Goal: Task Accomplishment & Management: Use online tool/utility

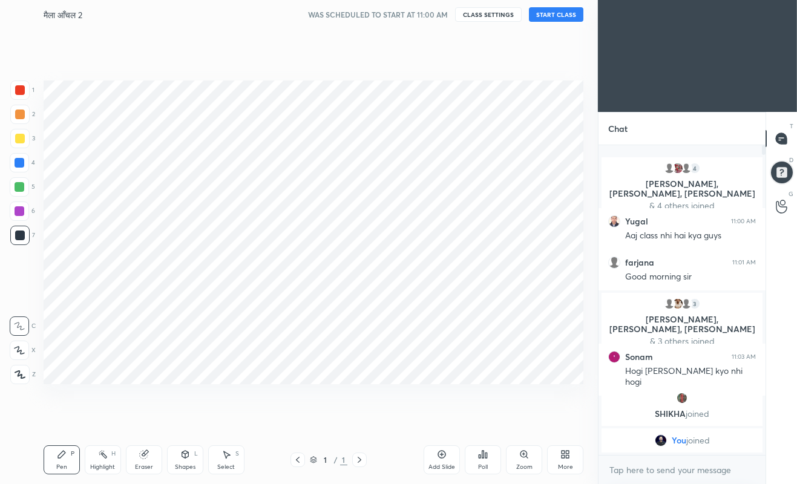
scroll to position [60138, 59995]
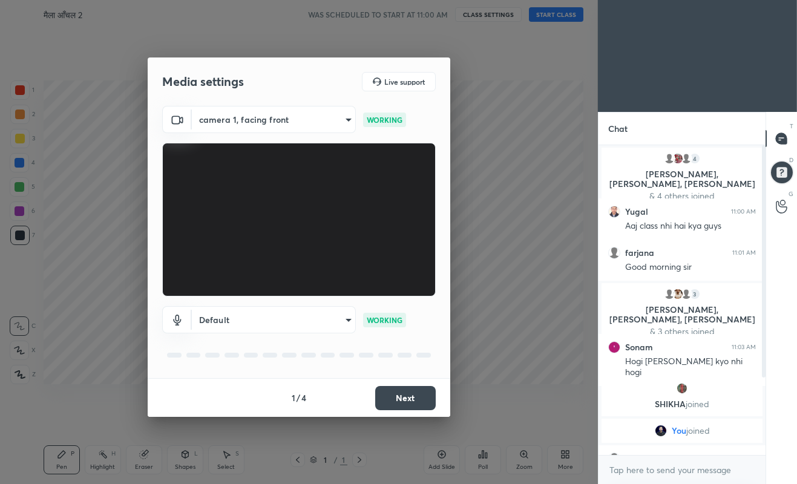
click at [337, 317] on body "1 2 3 4 5 6 7 C X Z C X Z E E Erase all H H मैला आँचल 2 WAS SCHEDULED TO START …" at bounding box center [398, 242] width 797 height 484
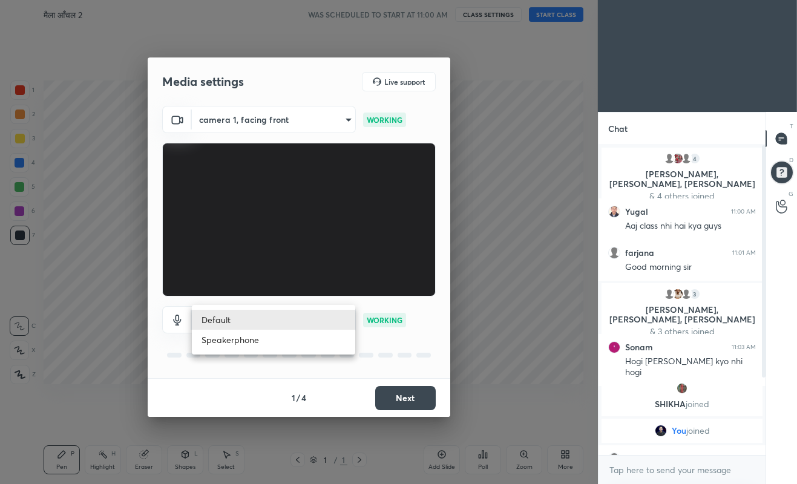
click at [321, 324] on li "Default" at bounding box center [273, 320] width 163 height 20
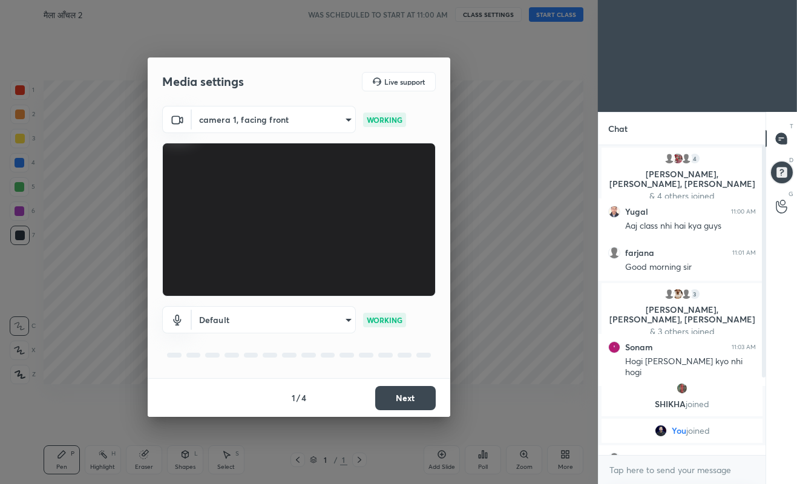
click at [328, 315] on body "1 2 3 4 5 6 7 C X Z C X Z E E Erase all H H मैला आँचल 2 WAS SCHEDULED TO START …" at bounding box center [398, 242] width 797 height 484
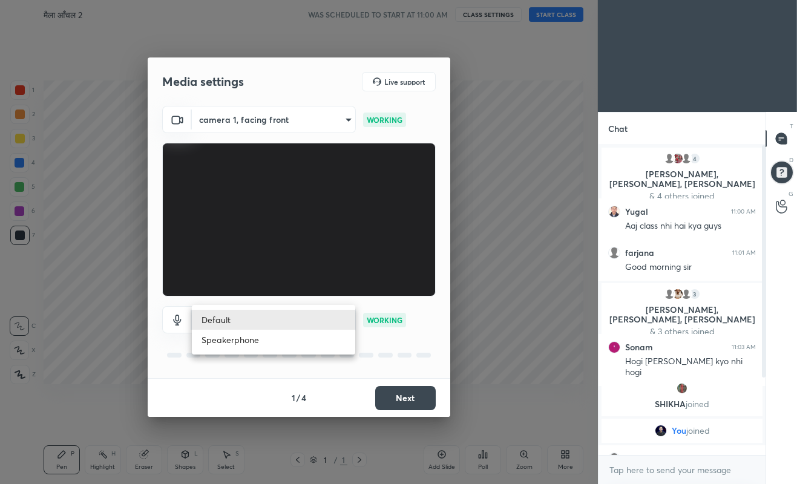
click at [313, 317] on li "Default" at bounding box center [273, 320] width 163 height 20
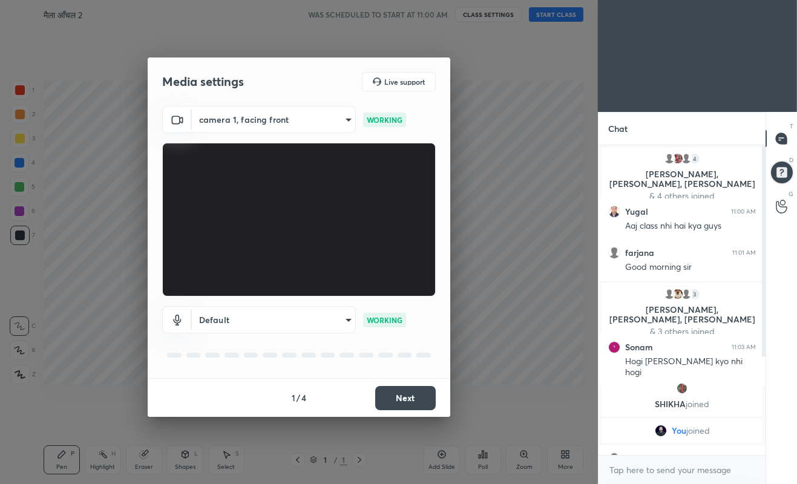
click at [329, 318] on body "1 2 3 4 5 6 7 C X Z C X Z E E Erase all H H मैला आँचल 2 WAS SCHEDULED TO START …" at bounding box center [398, 242] width 797 height 484
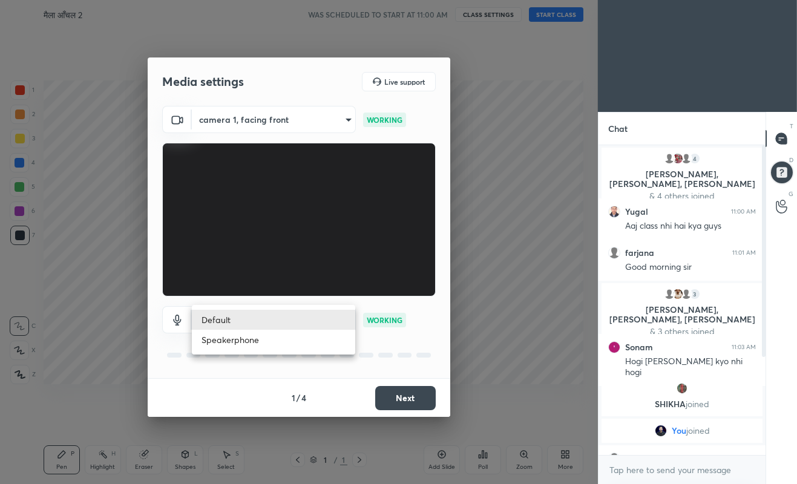
click at [318, 345] on li "Speakerphone" at bounding box center [273, 340] width 163 height 20
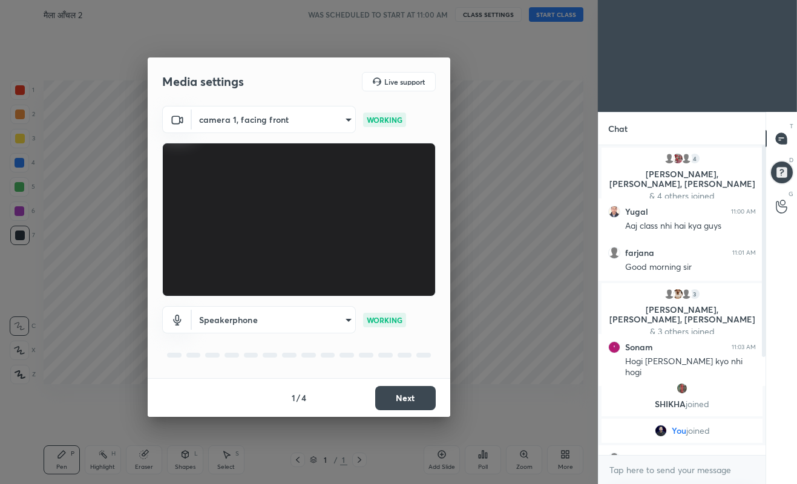
click at [321, 316] on body "1 2 3 4 5 6 7 C X Z C X Z E E Erase all H H मैला आँचल 2 WAS SCHEDULED TO START …" at bounding box center [398, 242] width 797 height 484
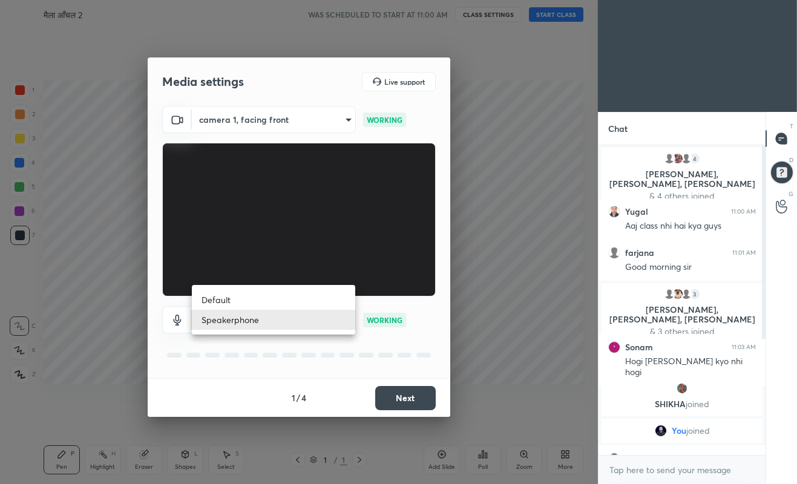
click at [330, 298] on li "Default" at bounding box center [273, 300] width 163 height 20
type input "default"
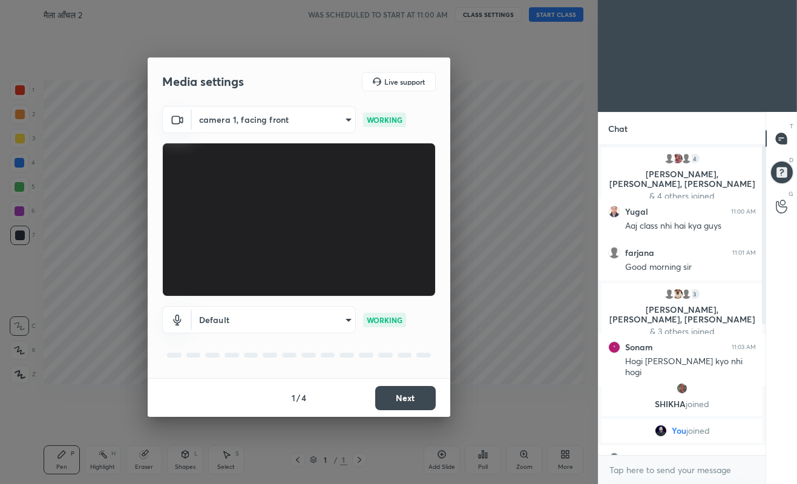
click at [422, 397] on button "Next" at bounding box center [405, 398] width 61 height 24
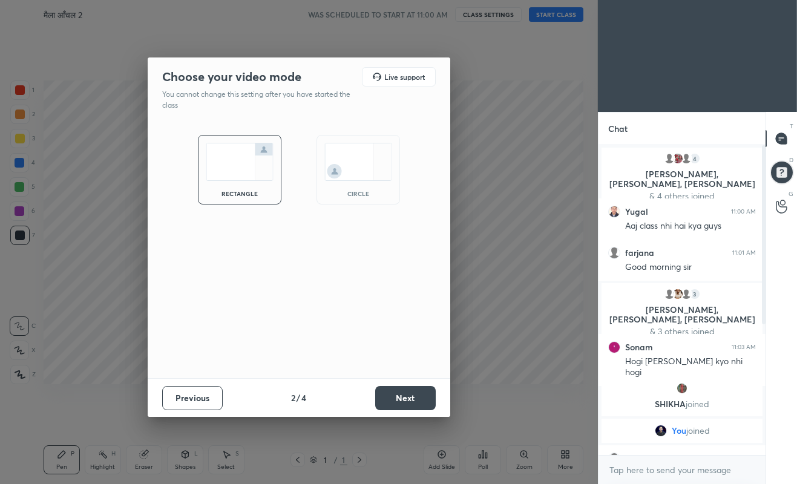
click at [381, 165] on img at bounding box center [359, 162] width 68 height 38
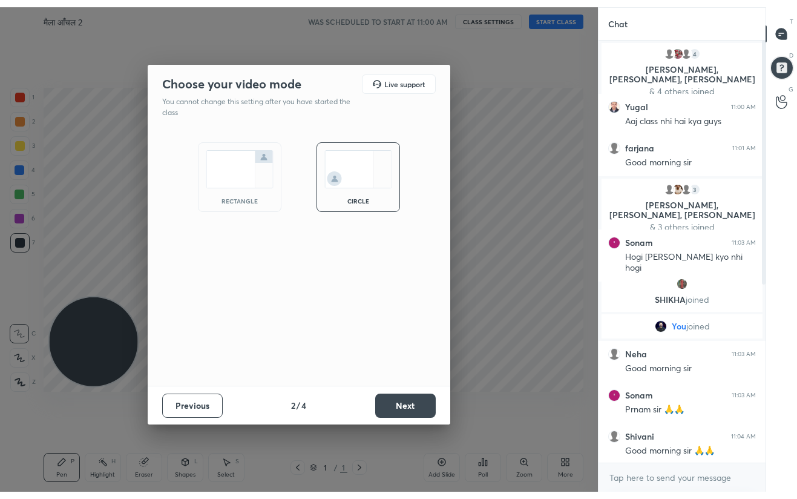
scroll to position [318, 163]
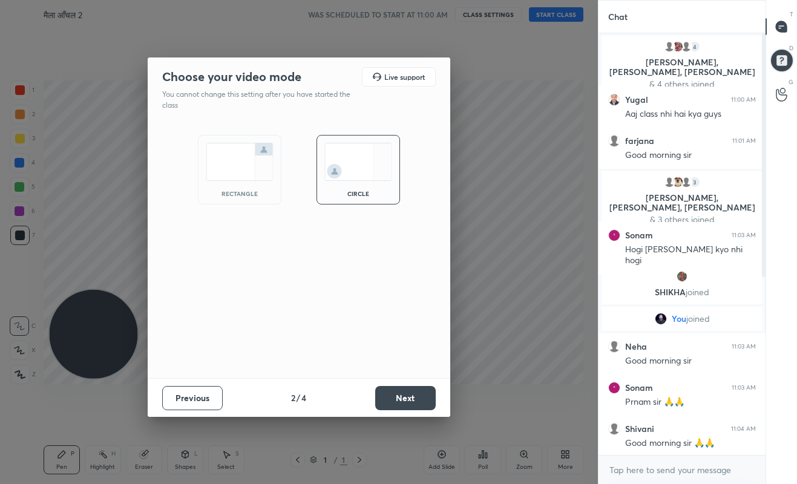
click at [407, 395] on button "Next" at bounding box center [405, 398] width 61 height 24
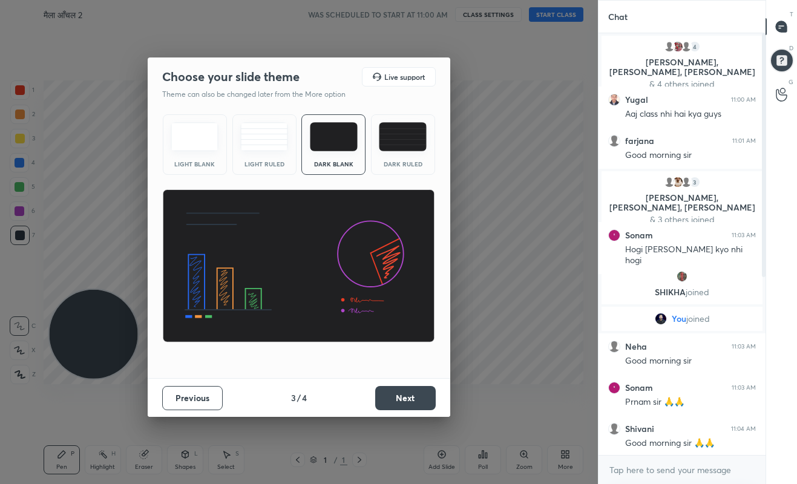
click at [409, 397] on button "Next" at bounding box center [405, 398] width 61 height 24
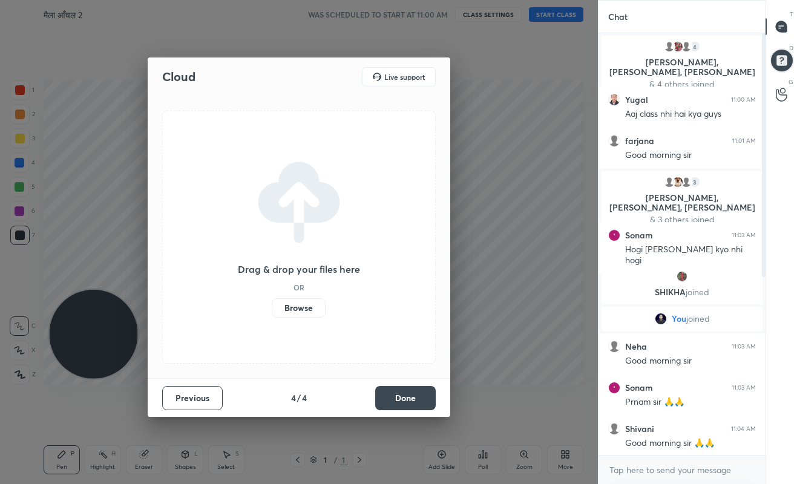
click at [416, 397] on button "Done" at bounding box center [405, 398] width 61 height 24
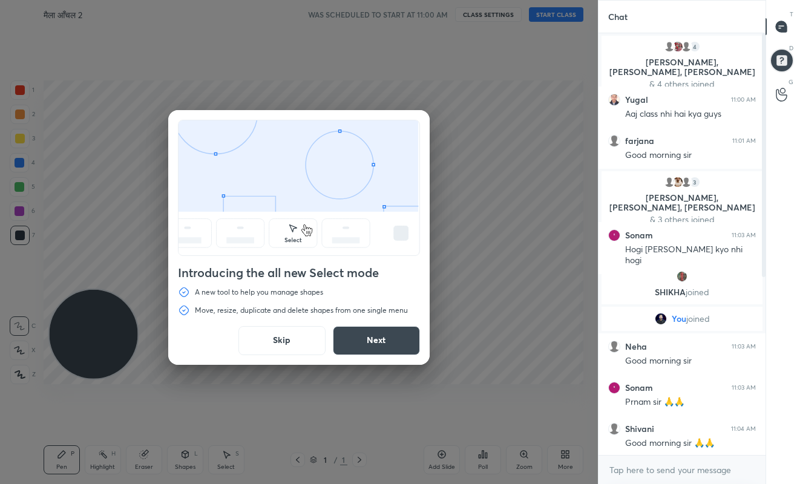
click at [409, 338] on button "Next" at bounding box center [376, 340] width 87 height 29
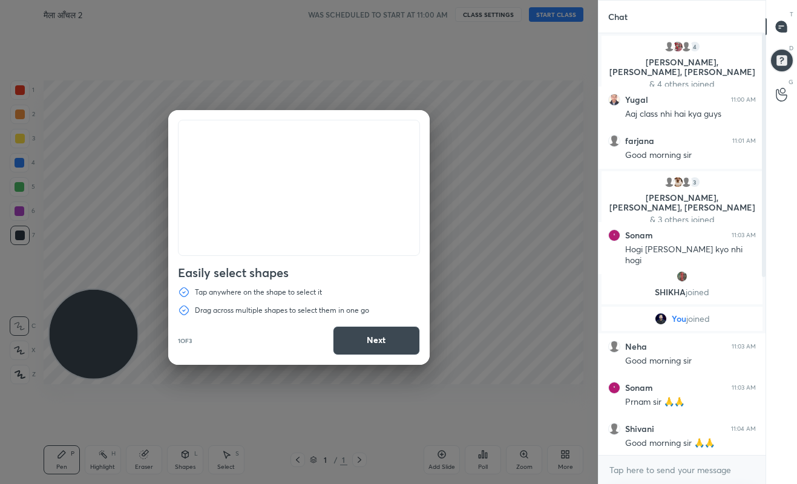
click at [402, 337] on button "Next" at bounding box center [376, 340] width 87 height 29
click at [404, 337] on button "Next" at bounding box center [376, 340] width 87 height 29
click at [398, 337] on button "Done" at bounding box center [376, 340] width 87 height 29
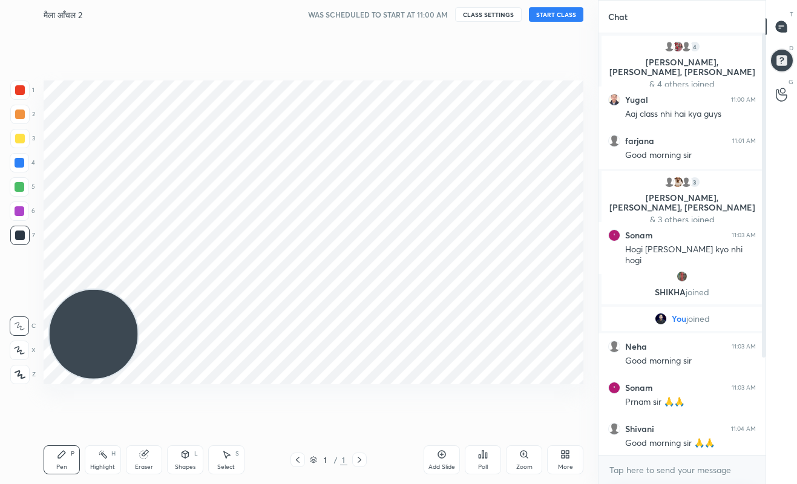
click at [493, 16] on button "CLASS SETTINGS" at bounding box center [488, 14] width 67 height 15
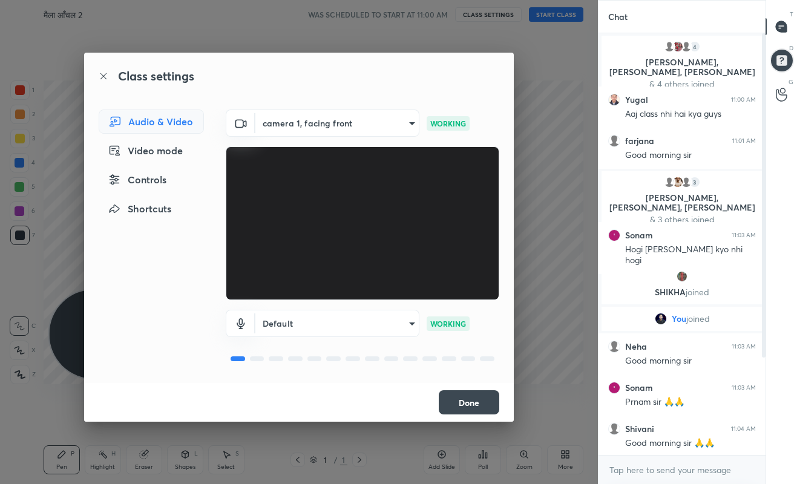
click at [407, 322] on body "1 2 3 4 5 6 7 C X Z C X Z E E Erase all H H मैला आँचल 2 WAS SCHEDULED TO START …" at bounding box center [398, 242] width 797 height 484
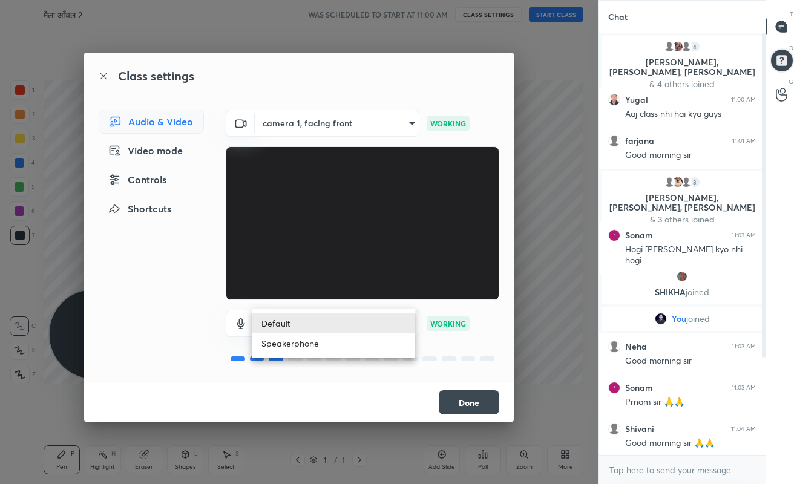
click at [386, 340] on li "Speakerphone" at bounding box center [333, 344] width 163 height 20
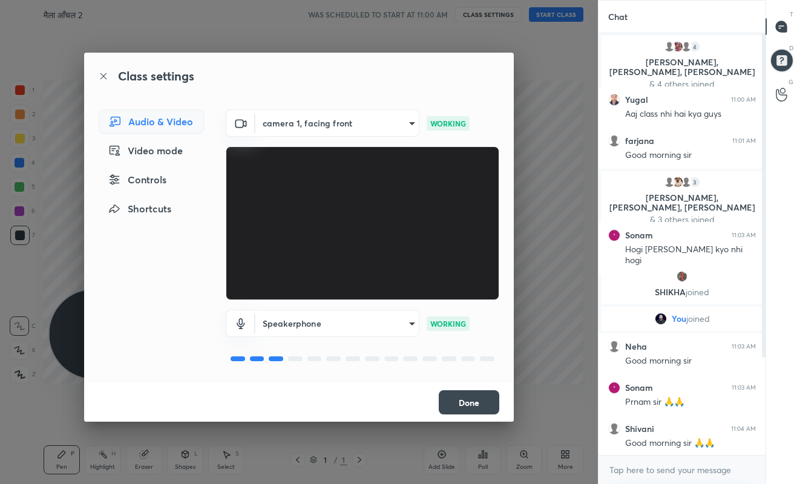
click at [397, 320] on body "1 2 3 4 5 6 7 C X Z C X Z E E Erase all H H मैला आँचल 2 WAS SCHEDULED TO START …" at bounding box center [398, 242] width 797 height 484
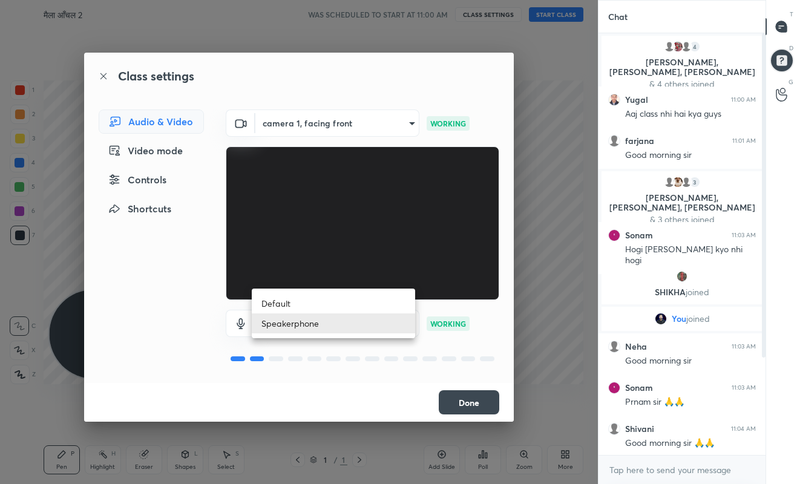
click at [395, 300] on li "Default" at bounding box center [333, 304] width 163 height 20
type input "default"
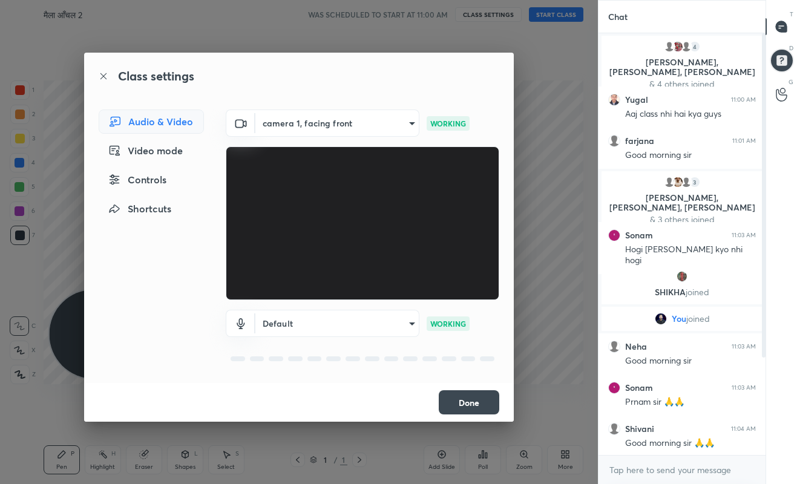
click at [461, 403] on button "Done" at bounding box center [469, 403] width 61 height 24
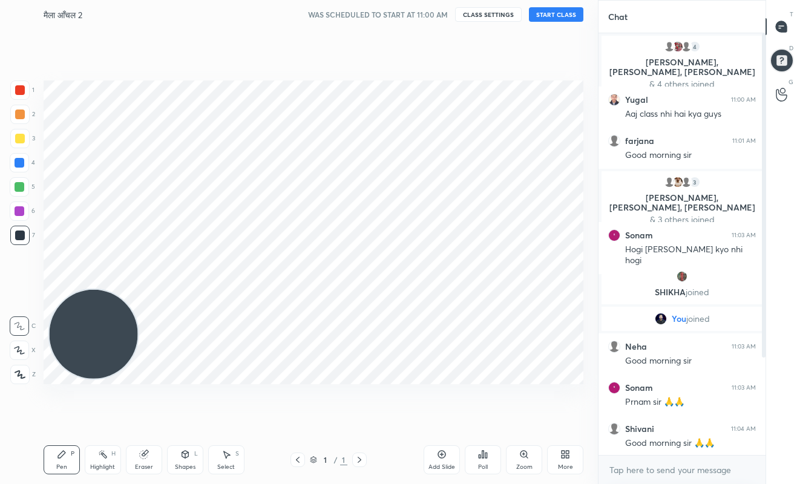
click at [565, 463] on div "More" at bounding box center [565, 460] width 36 height 29
click at [552, 369] on div "Full screen F" at bounding box center [550, 367] width 48 height 29
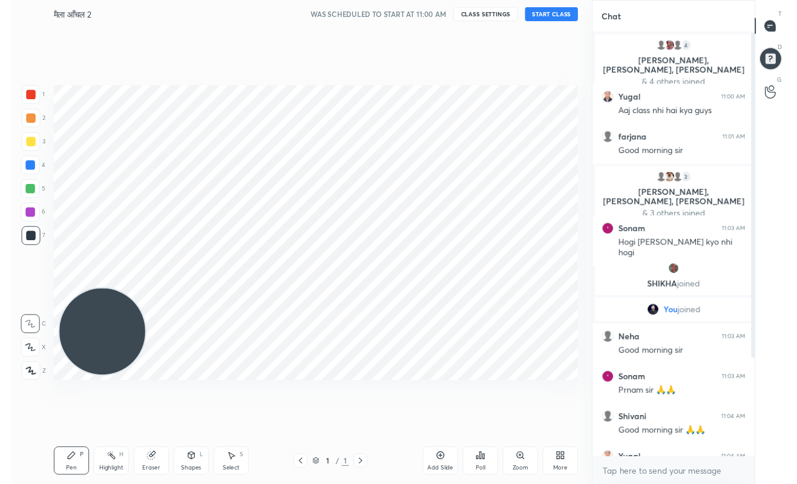
scroll to position [332, 163]
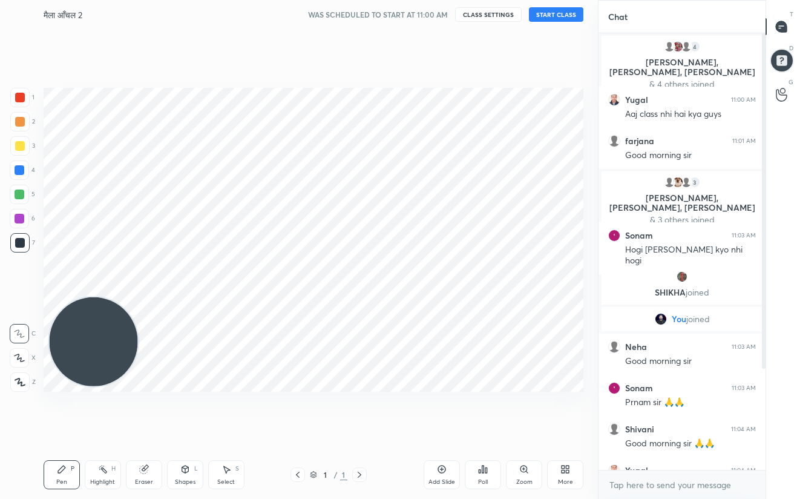
click at [569, 469] on icon at bounding box center [567, 467] width 3 height 3
click at [427, 425] on div at bounding box center [398, 249] width 797 height 499
click at [563, 473] on icon at bounding box center [563, 471] width 3 height 3
click at [566, 470] on div at bounding box center [398, 249] width 797 height 499
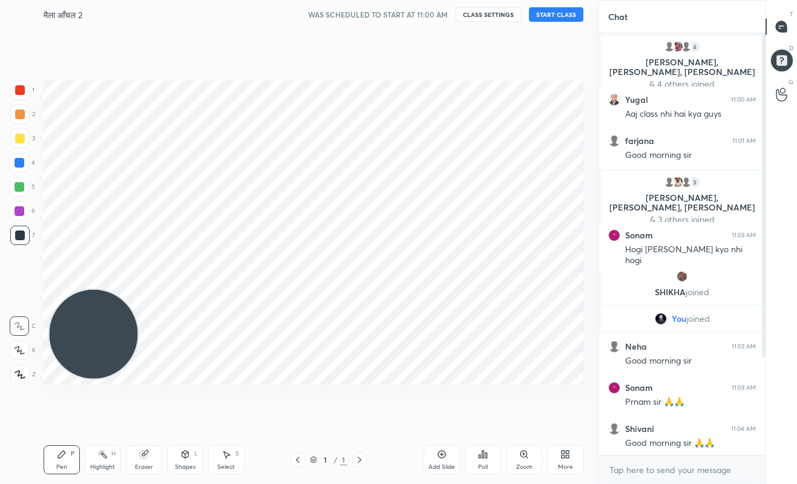
scroll to position [60138, 59995]
click at [559, 12] on button "START CLASS" at bounding box center [556, 14] width 54 height 15
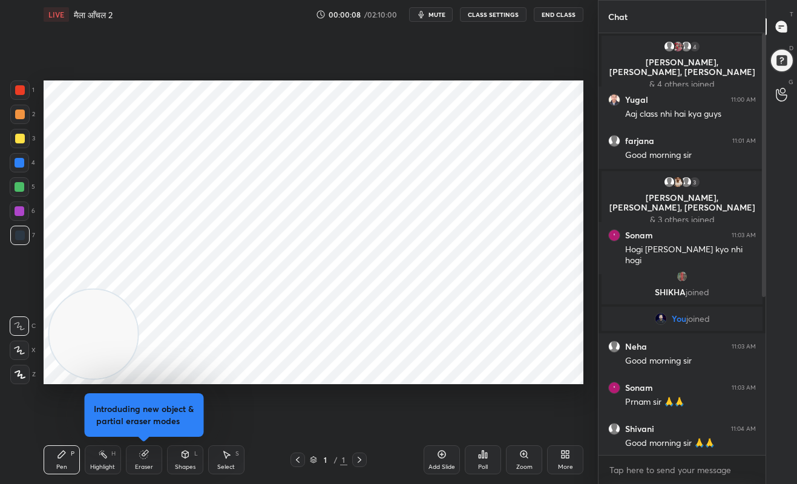
click at [442, 464] on div "Add Slide" at bounding box center [442, 467] width 27 height 6
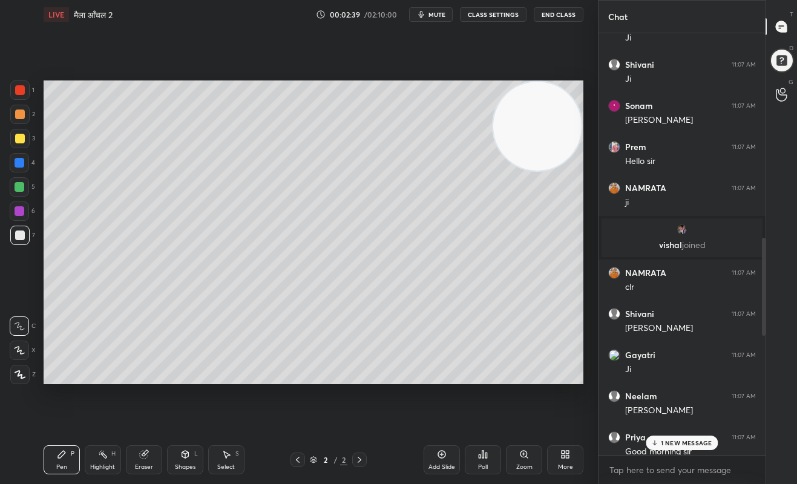
scroll to position [826, 0]
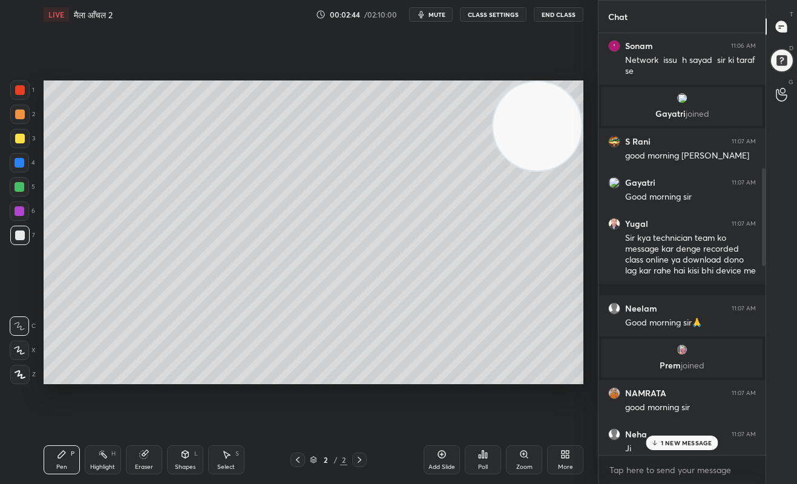
click at [696, 444] on p "1 NEW MESSAGE" at bounding box center [686, 443] width 51 height 7
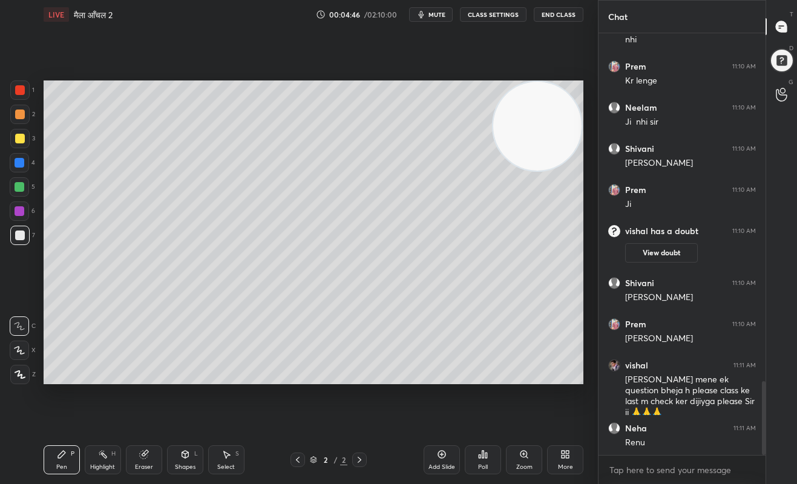
scroll to position [1990, 0]
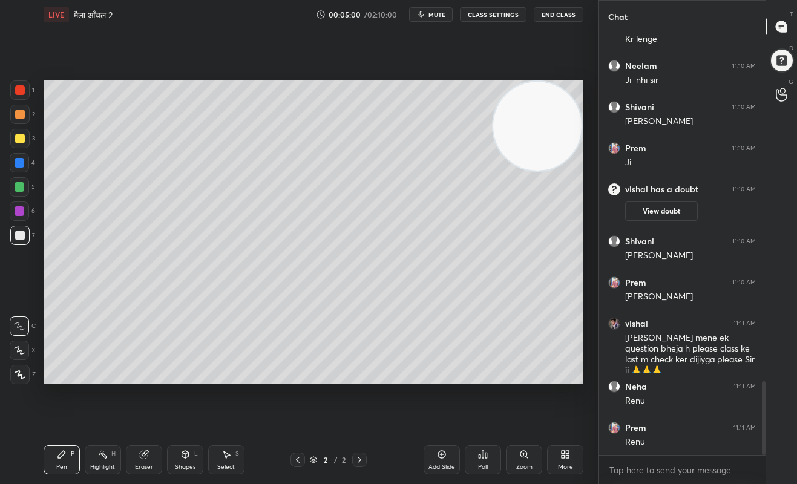
click at [151, 455] on div "Eraser" at bounding box center [144, 460] width 36 height 29
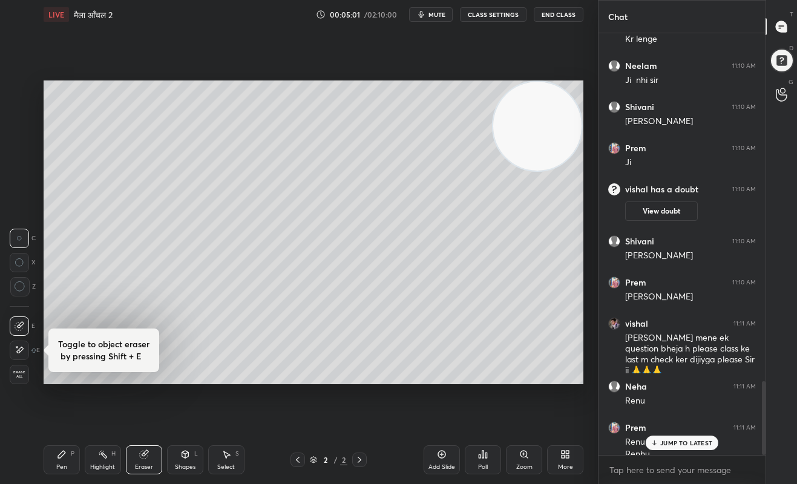
scroll to position [2001, 0]
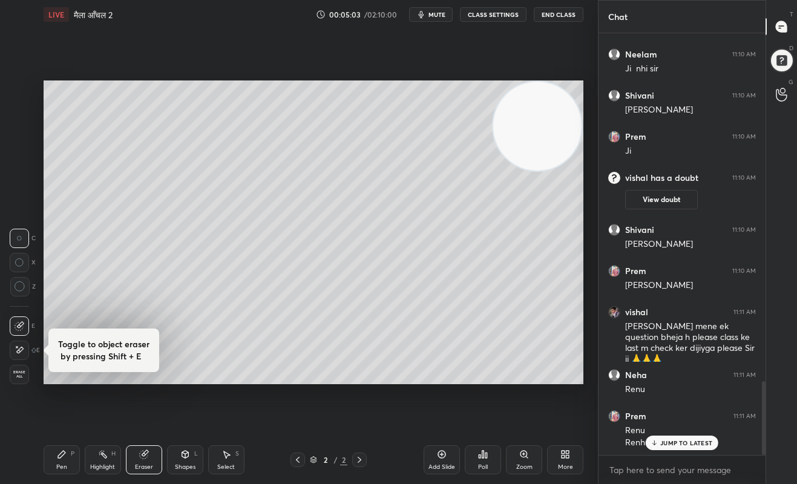
click at [22, 350] on icon at bounding box center [20, 350] width 10 height 10
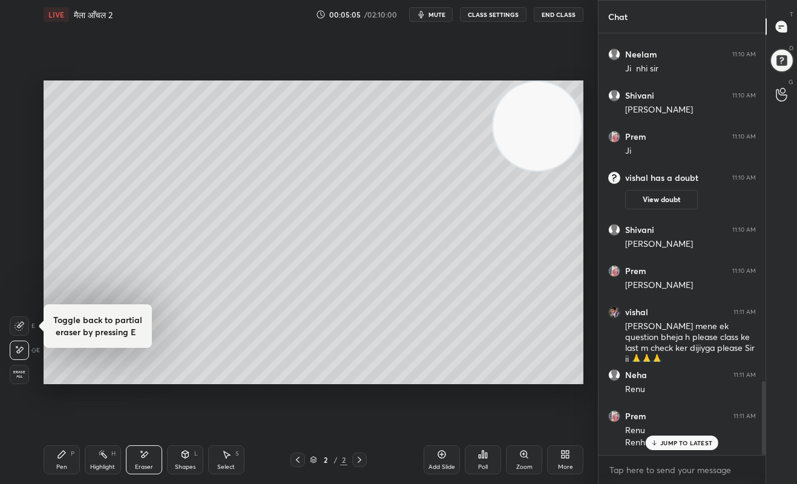
click at [54, 464] on div "Pen P" at bounding box center [62, 460] width 36 height 29
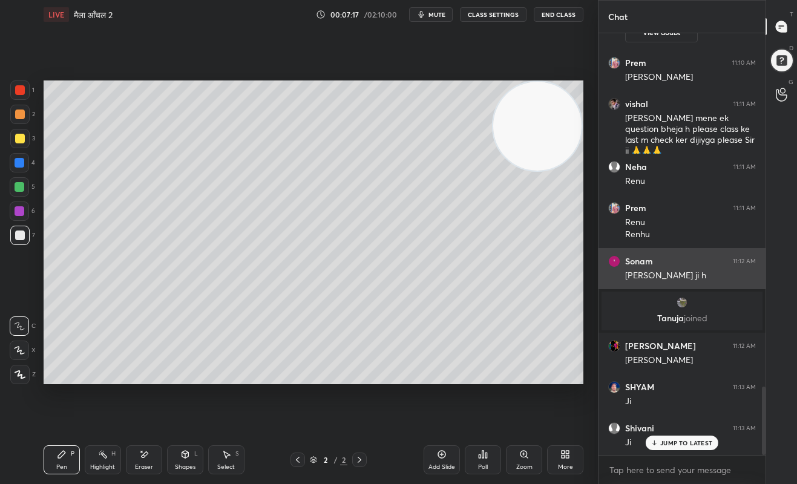
scroll to position [2243, 0]
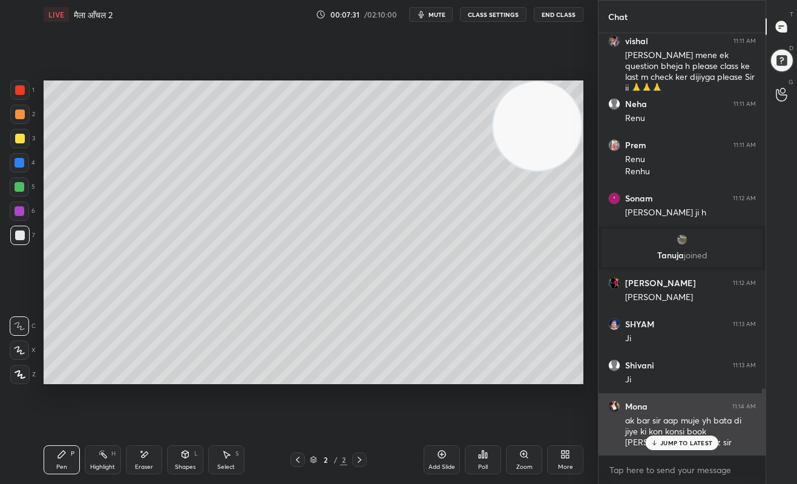
click at [697, 444] on p "JUMP TO LATEST" at bounding box center [687, 443] width 52 height 7
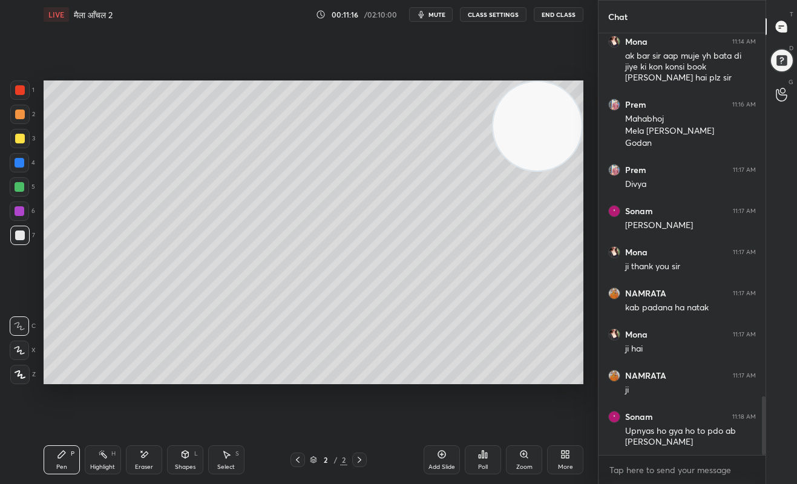
scroll to position [2649, 0]
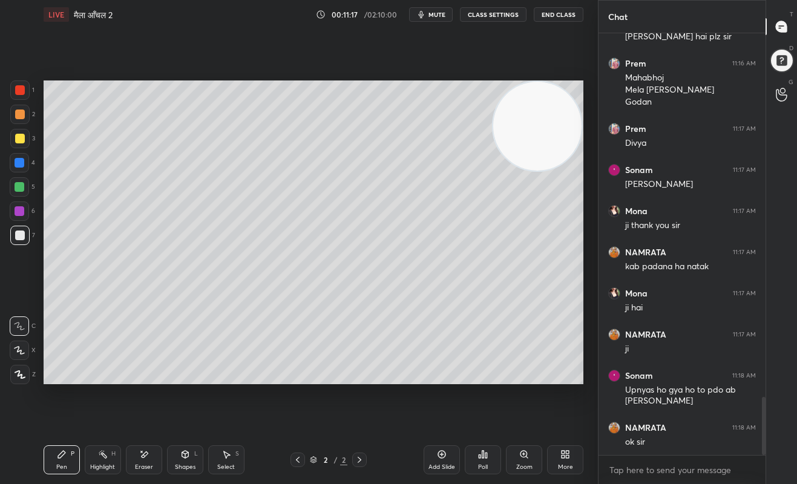
click at [146, 458] on icon at bounding box center [144, 455] width 10 height 10
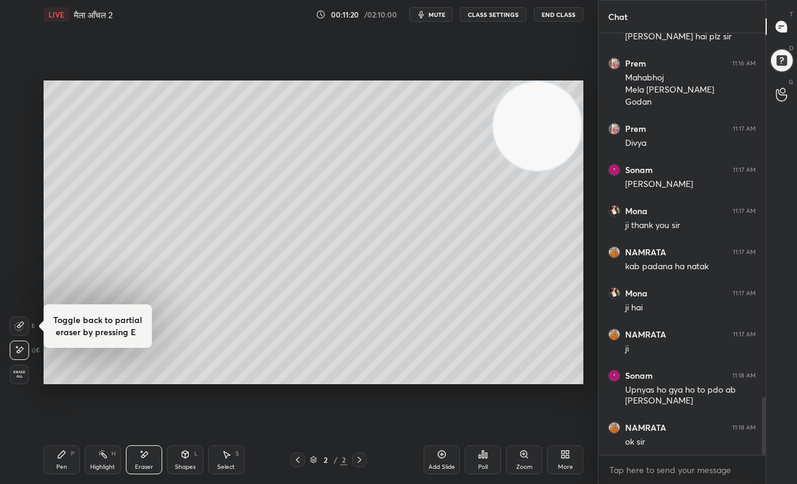
click at [62, 466] on div "Pen" at bounding box center [61, 467] width 11 height 6
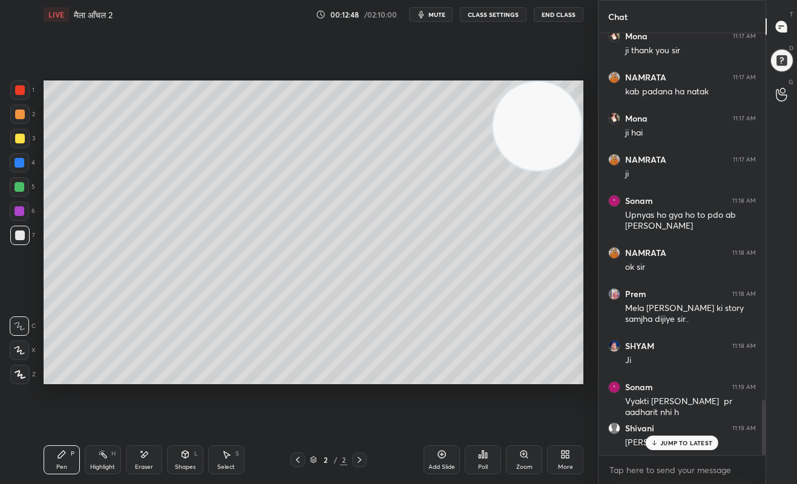
scroll to position [2866, 0]
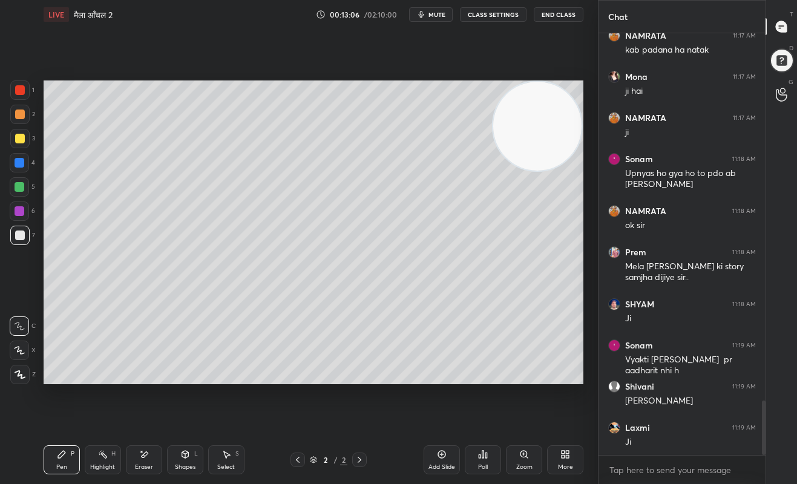
click at [443, 464] on div "Add Slide" at bounding box center [442, 467] width 27 height 6
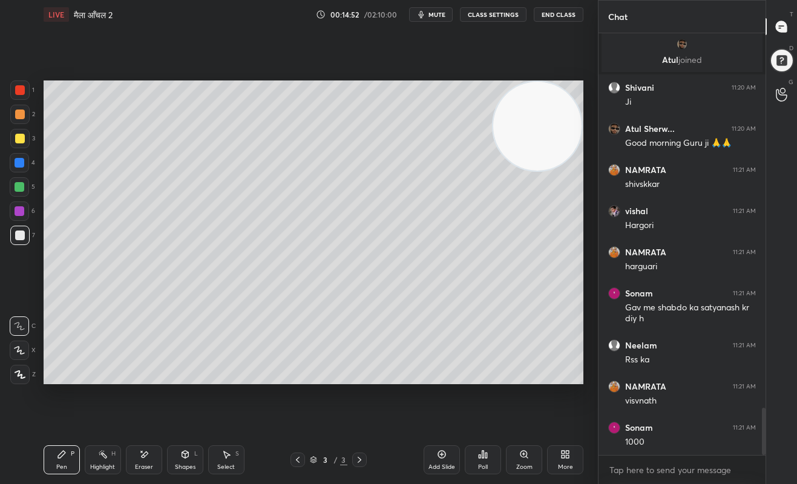
scroll to position [3374, 0]
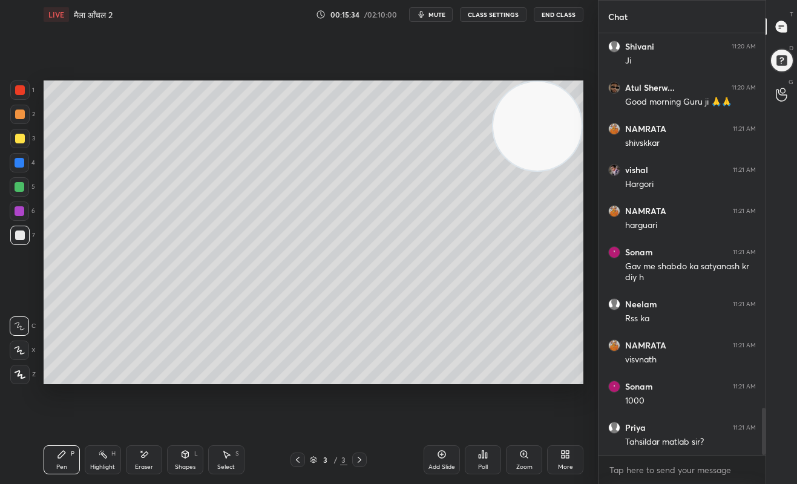
click at [433, 18] on span "mute" at bounding box center [437, 14] width 17 height 8
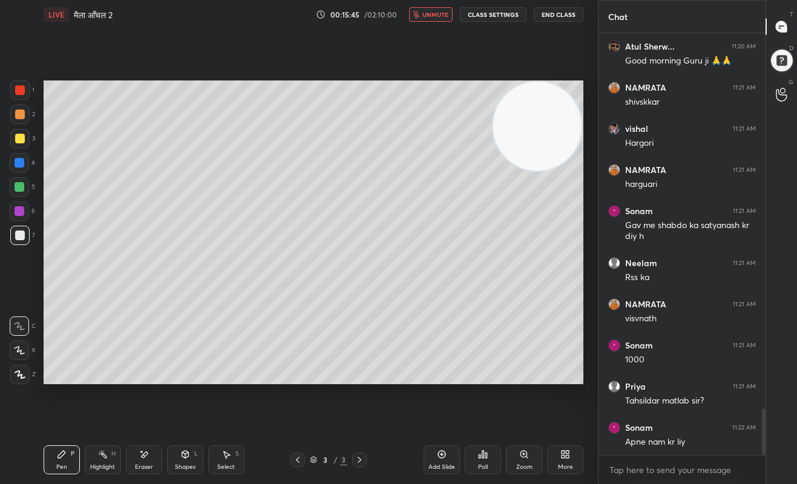
click at [425, 14] on button "unmute" at bounding box center [431, 14] width 44 height 15
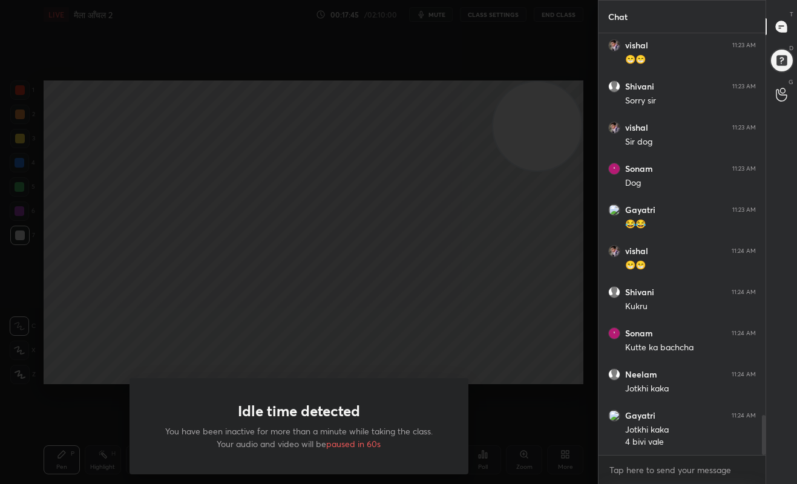
scroll to position [4098, 0]
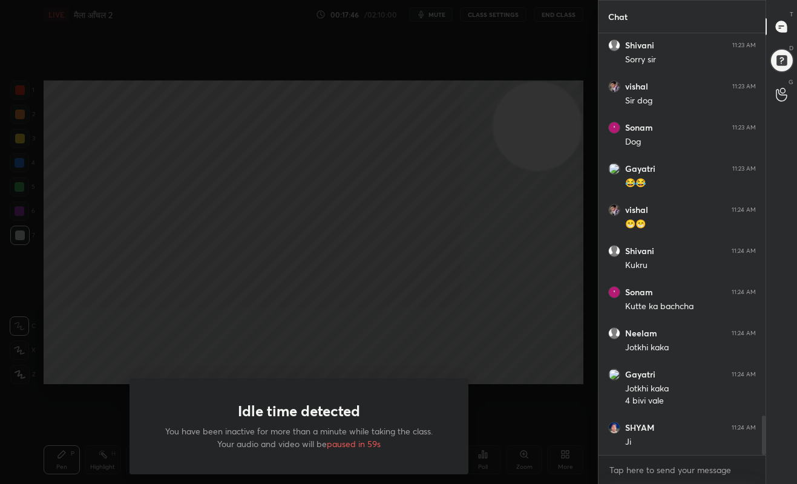
click at [535, 373] on div "Idle time detected You have been inactive for more than a minute while taking t…" at bounding box center [299, 242] width 598 height 484
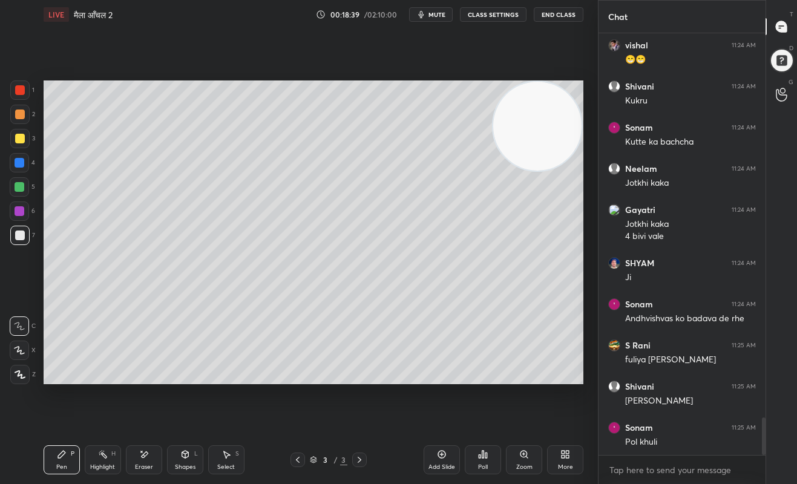
scroll to position [4304, 0]
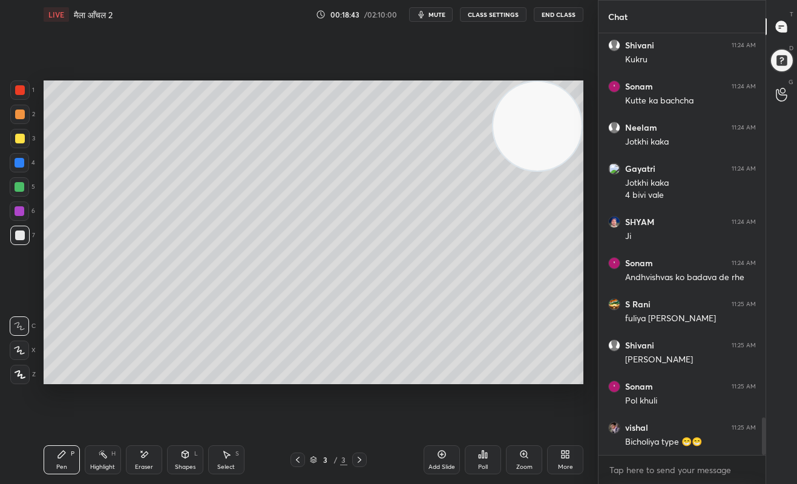
click at [444, 459] on icon at bounding box center [442, 455] width 10 height 10
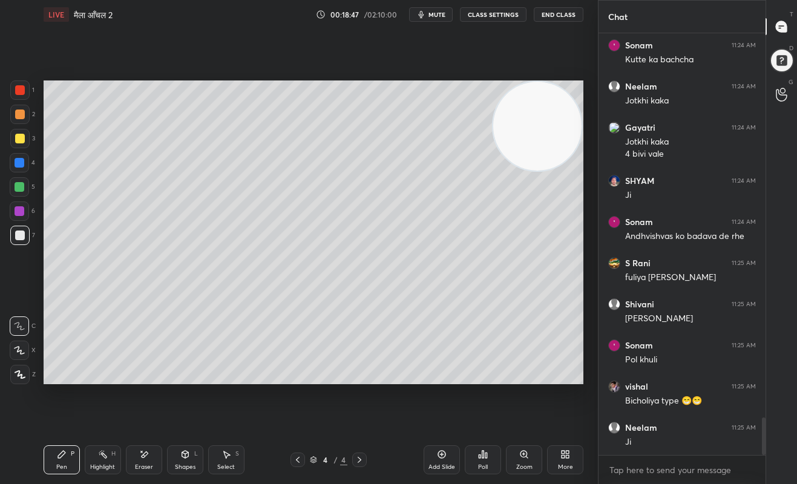
click at [297, 457] on icon at bounding box center [298, 460] width 10 height 10
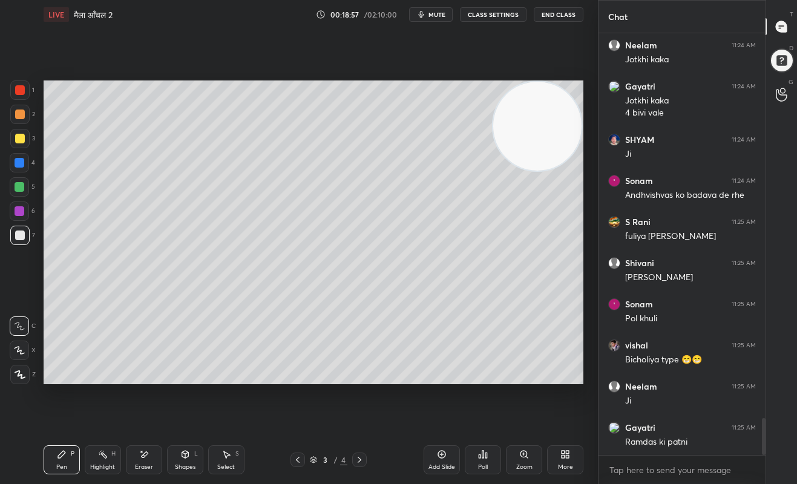
scroll to position [4427, 0]
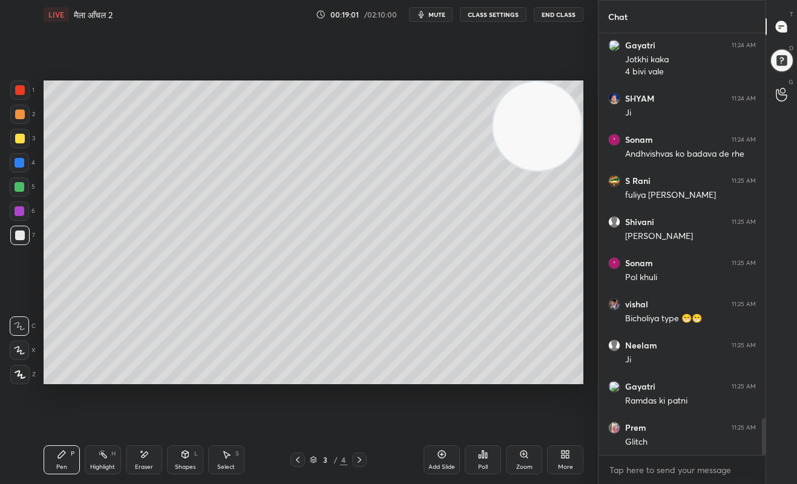
click at [358, 458] on icon at bounding box center [360, 460] width 10 height 10
click at [143, 455] on icon at bounding box center [144, 455] width 7 height 6
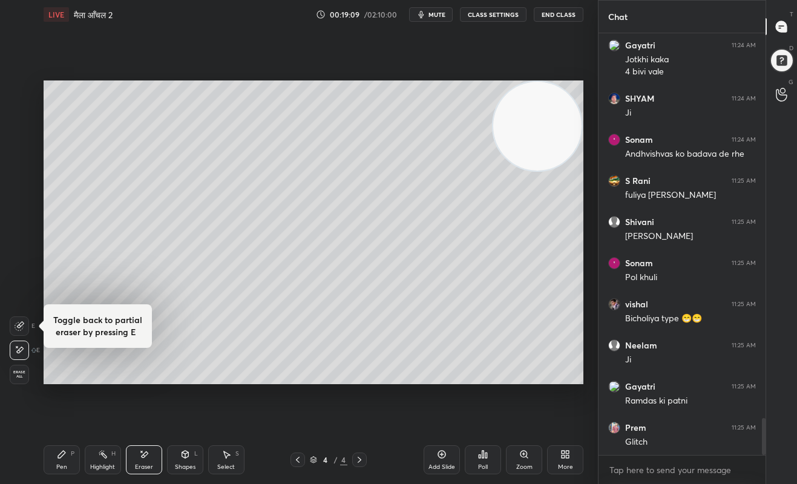
click at [59, 468] on div "Pen" at bounding box center [61, 467] width 11 height 6
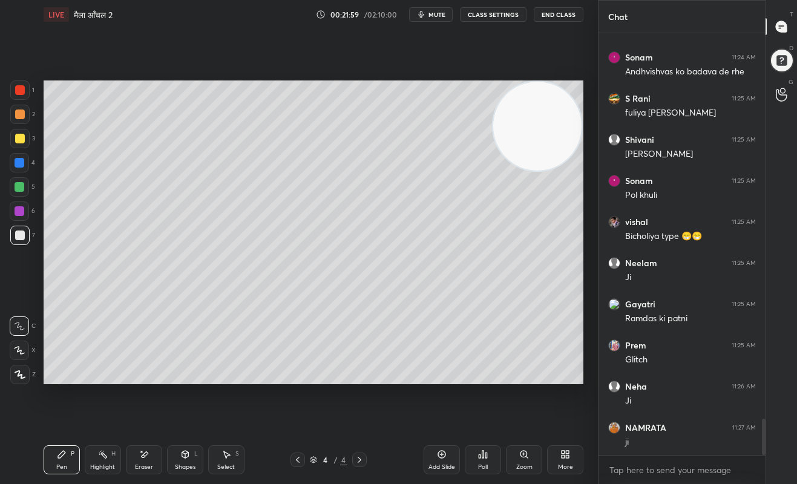
scroll to position [4551, 0]
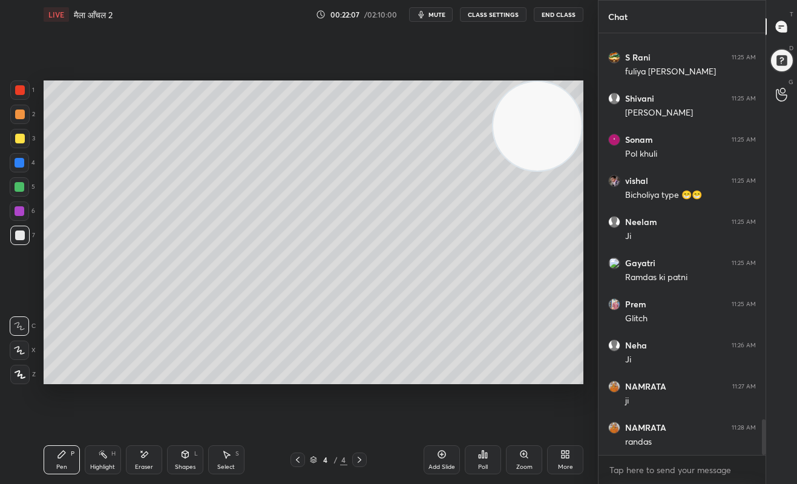
click at [20, 188] on div at bounding box center [20, 187] width 10 height 10
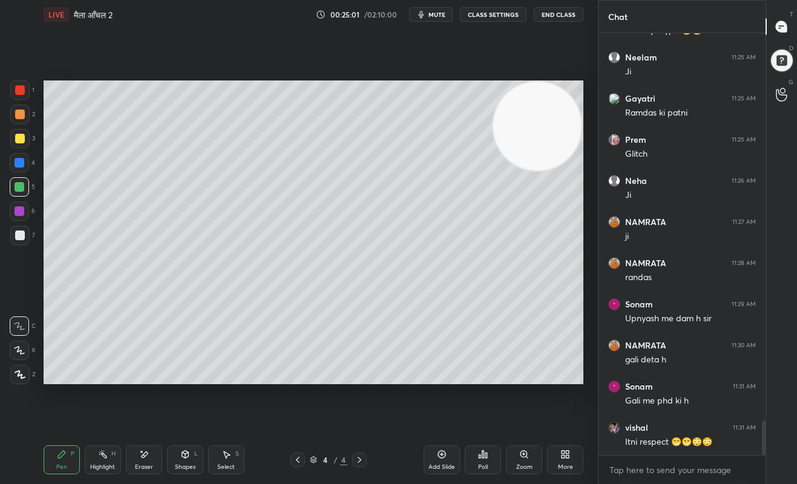
scroll to position [4756, 0]
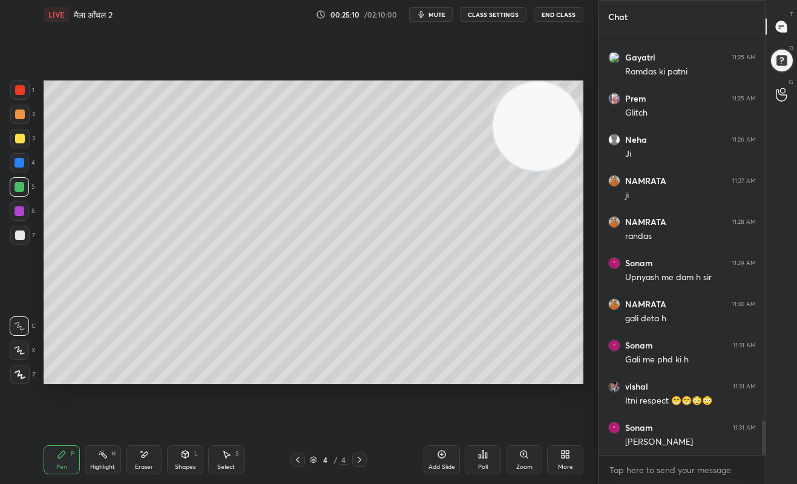
click at [443, 455] on icon at bounding box center [442, 455] width 10 height 10
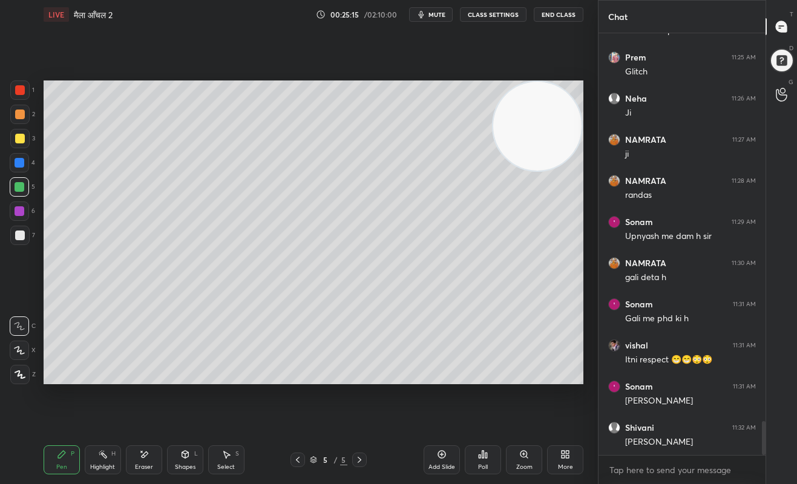
click at [145, 460] on div "Eraser" at bounding box center [144, 460] width 36 height 29
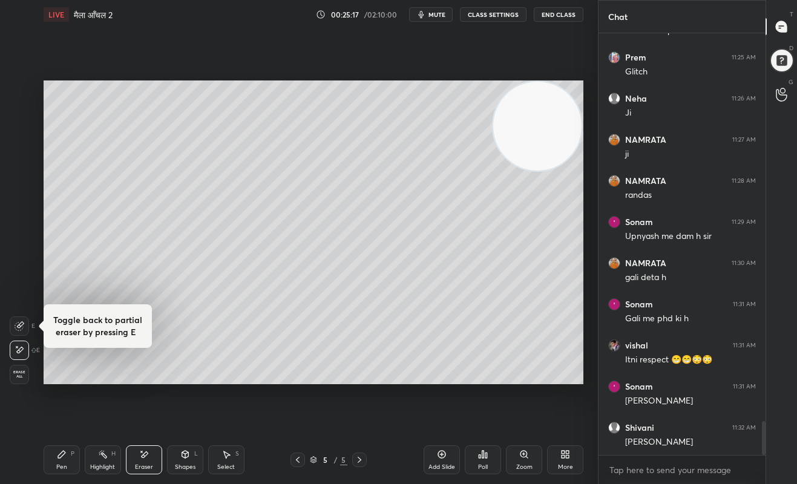
click at [59, 463] on div "Pen P" at bounding box center [62, 460] width 36 height 29
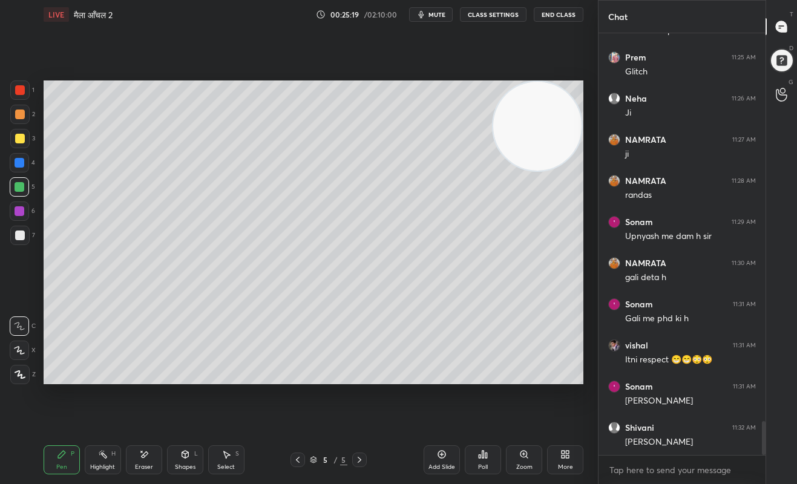
click at [18, 142] on div at bounding box center [20, 139] width 10 height 10
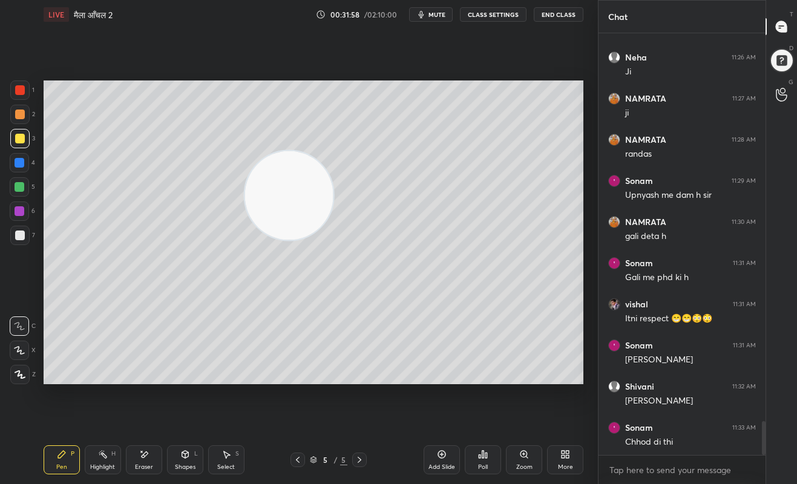
scroll to position [4880, 0]
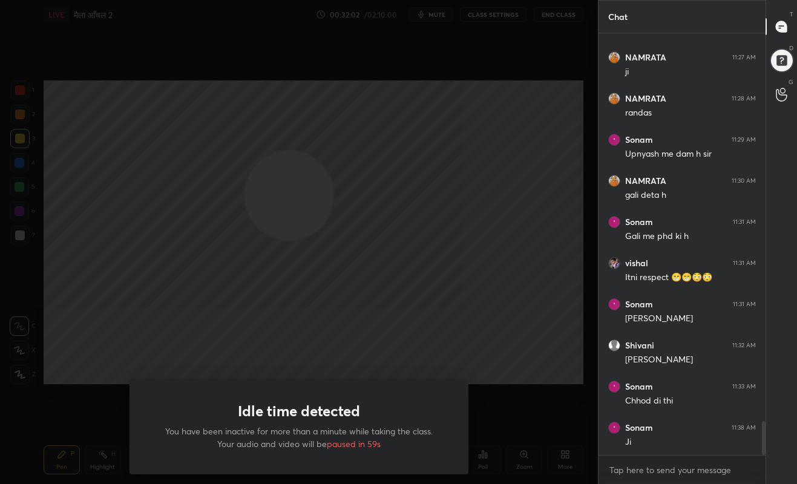
click at [522, 374] on div "Idle time detected You have been inactive for more than a minute while taking t…" at bounding box center [299, 242] width 598 height 484
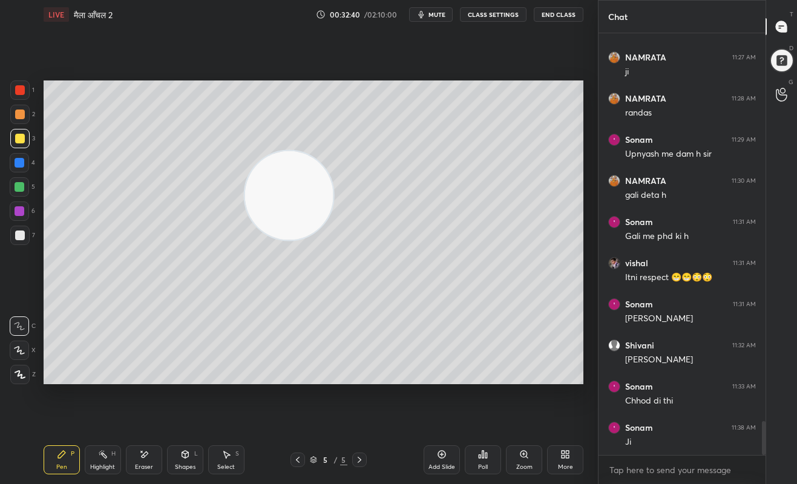
click at [27, 122] on div at bounding box center [19, 114] width 19 height 19
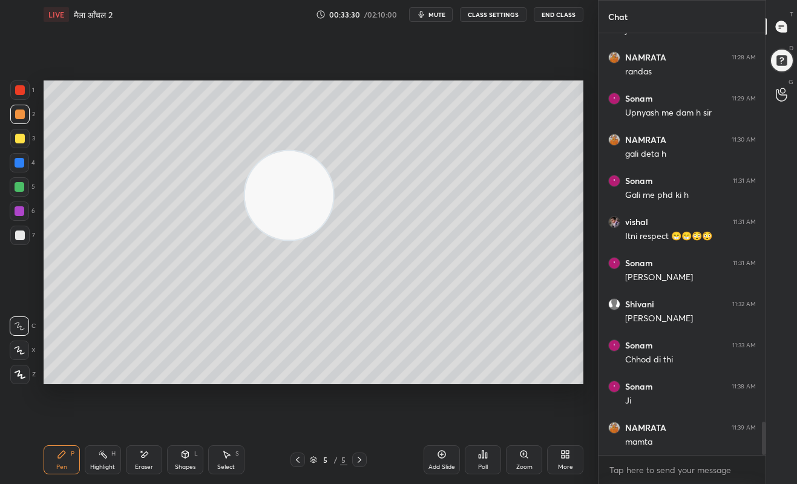
scroll to position [4962, 0]
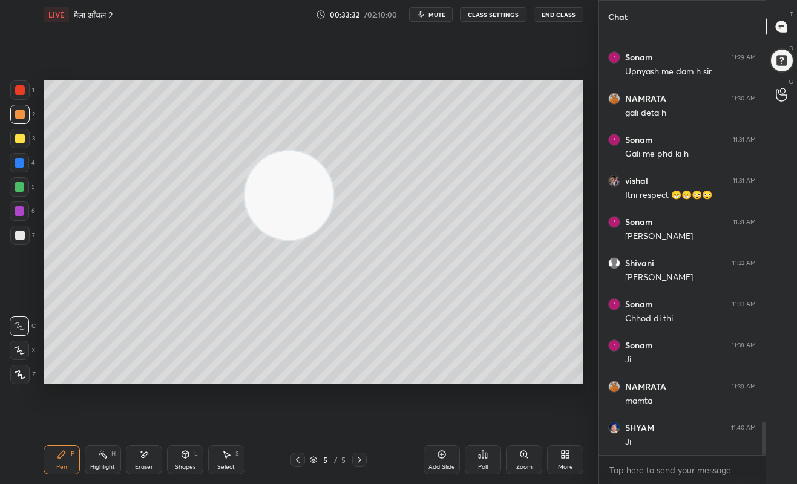
click at [441, 456] on icon at bounding box center [442, 455] width 10 height 10
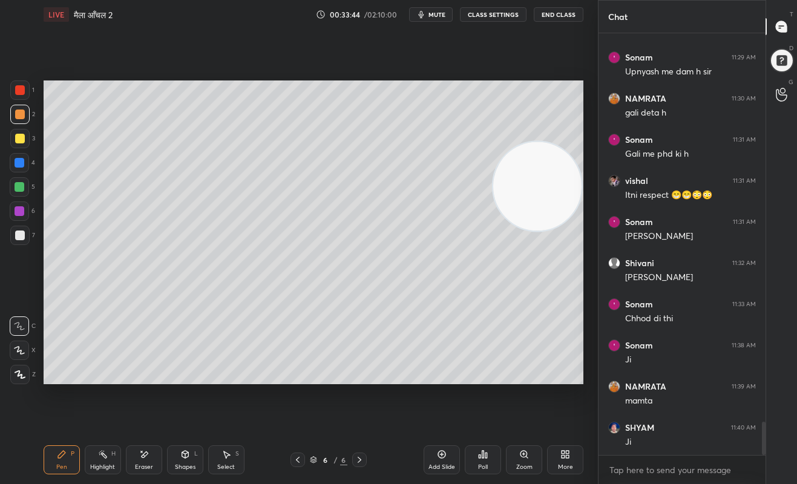
click at [19, 139] on div at bounding box center [20, 139] width 10 height 10
click at [19, 185] on div at bounding box center [20, 187] width 10 height 10
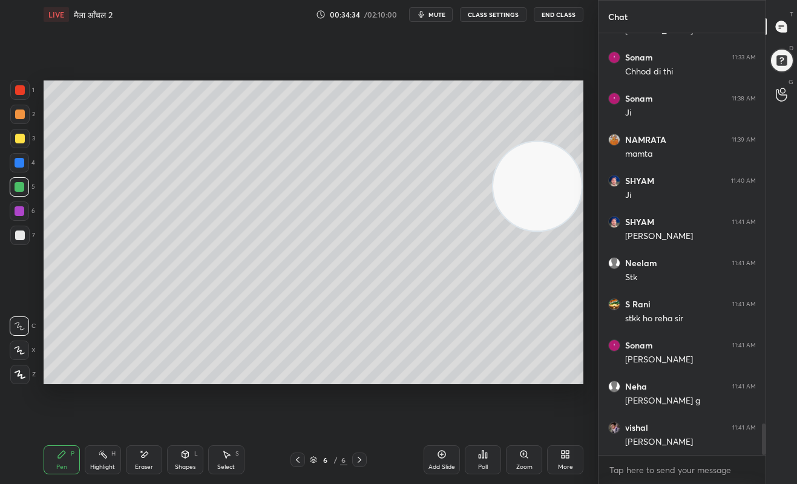
scroll to position [5251, 0]
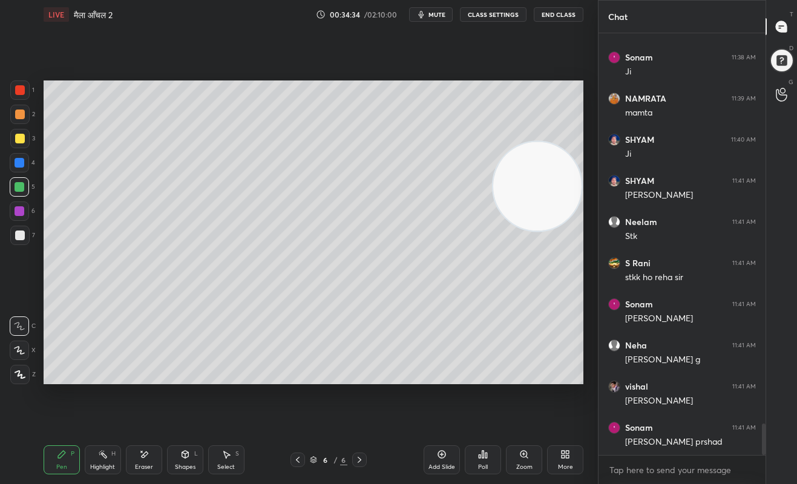
click at [152, 459] on div "Eraser" at bounding box center [144, 460] width 36 height 29
click at [63, 458] on icon at bounding box center [62, 455] width 10 height 10
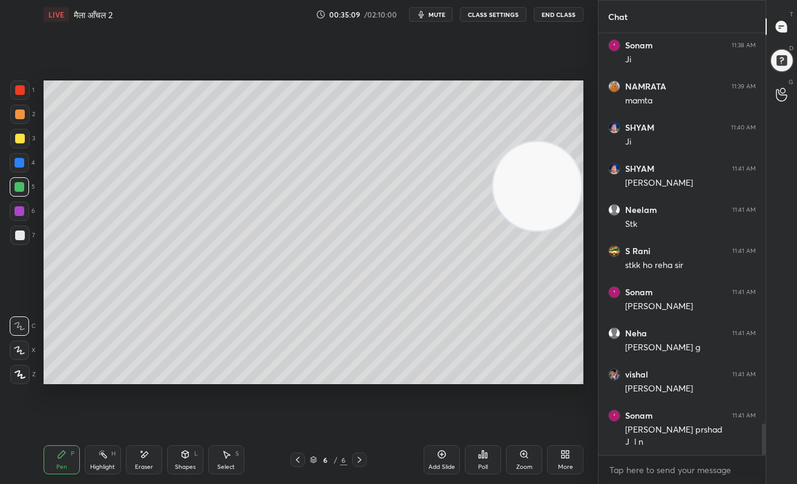
scroll to position [5304, 0]
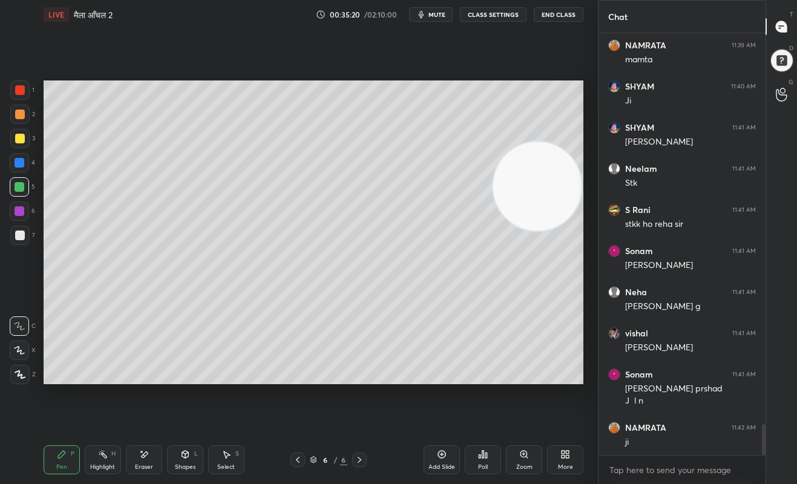
click at [15, 214] on div at bounding box center [20, 211] width 10 height 10
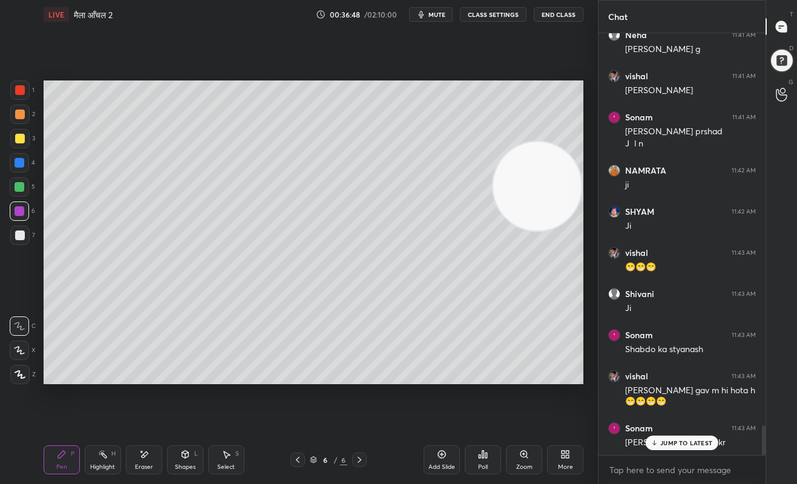
scroll to position [5603, 0]
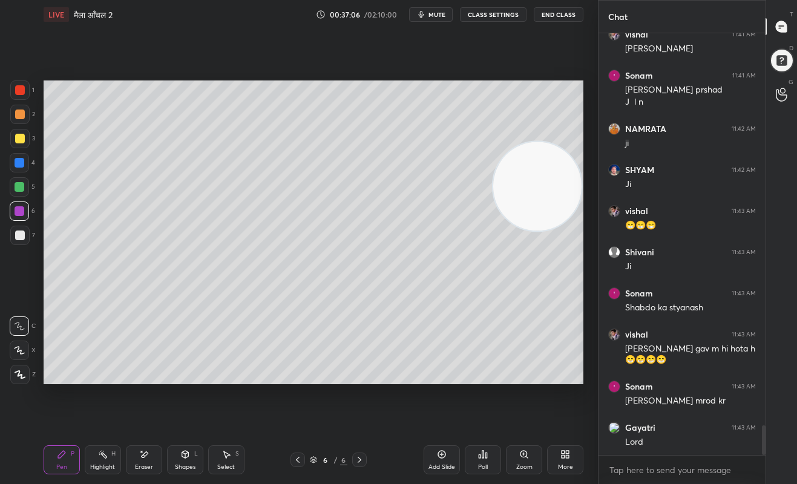
click at [21, 239] on div at bounding box center [20, 236] width 10 height 10
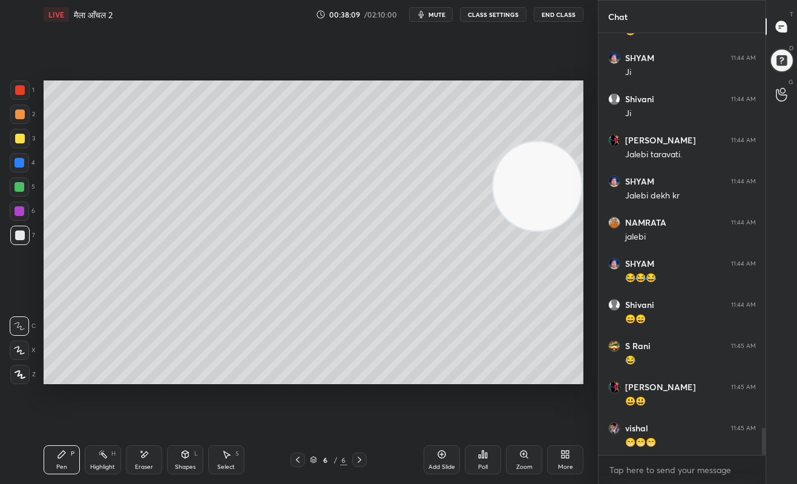
scroll to position [6097, 0]
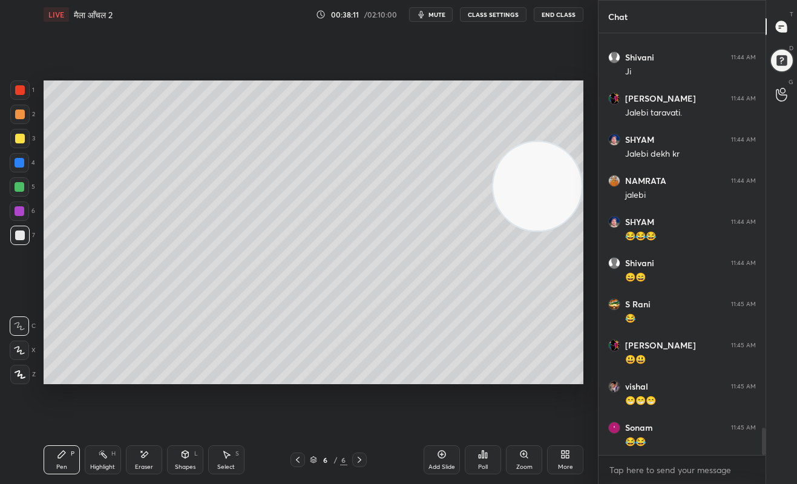
click at [141, 453] on icon at bounding box center [144, 455] width 10 height 10
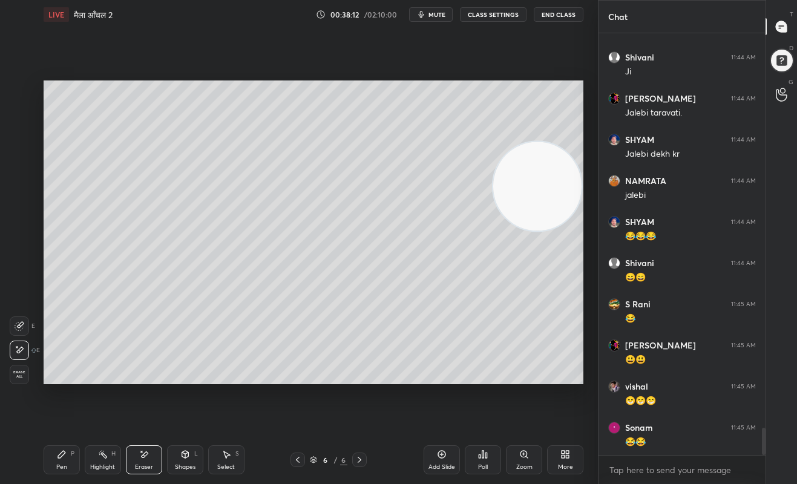
click at [65, 456] on icon at bounding box center [62, 455] width 10 height 10
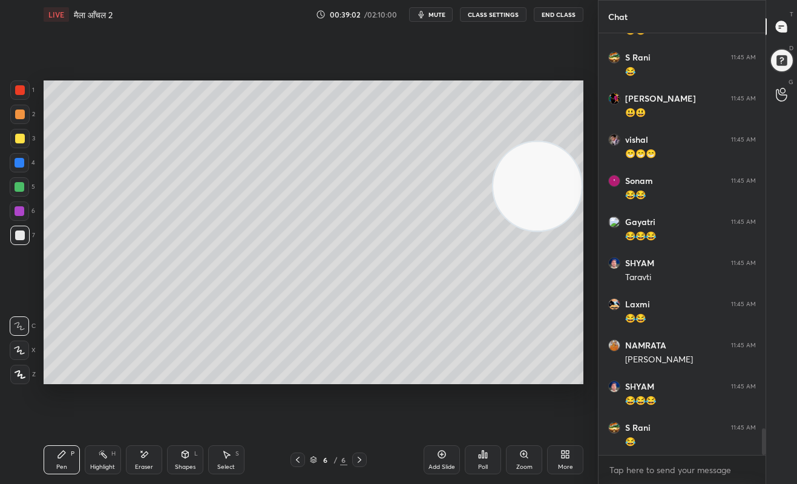
scroll to position [6385, 0]
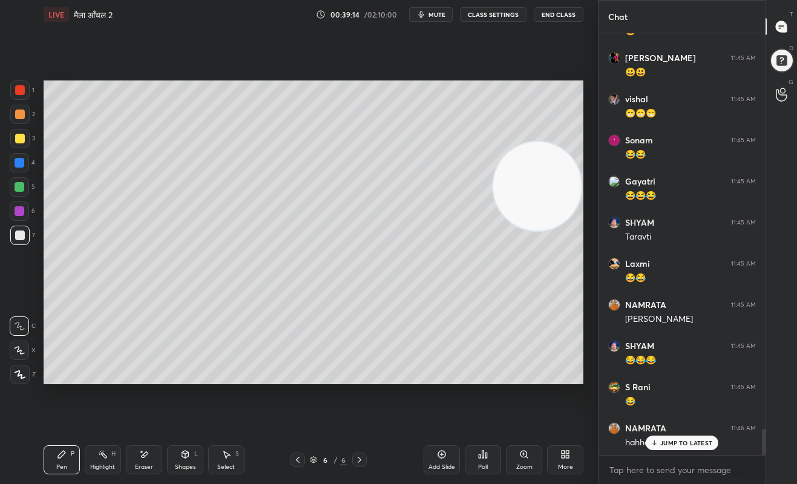
click at [24, 111] on div at bounding box center [20, 115] width 10 height 10
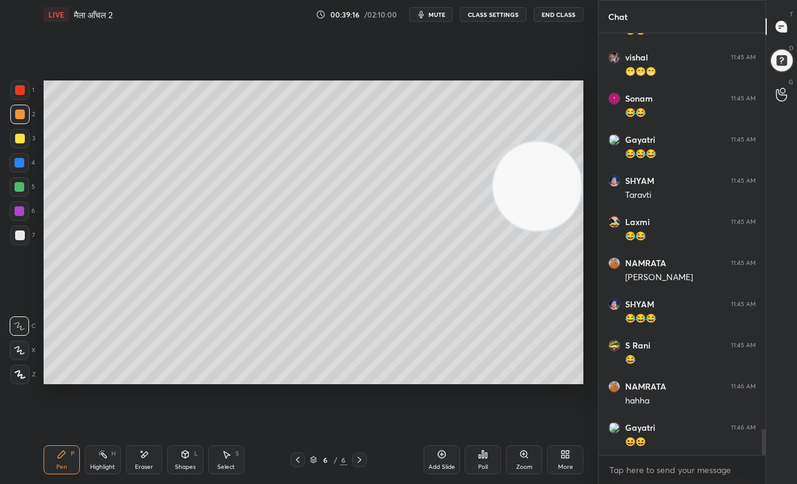
click at [22, 167] on div at bounding box center [20, 163] width 10 height 10
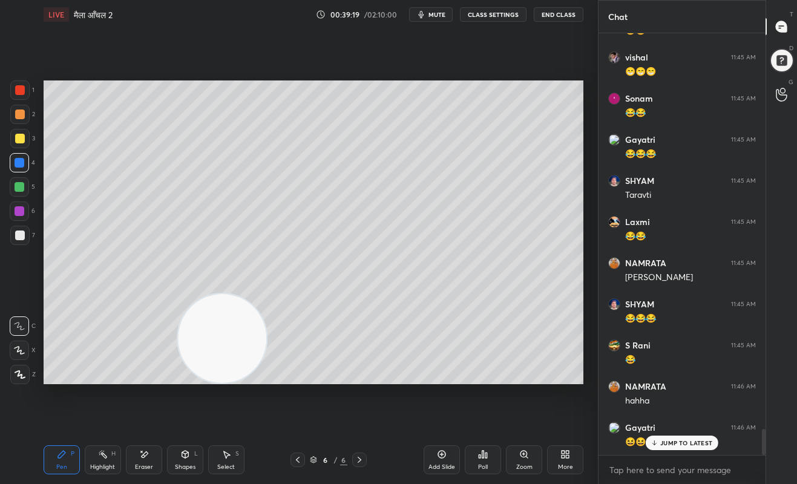
scroll to position [6467, 0]
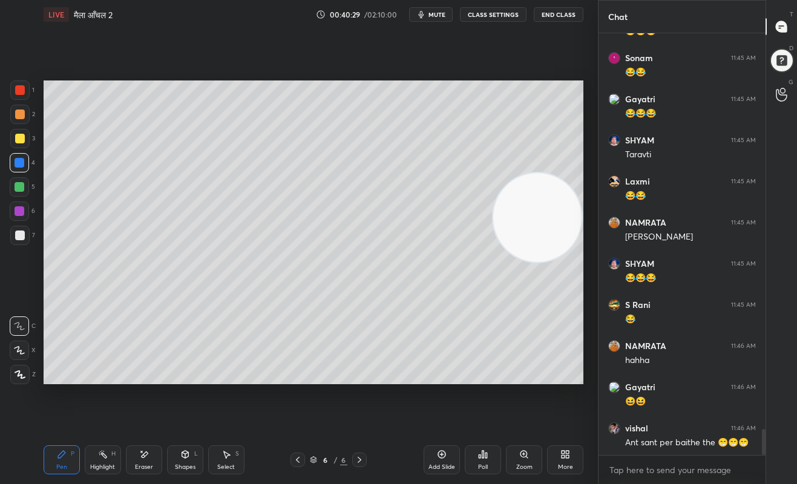
click at [443, 457] on icon at bounding box center [442, 455] width 10 height 10
click at [22, 141] on div at bounding box center [20, 139] width 10 height 10
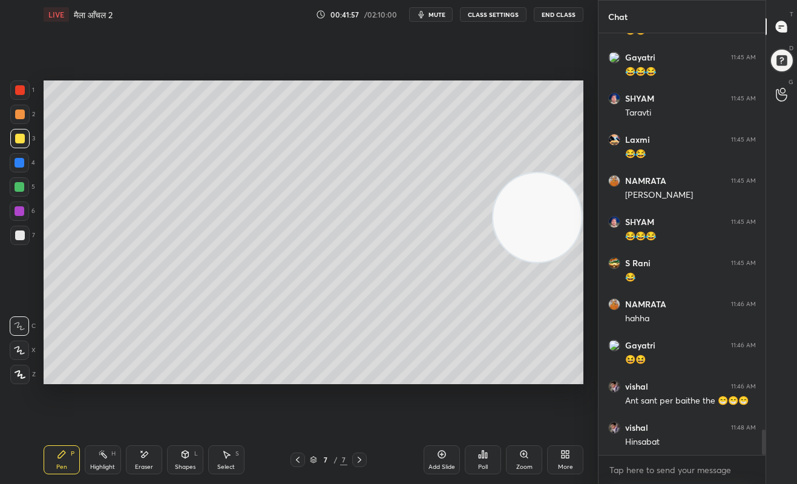
click at [300, 459] on icon at bounding box center [298, 460] width 10 height 10
click at [361, 460] on icon at bounding box center [360, 460] width 4 height 6
click at [18, 187] on div at bounding box center [20, 187] width 10 height 10
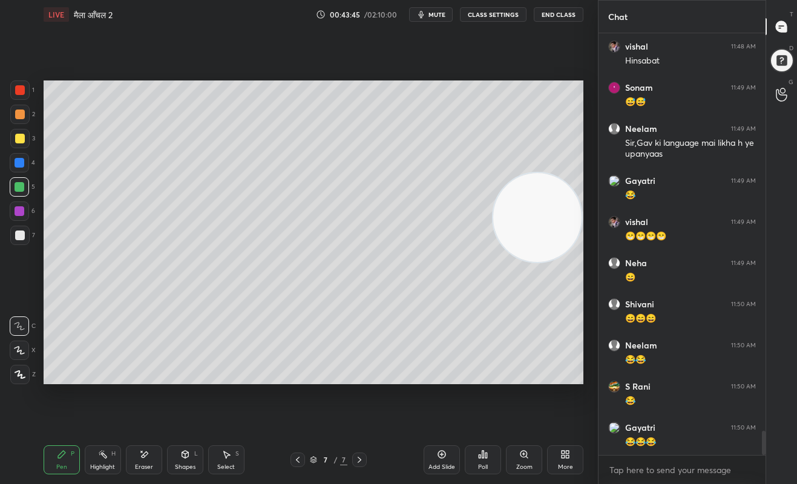
scroll to position [6931, 0]
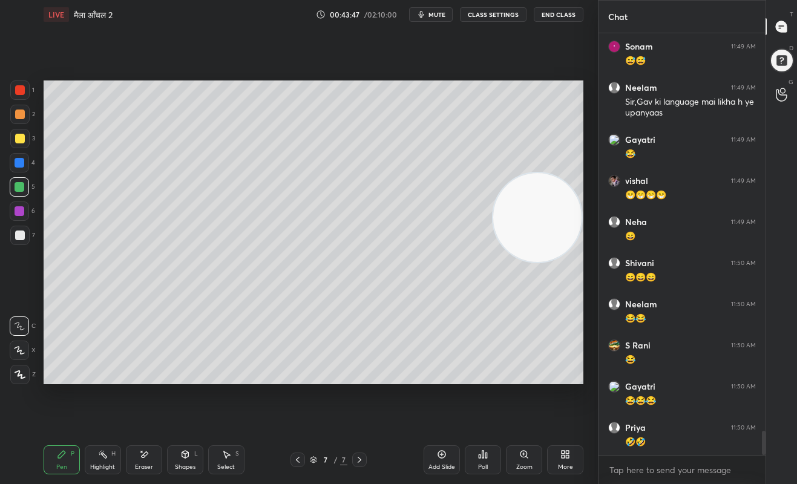
click at [443, 457] on icon at bounding box center [442, 455] width 10 height 10
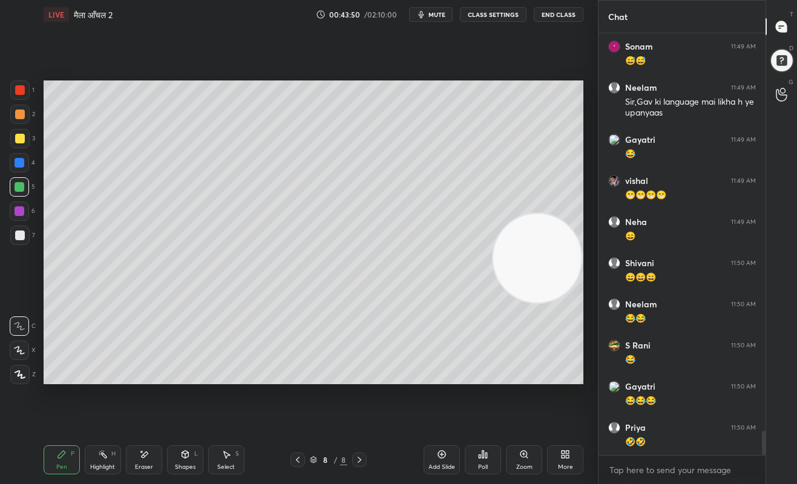
click at [19, 209] on div at bounding box center [20, 211] width 10 height 10
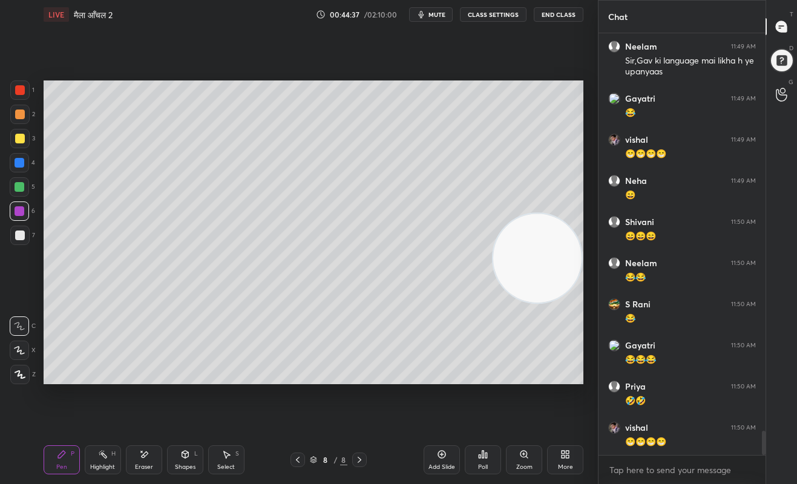
click at [22, 236] on div at bounding box center [20, 236] width 10 height 10
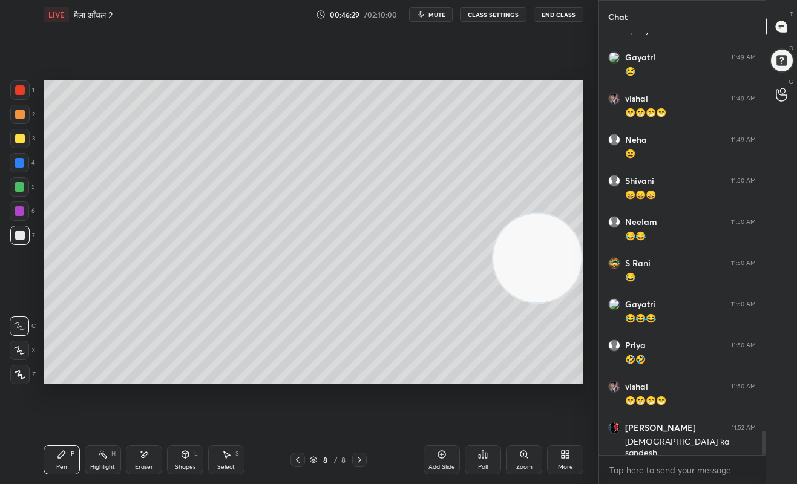
click at [18, 181] on div at bounding box center [19, 186] width 19 height 19
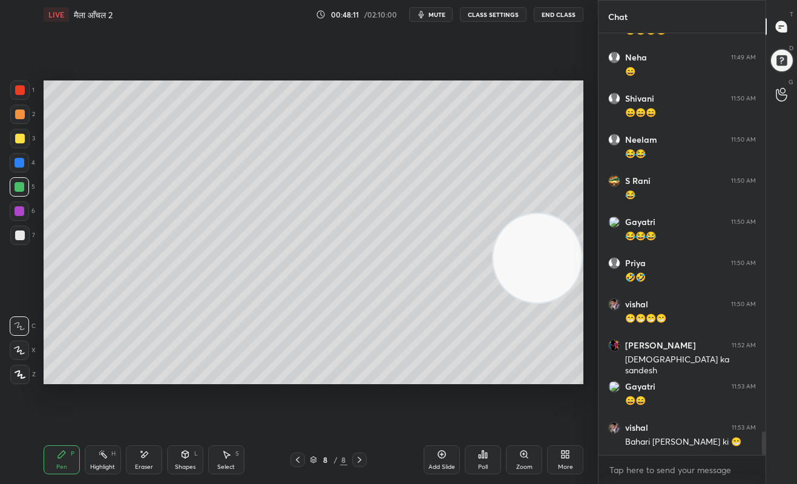
scroll to position [7137, 0]
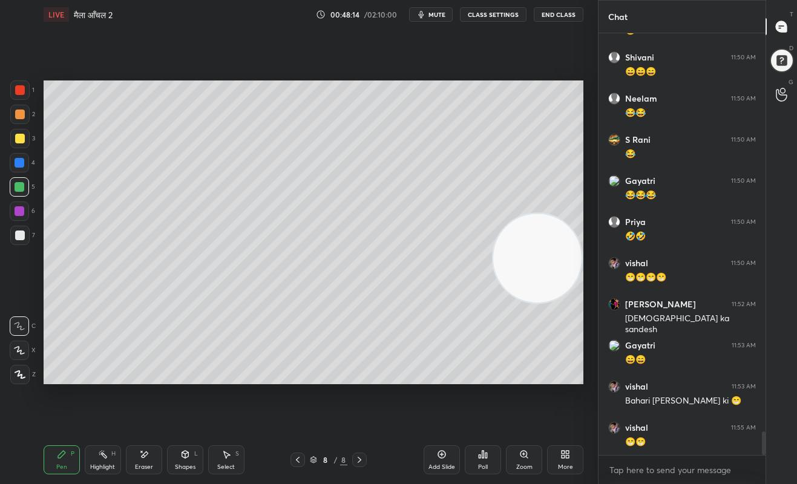
click at [100, 395] on div "Setting up your live class Poll for secs No correct answer Start poll" at bounding box center [314, 232] width 550 height 407
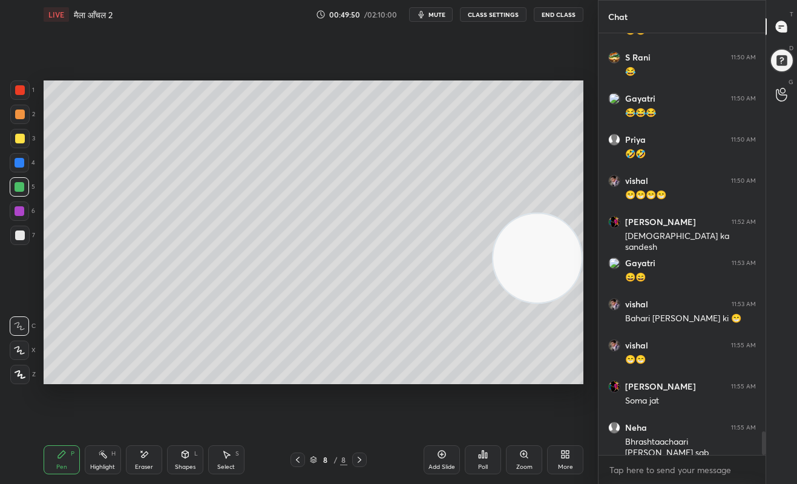
scroll to position [7261, 0]
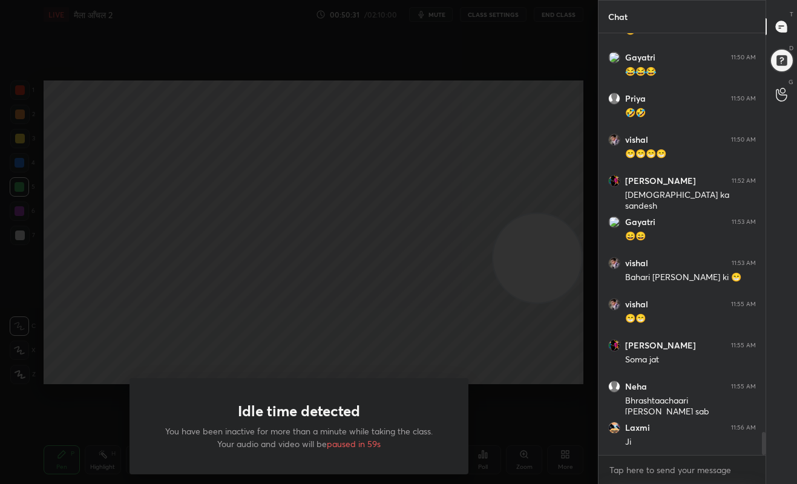
click at [539, 369] on div "Idle time detected You have been inactive for more than a minute while taking t…" at bounding box center [299, 242] width 598 height 484
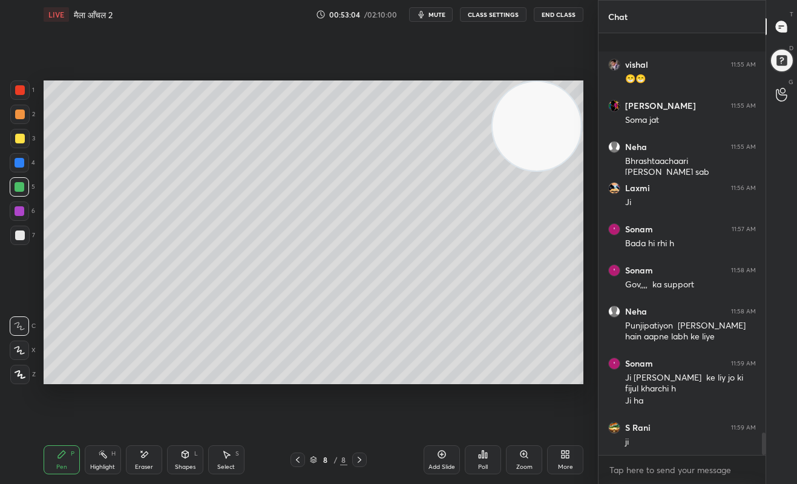
scroll to position [7563, 0]
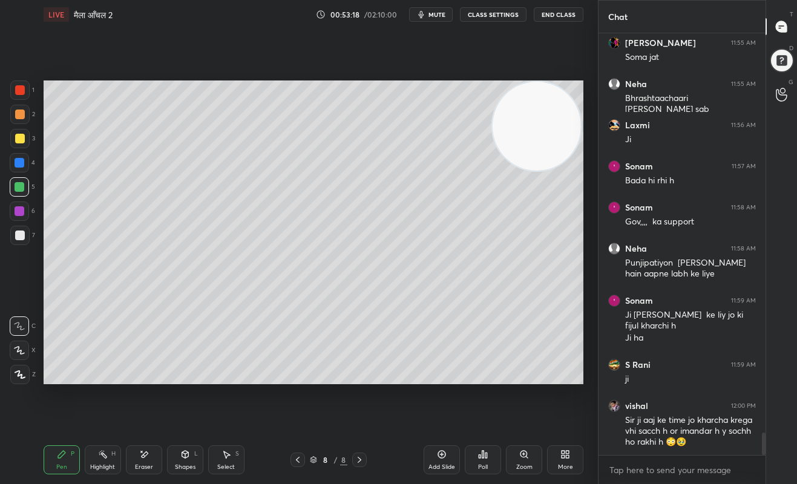
click at [441, 457] on icon at bounding box center [442, 455] width 4 height 4
click at [13, 109] on div at bounding box center [19, 114] width 19 height 19
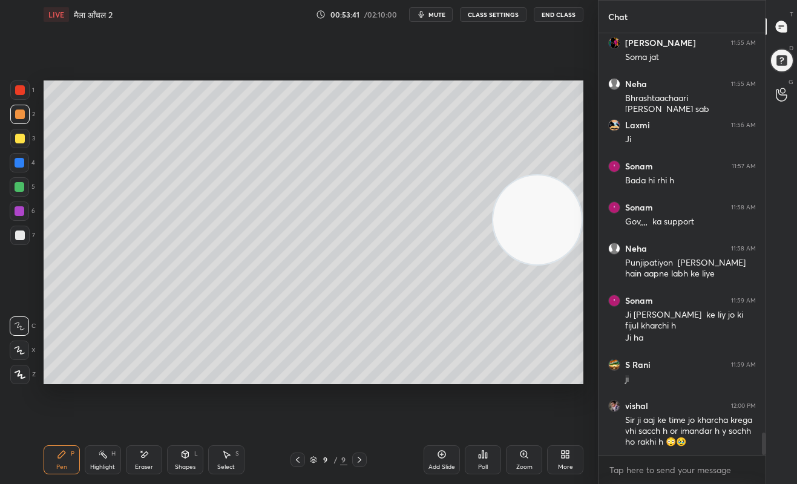
click at [21, 236] on div at bounding box center [20, 236] width 10 height 10
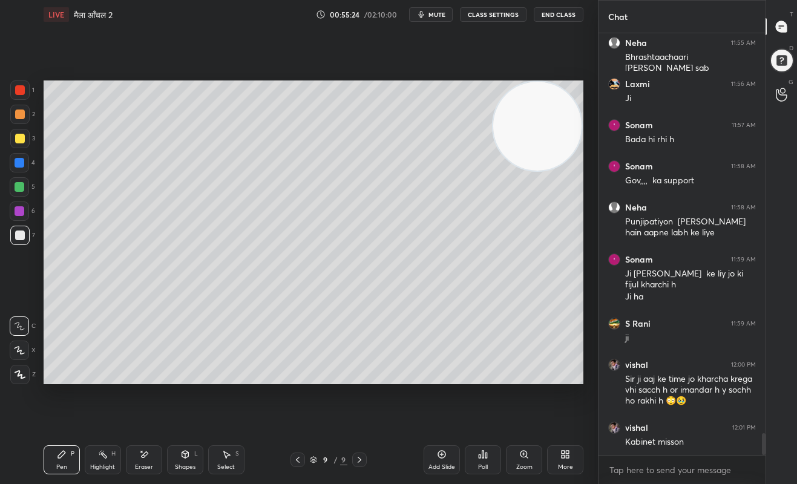
scroll to position [7646, 0]
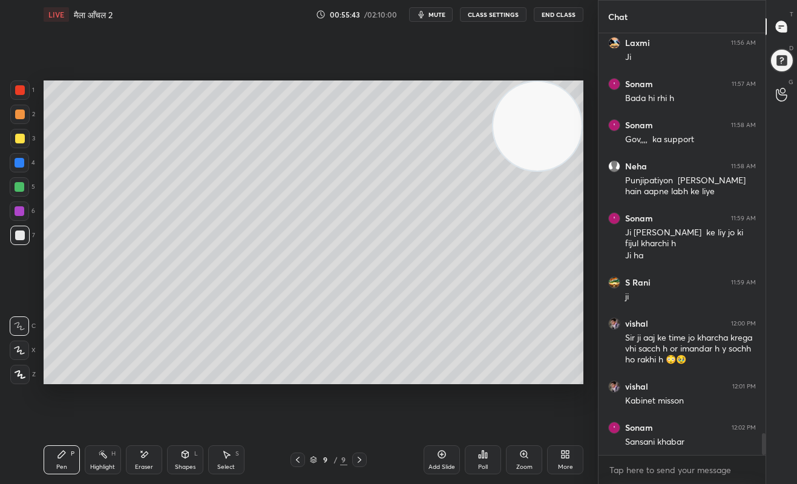
click at [434, 13] on span "mute" at bounding box center [437, 14] width 17 height 8
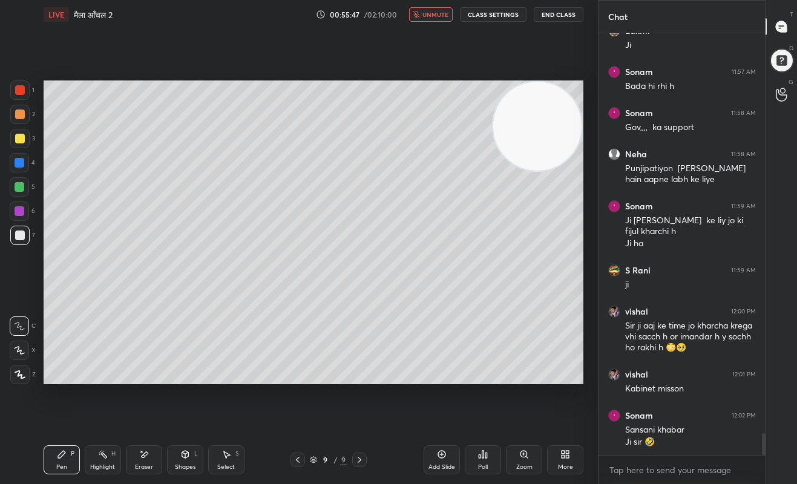
click at [436, 15] on span "unmute" at bounding box center [436, 14] width 26 height 8
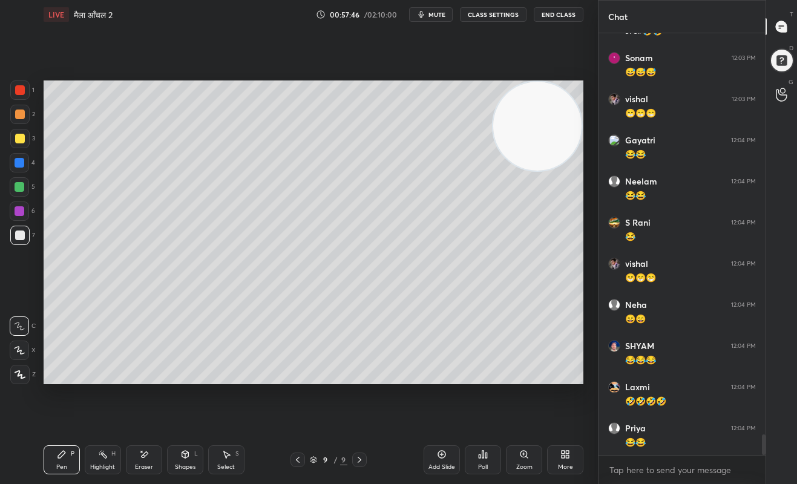
scroll to position [8204, 0]
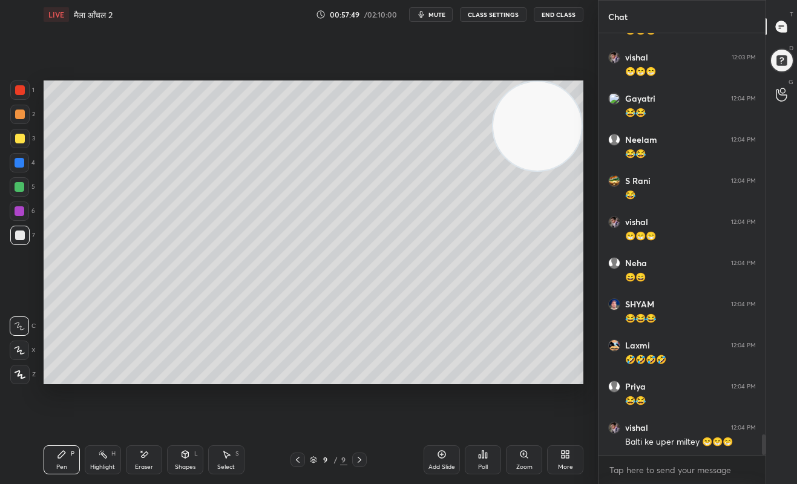
click at [533, 365] on div at bounding box center [299, 242] width 598 height 484
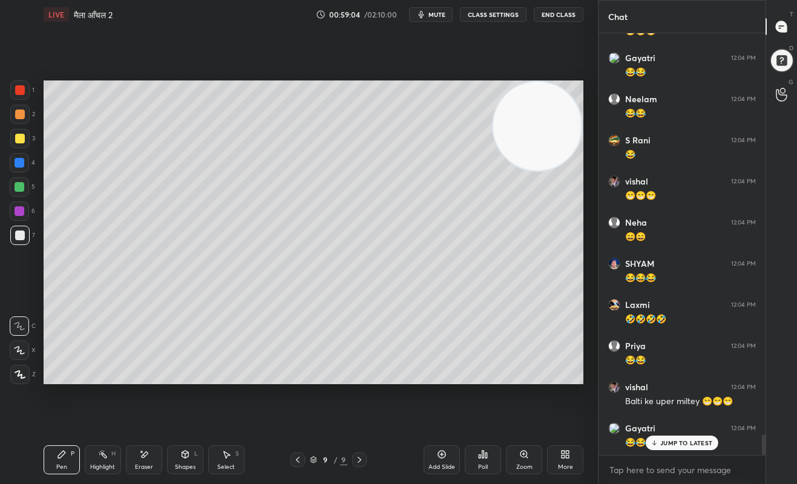
scroll to position [8286, 0]
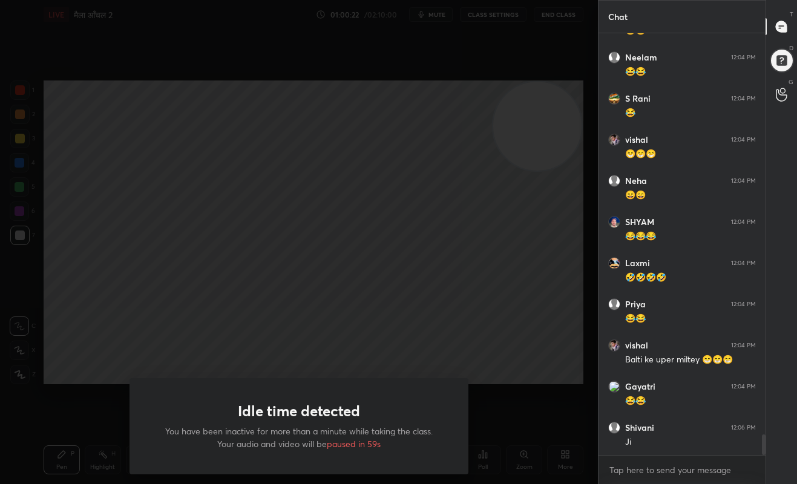
click at [244, 318] on div "Idle time detected You have been inactive for more than a minute while taking t…" at bounding box center [299, 242] width 598 height 484
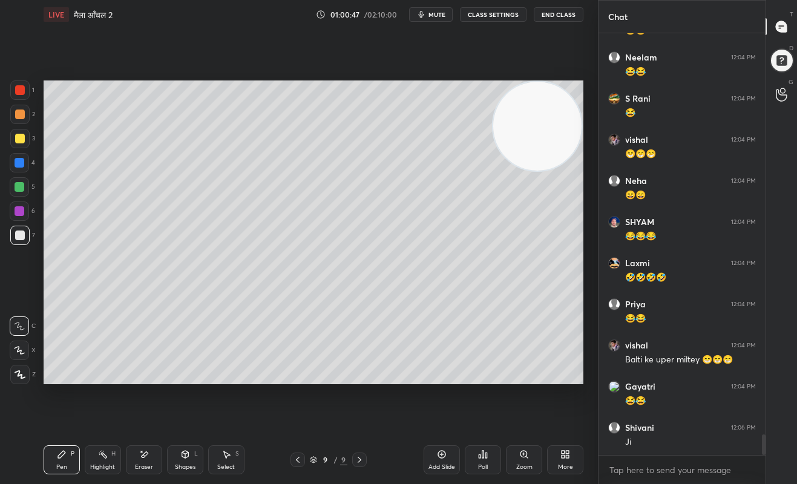
click at [563, 389] on div "Setting up your live class Poll for secs No correct answer Start poll" at bounding box center [314, 232] width 550 height 407
click at [547, 389] on div "Setting up your live class Poll for secs No correct answer Start poll" at bounding box center [314, 232] width 550 height 407
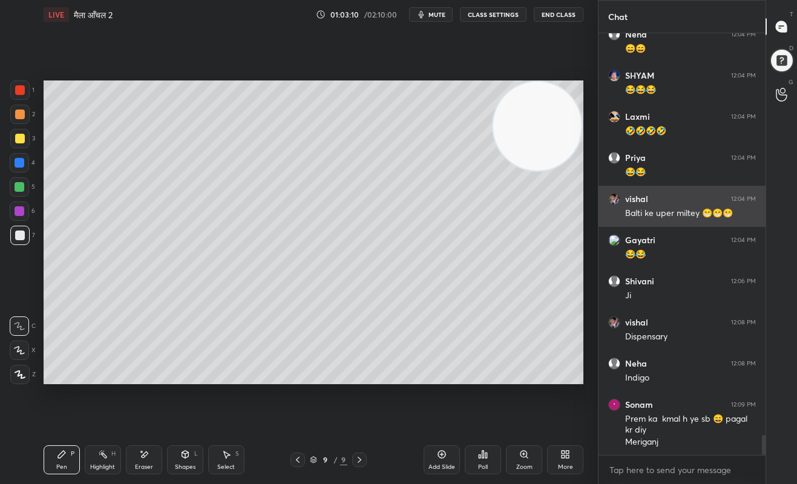
scroll to position [8474, 0]
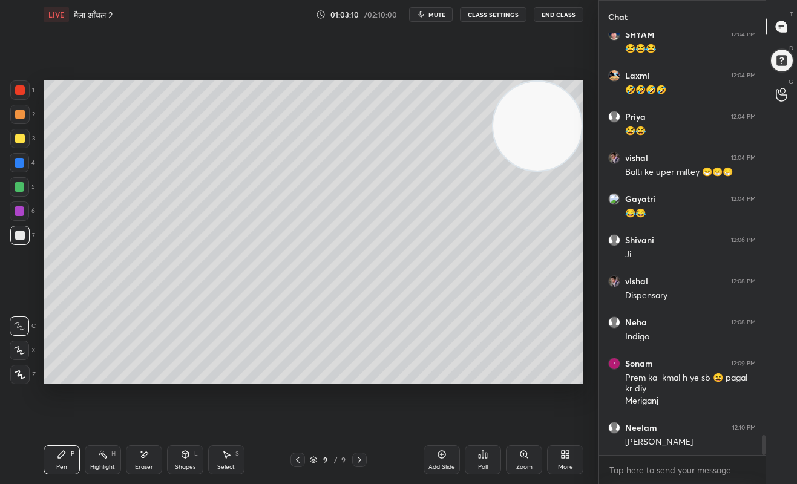
click at [16, 213] on div at bounding box center [20, 211] width 10 height 10
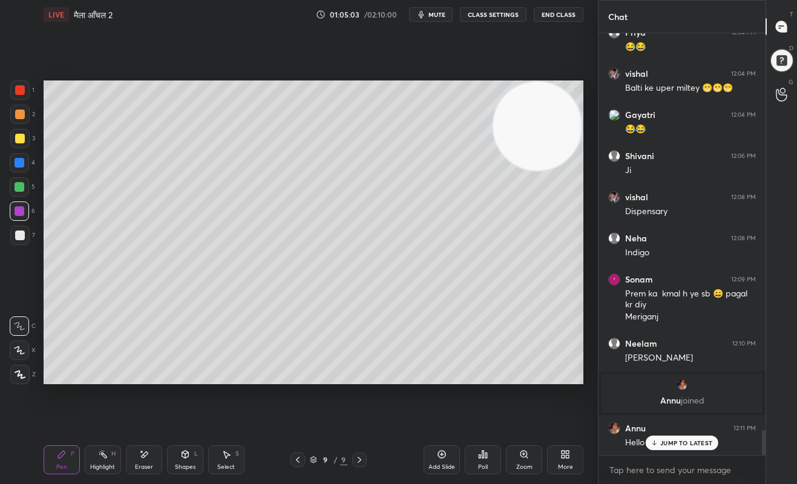
scroll to position [6731, 0]
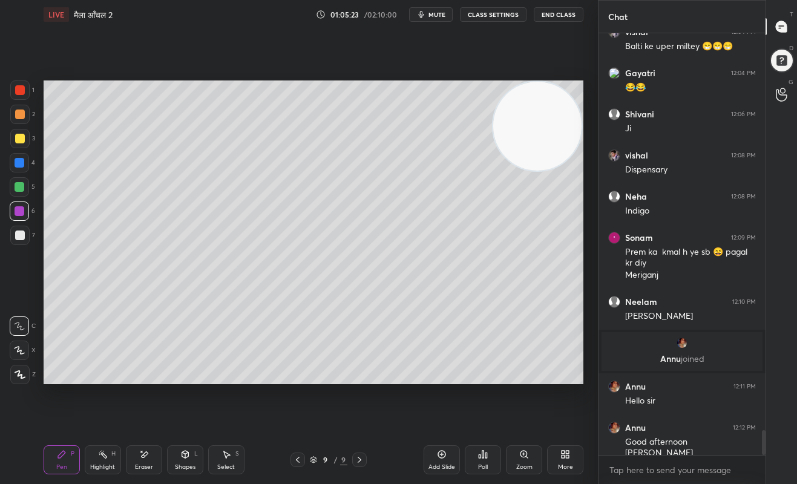
click at [570, 373] on div at bounding box center [299, 242] width 598 height 484
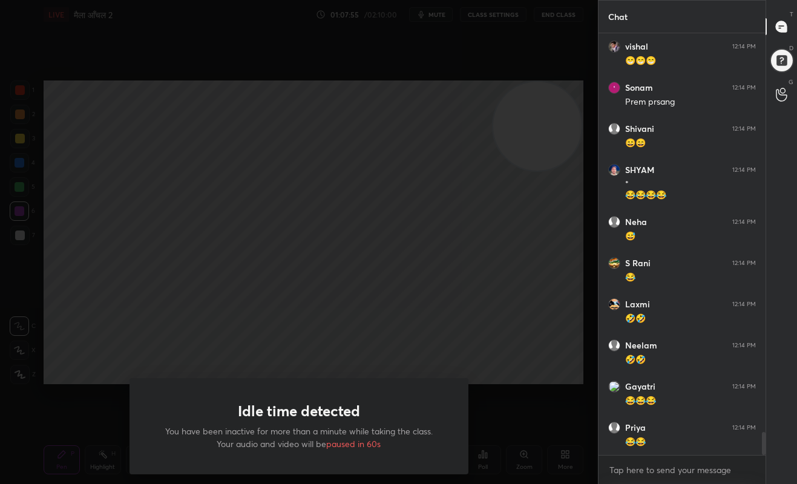
scroll to position [7382, 0]
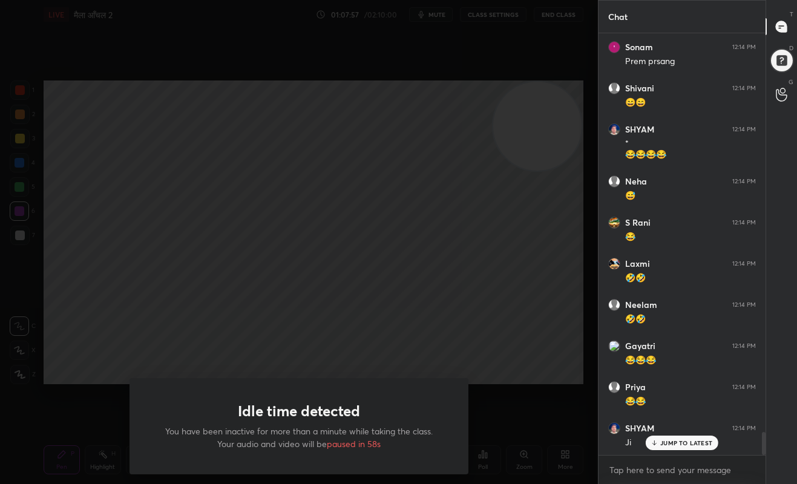
click at [567, 381] on div at bounding box center [299, 242] width 598 height 484
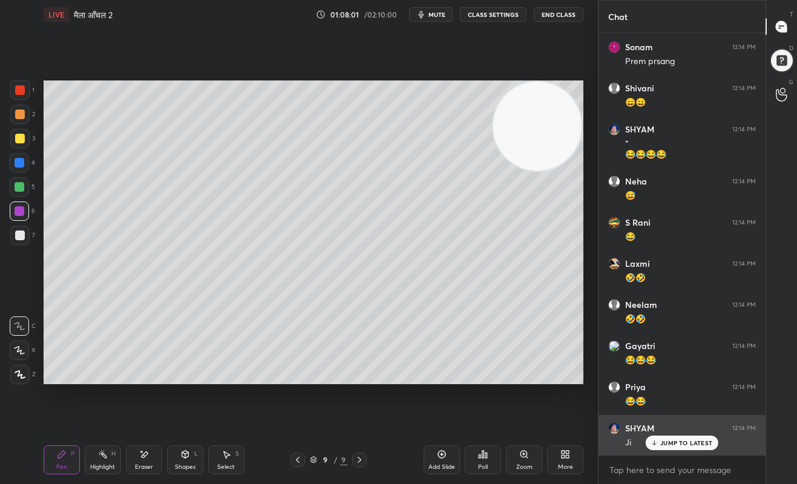
click at [687, 443] on p "JUMP TO LATEST" at bounding box center [687, 443] width 52 height 7
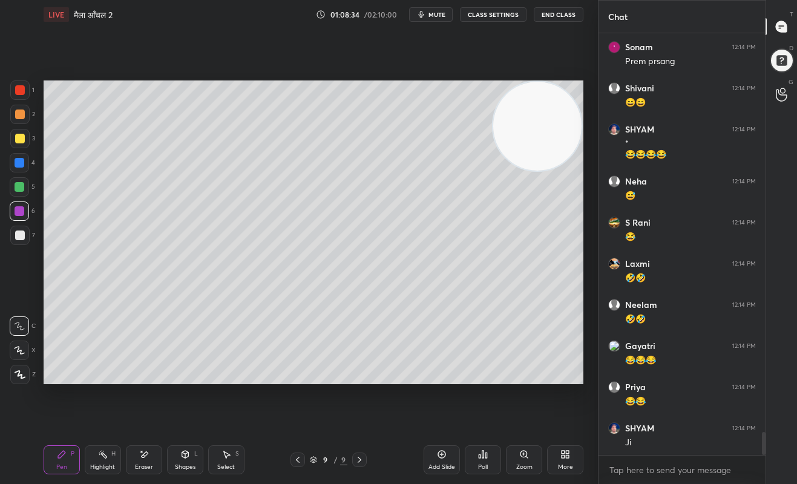
click at [18, 193] on div at bounding box center [19, 186] width 19 height 19
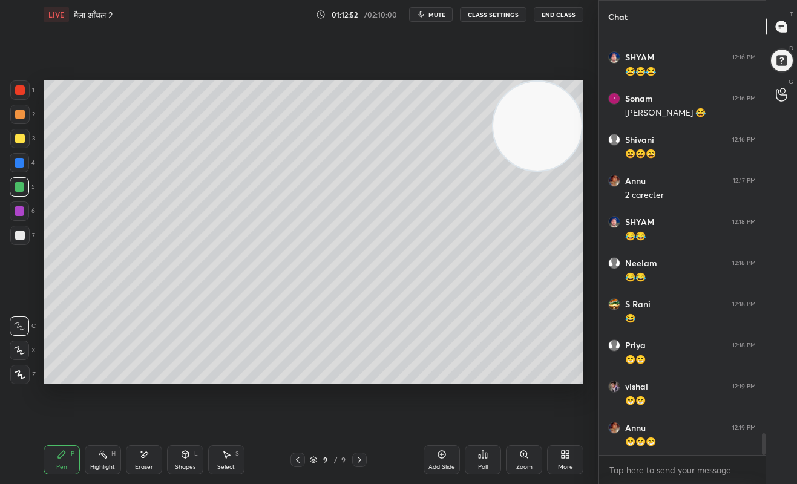
scroll to position [7876, 0]
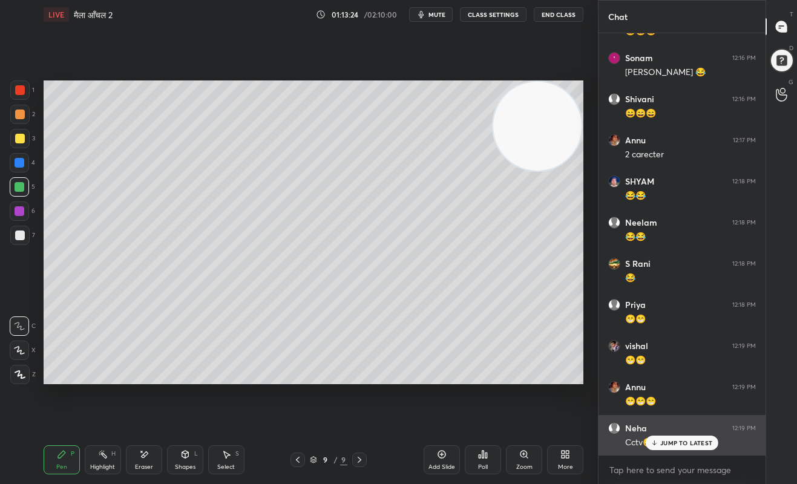
click at [671, 440] on p "JUMP TO LATEST" at bounding box center [687, 443] width 52 height 7
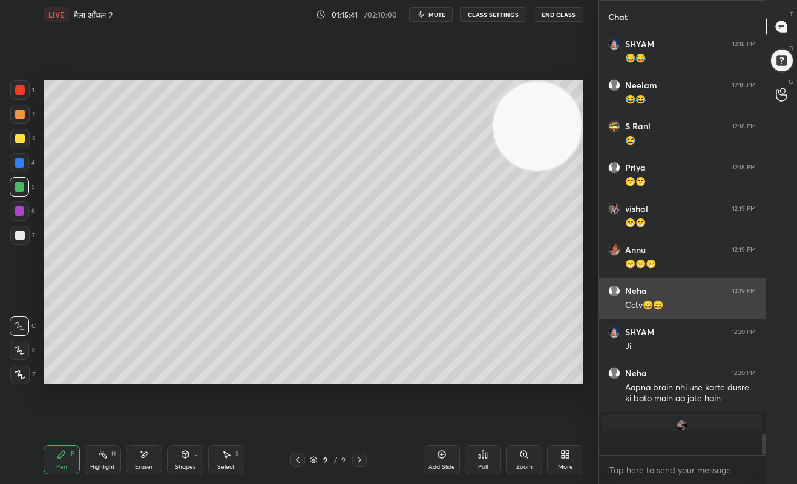
scroll to position [8014, 0]
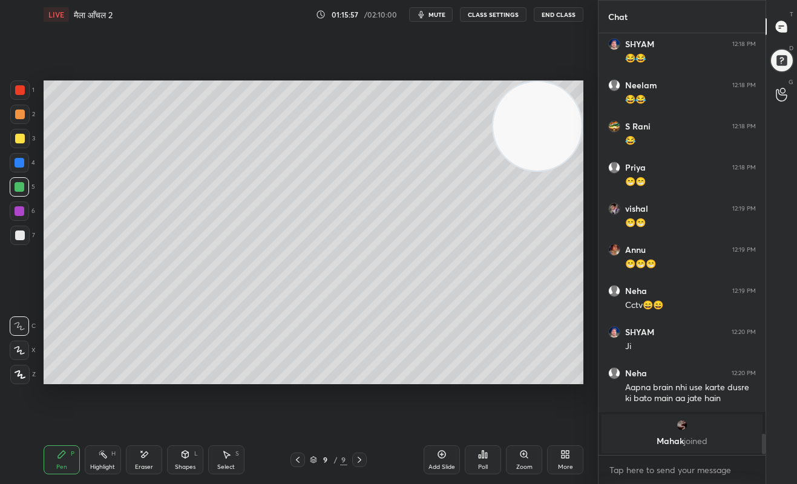
click at [571, 374] on div at bounding box center [299, 242] width 598 height 484
click at [24, 134] on div at bounding box center [19, 138] width 19 height 19
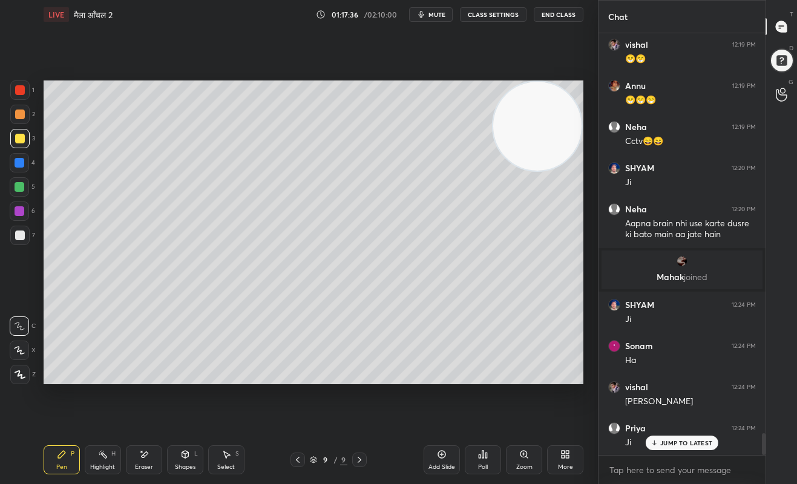
scroll to position [7734, 0]
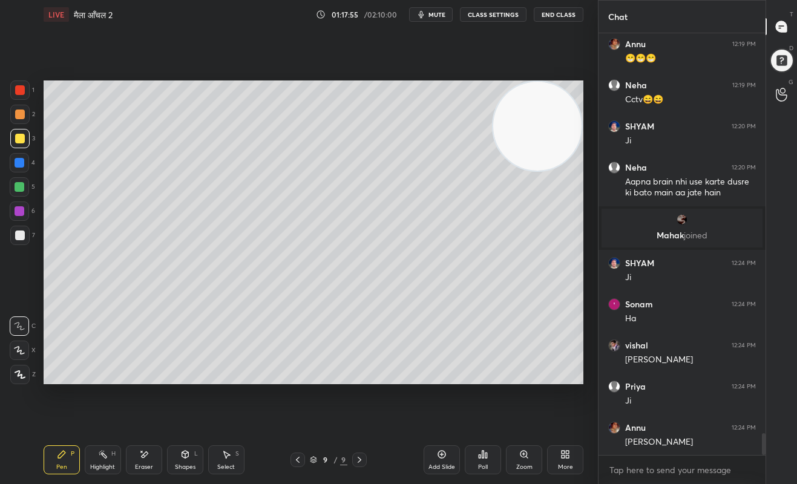
click at [4, 403] on div "1 2 3 4 5 6 7 C X Z E E Erase all H H LIVE मैला आँचल 2 01:17:55 / 02:10:00 mute…" at bounding box center [294, 242] width 589 height 484
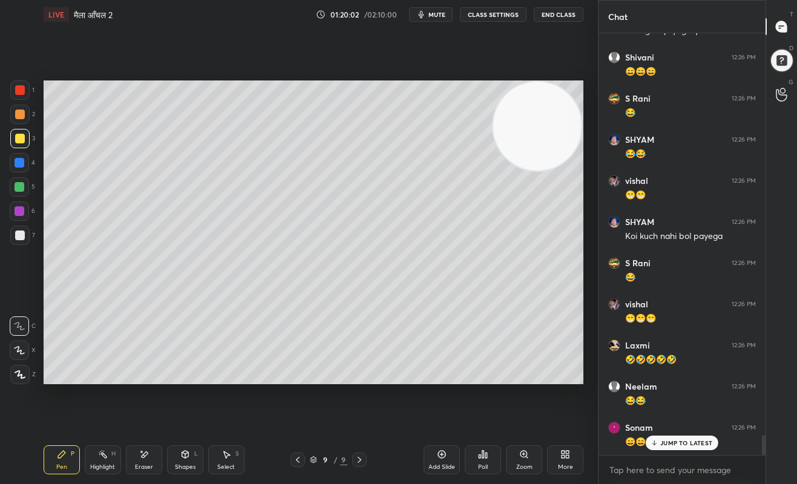
scroll to position [8433, 0]
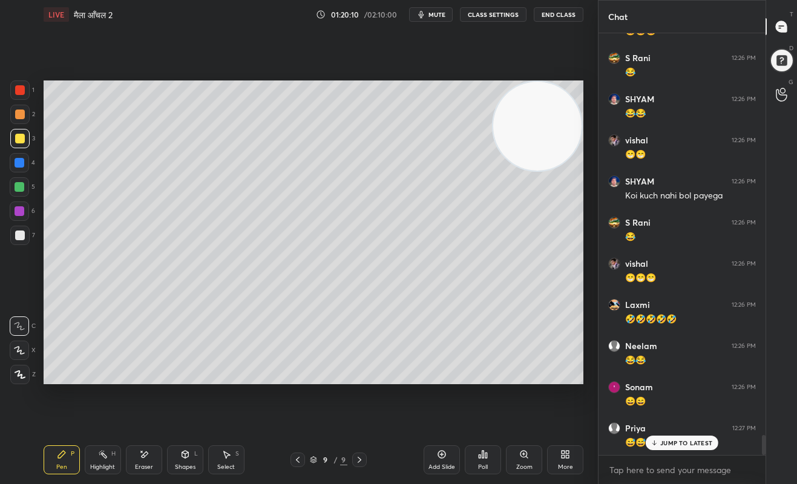
click at [441, 457] on icon at bounding box center [442, 455] width 10 height 10
click at [24, 116] on div at bounding box center [20, 115] width 10 height 10
click at [147, 460] on icon at bounding box center [144, 455] width 10 height 10
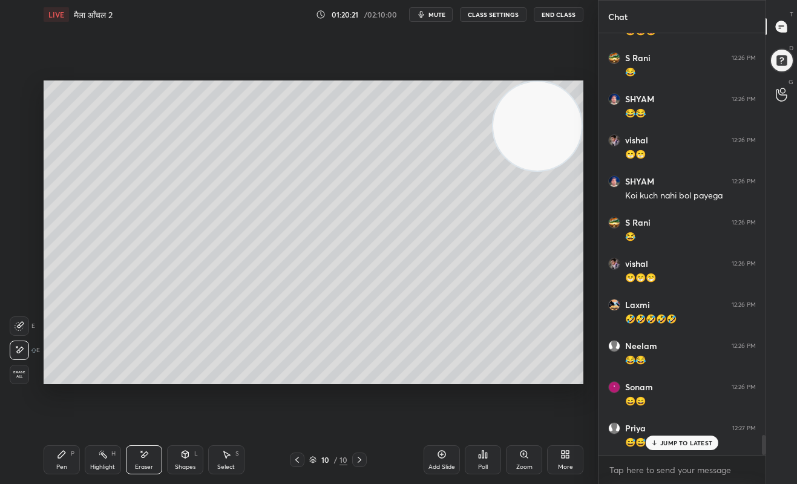
click at [68, 459] on div "Pen P" at bounding box center [62, 460] width 36 height 29
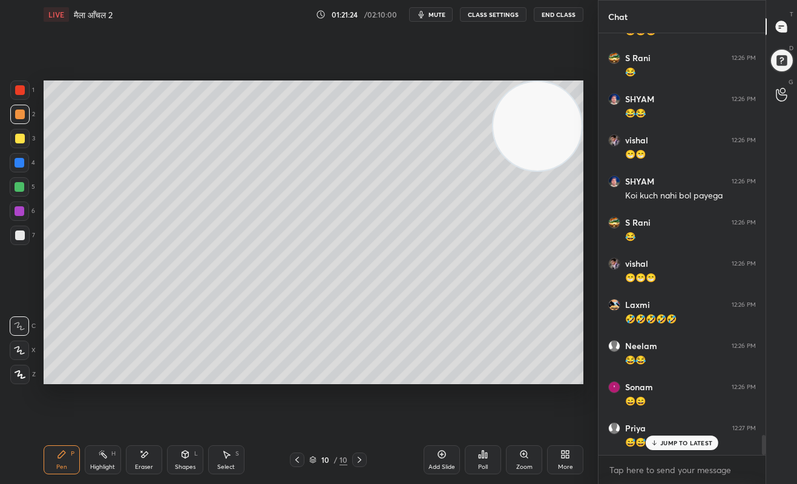
scroll to position [8496, 0]
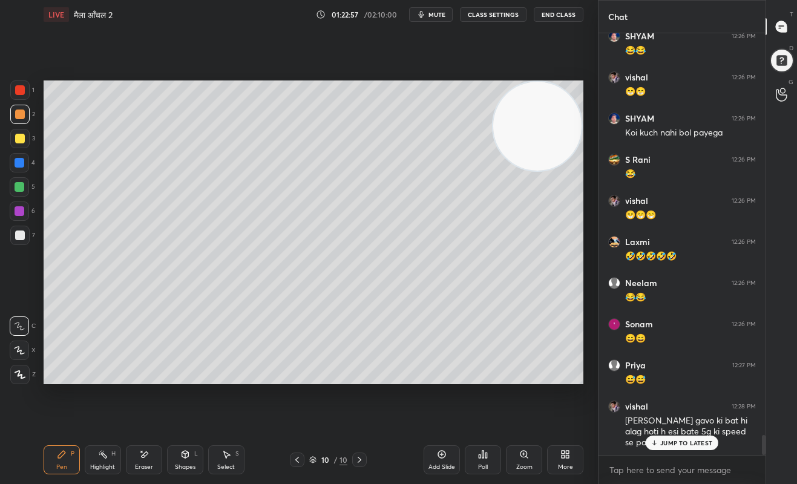
click at [553, 414] on div at bounding box center [299, 242] width 598 height 484
click at [21, 182] on div at bounding box center [19, 186] width 19 height 19
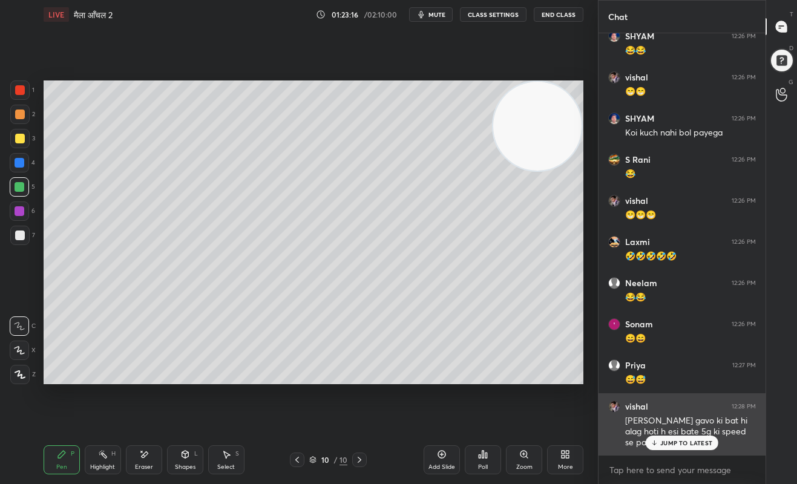
click at [696, 446] on p "JUMP TO LATEST" at bounding box center [687, 443] width 52 height 7
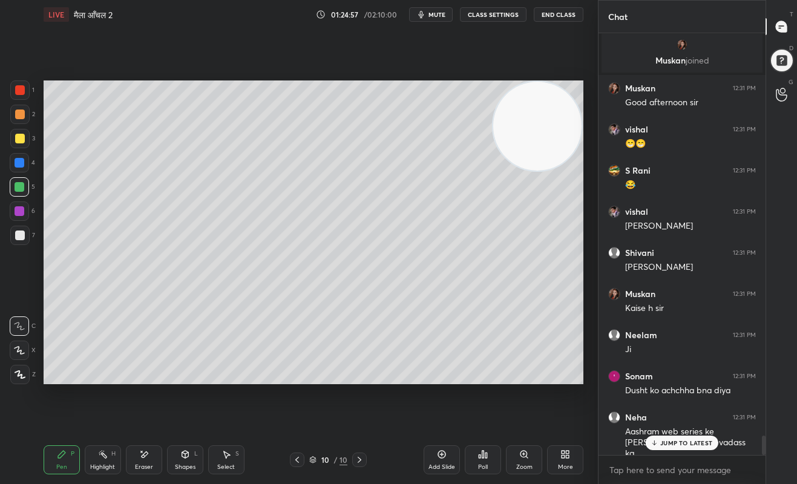
scroll to position [8688, 0]
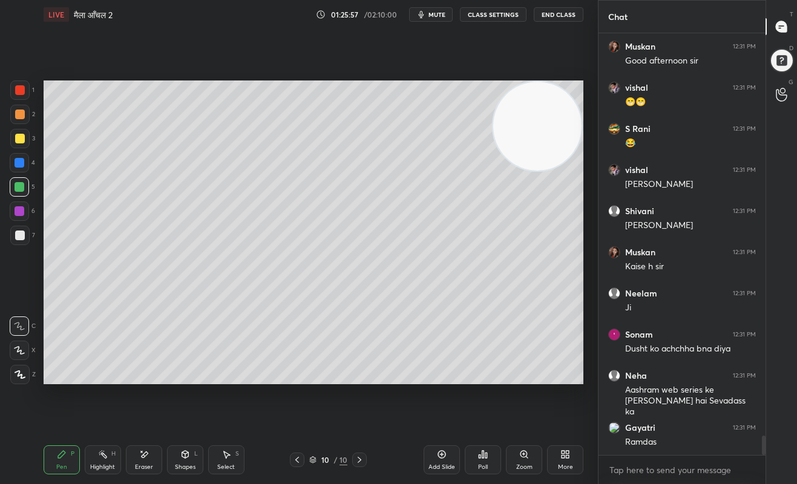
click at [134, 461] on div "Eraser" at bounding box center [144, 460] width 36 height 29
click at [63, 469] on div "Pen" at bounding box center [61, 467] width 11 height 6
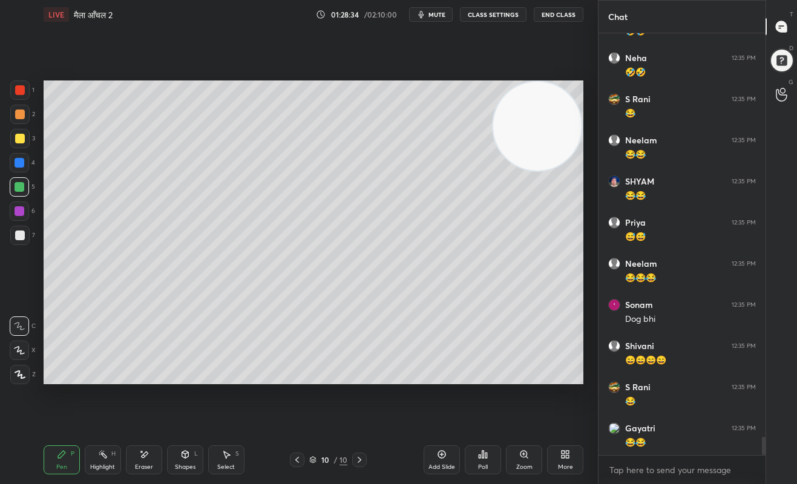
scroll to position [9265, 0]
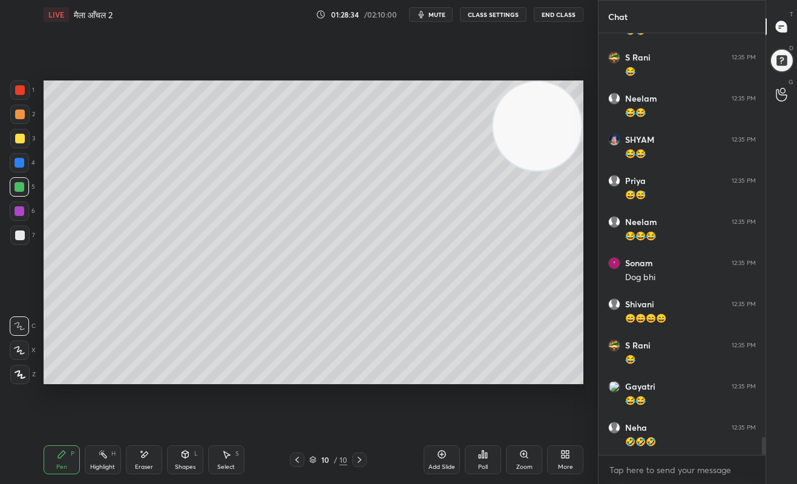
click at [554, 412] on div at bounding box center [299, 242] width 598 height 484
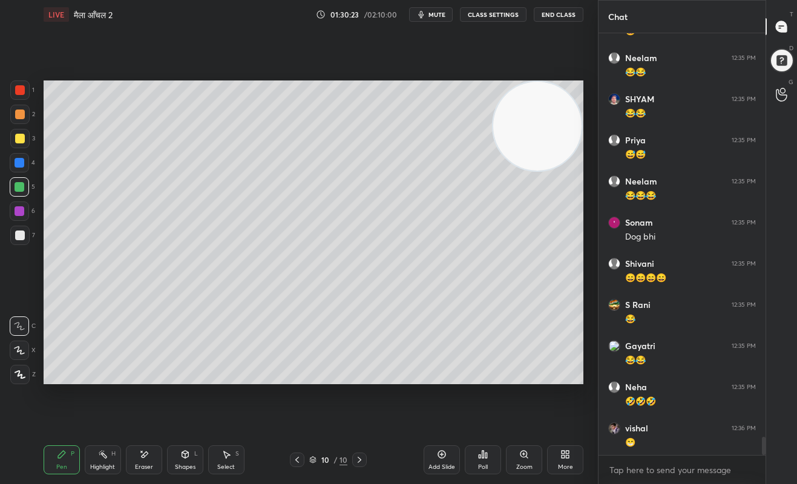
click at [23, 138] on div at bounding box center [20, 139] width 10 height 10
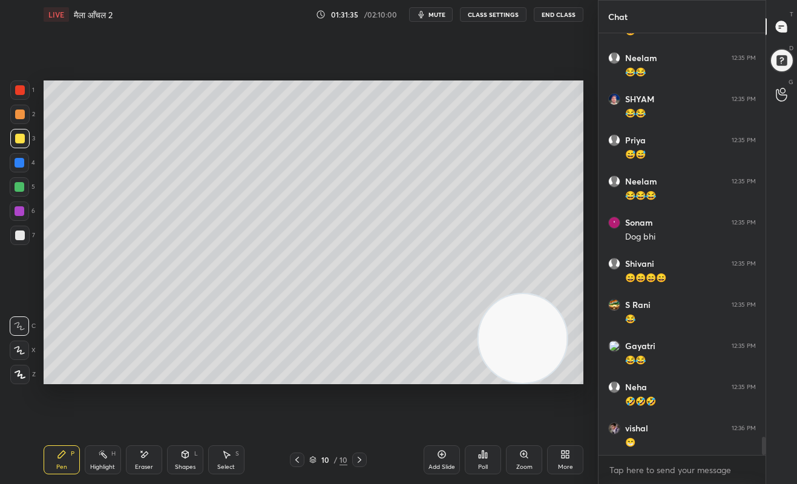
click at [18, 188] on div at bounding box center [20, 187] width 10 height 10
click at [24, 159] on div at bounding box center [20, 163] width 10 height 10
click at [435, 18] on span "mute" at bounding box center [437, 14] width 17 height 8
click at [431, 19] on button "unmute" at bounding box center [431, 14] width 44 height 15
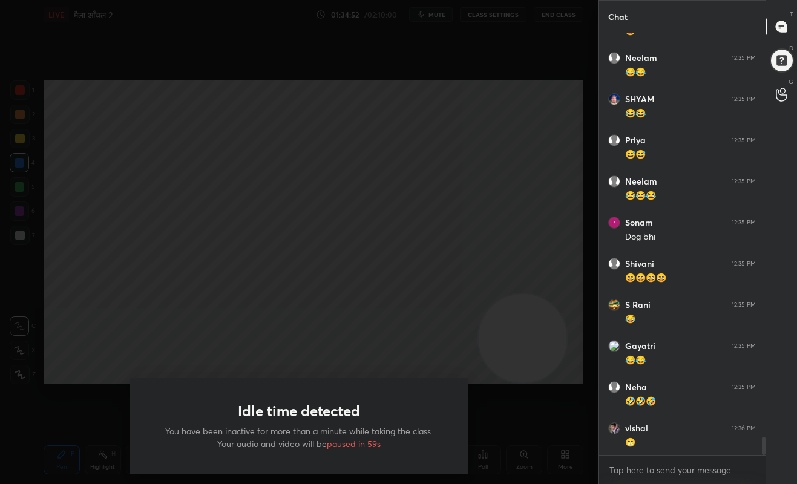
click at [578, 375] on div "Idle time detected You have been inactive for more than a minute while taking t…" at bounding box center [299, 242] width 598 height 484
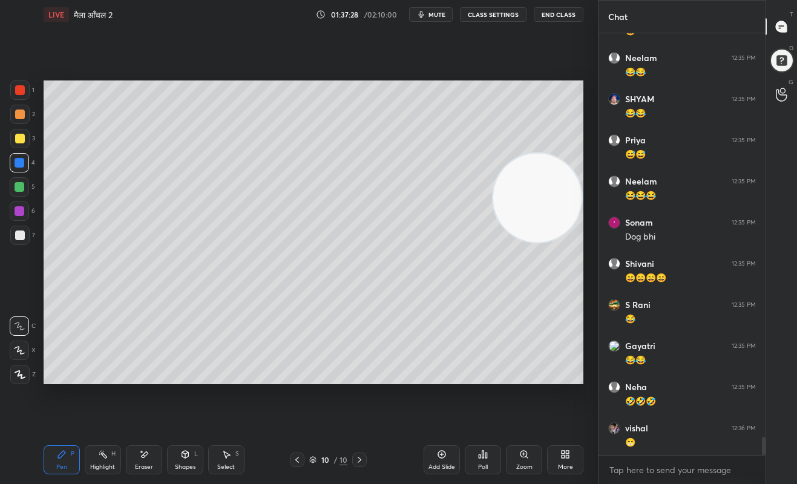
scroll to position [9358, 0]
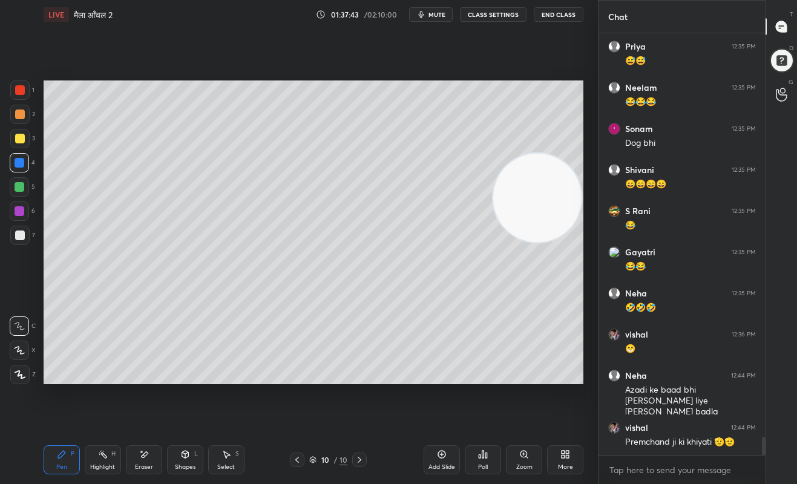
scroll to position [9440, 0]
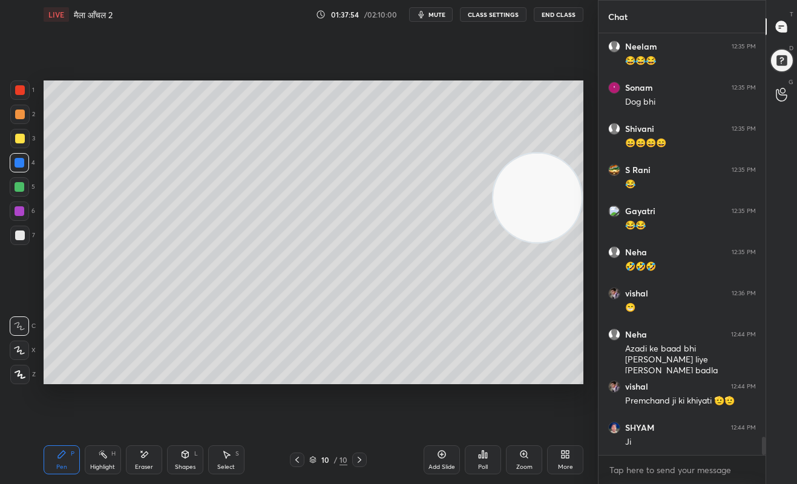
click at [440, 458] on icon at bounding box center [442, 455] width 8 height 8
click at [24, 116] on div at bounding box center [20, 115] width 10 height 10
click at [15, 238] on div at bounding box center [20, 236] width 10 height 10
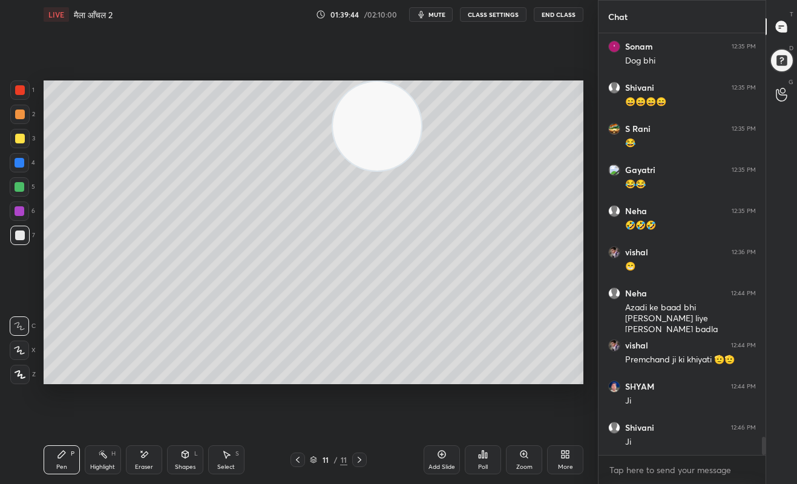
scroll to position [9523, 0]
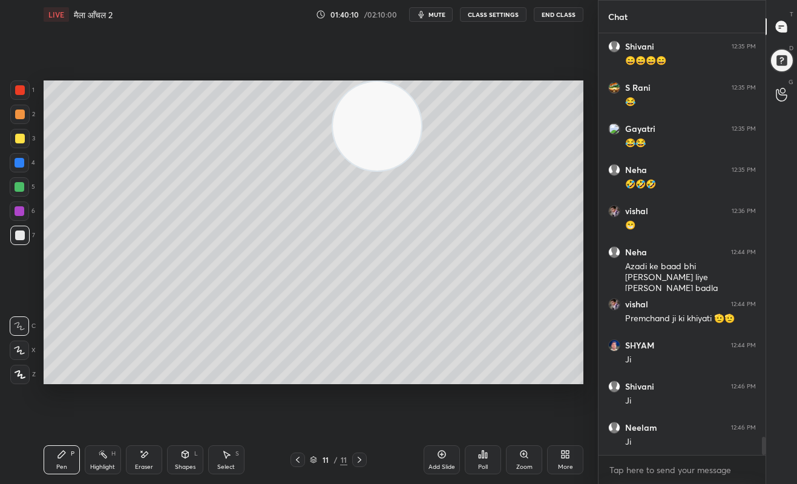
click at [20, 216] on div at bounding box center [20, 211] width 10 height 10
click at [444, 460] on div "Add Slide" at bounding box center [442, 460] width 36 height 29
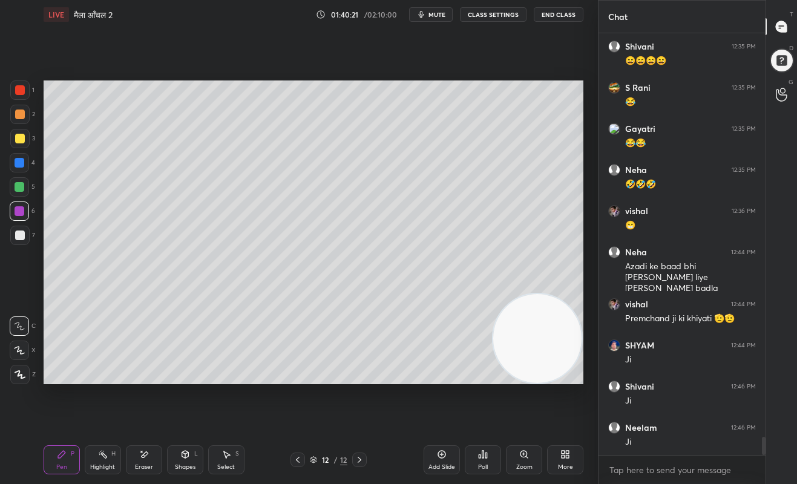
click at [18, 112] on div at bounding box center [20, 115] width 10 height 10
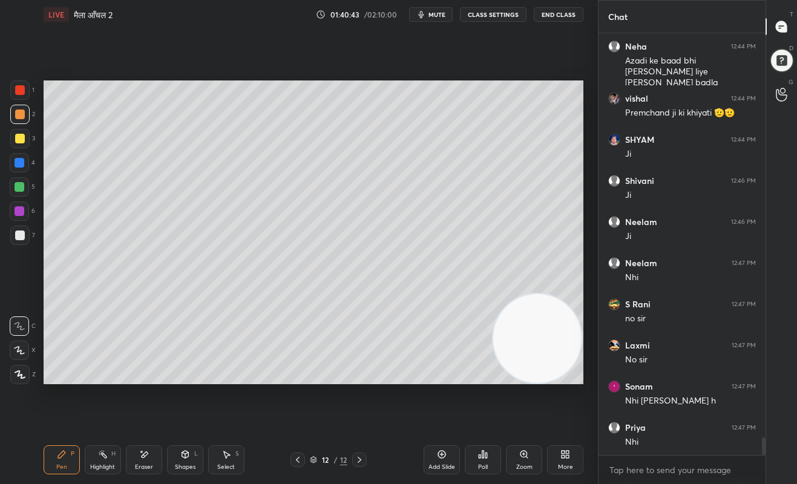
scroll to position [9770, 0]
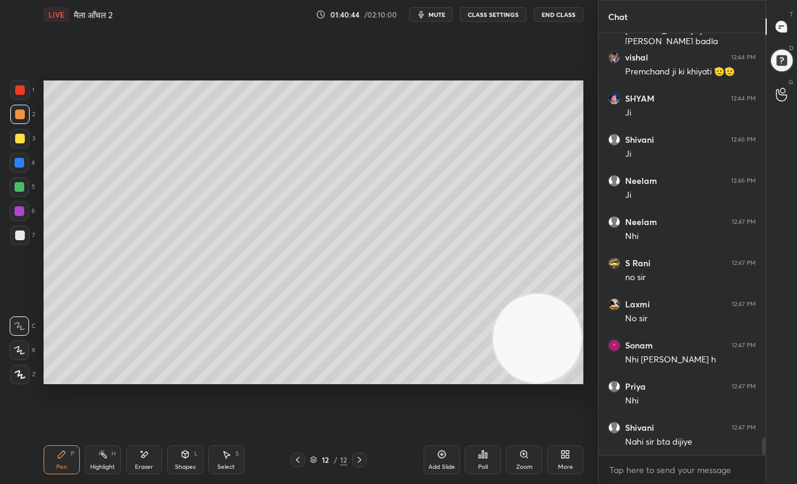
click at [16, 191] on div at bounding box center [20, 187] width 10 height 10
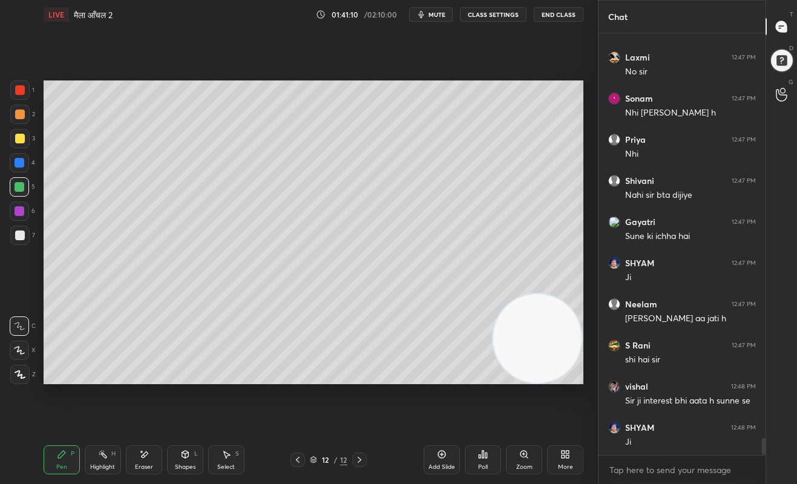
scroll to position [10058, 0]
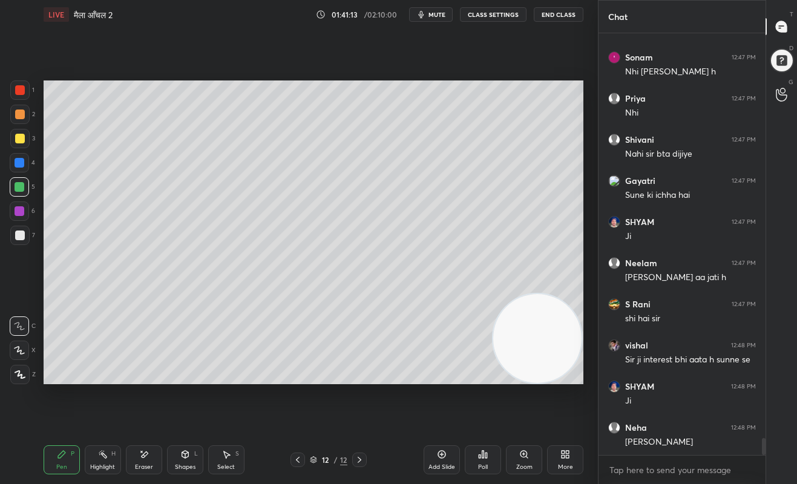
click at [18, 235] on div at bounding box center [20, 236] width 10 height 10
click at [19, 191] on div at bounding box center [20, 187] width 10 height 10
click at [19, 211] on div at bounding box center [20, 211] width 10 height 10
click at [20, 137] on div at bounding box center [20, 139] width 10 height 10
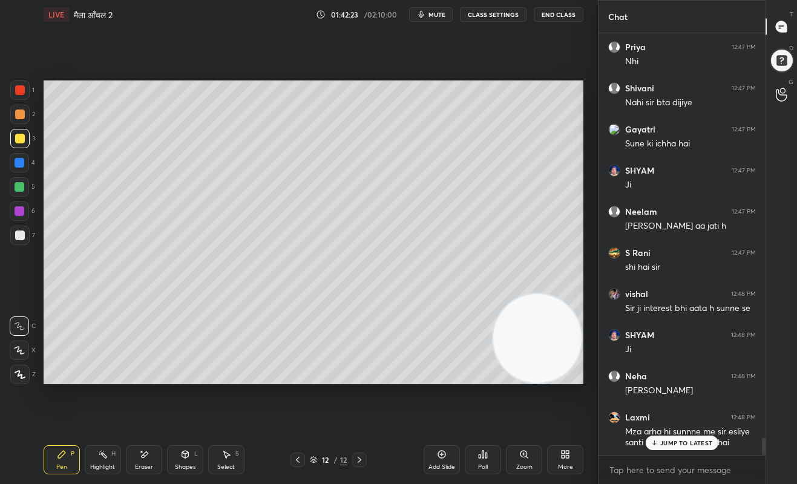
click at [19, 190] on div at bounding box center [20, 187] width 10 height 10
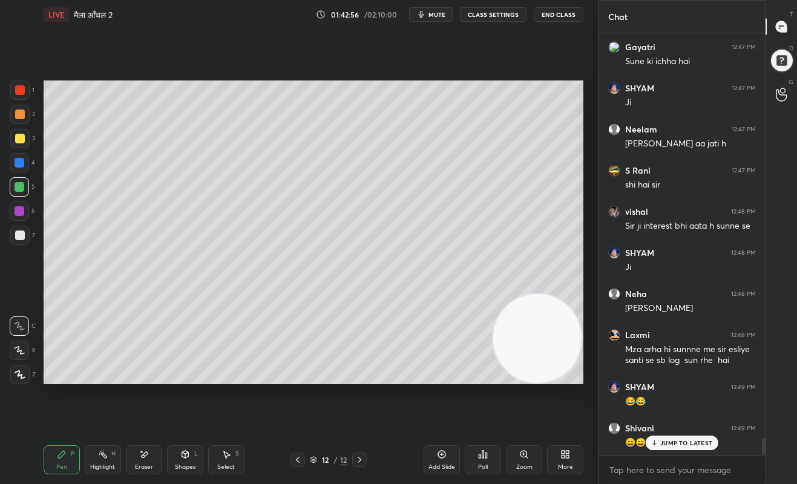
scroll to position [10233, 0]
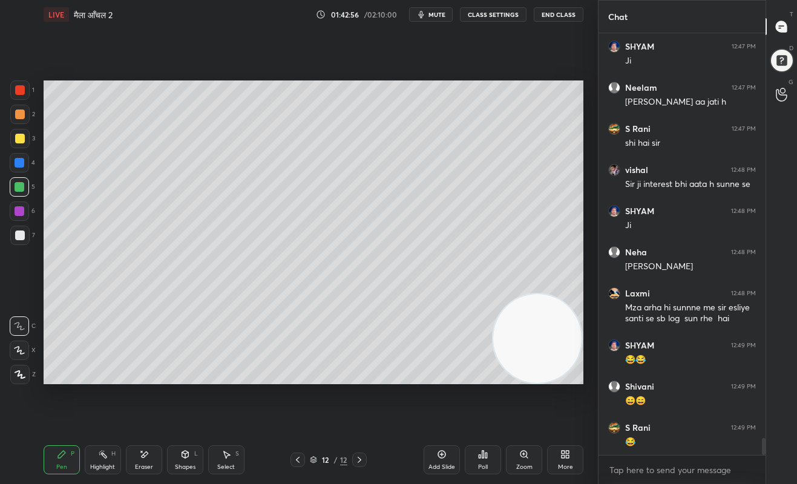
click at [22, 237] on div at bounding box center [20, 236] width 10 height 10
click at [19, 119] on div at bounding box center [20, 115] width 10 height 10
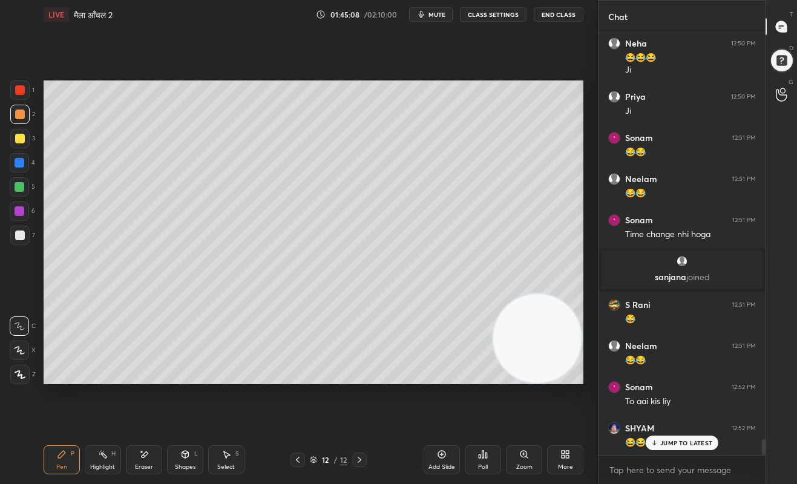
scroll to position [10742, 0]
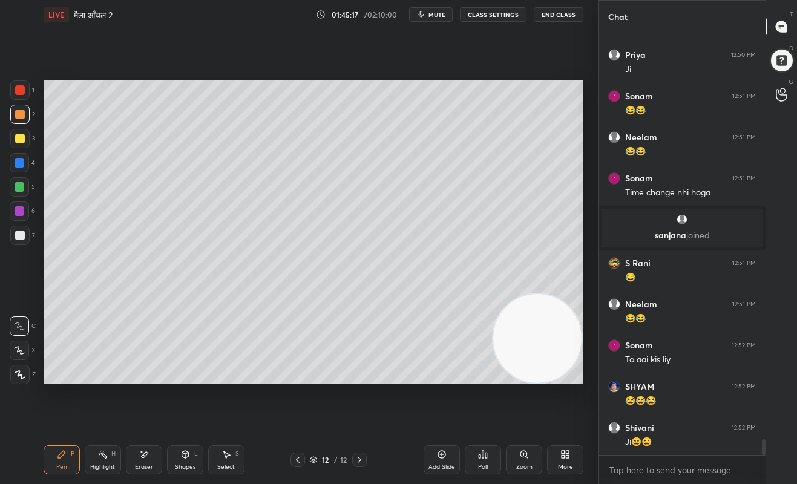
click at [555, 419] on div "Setting up your live class Poll for secs No correct answer Start poll" at bounding box center [314, 232] width 550 height 407
click at [561, 400] on div "Setting up your live class Poll for secs No correct answer Start poll" at bounding box center [314, 232] width 550 height 407
click at [18, 236] on div at bounding box center [20, 236] width 10 height 10
click at [14, 133] on div at bounding box center [19, 138] width 19 height 19
click at [17, 242] on div at bounding box center [19, 235] width 19 height 19
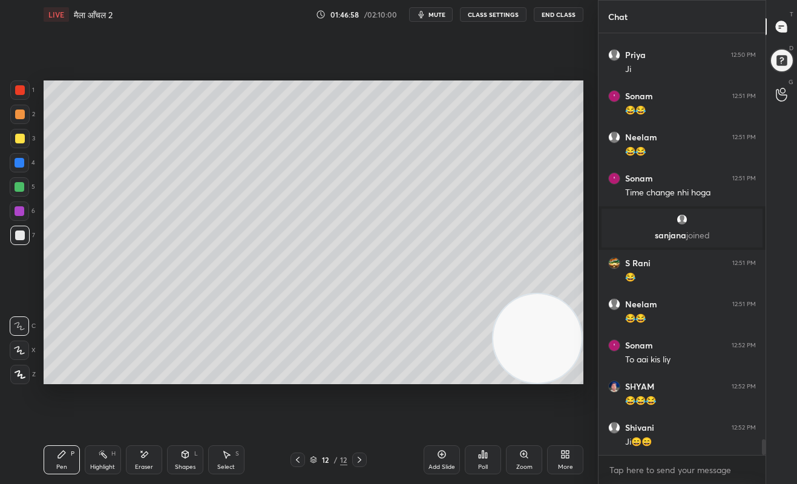
click at [30, 213] on div "6" at bounding box center [22, 211] width 25 height 19
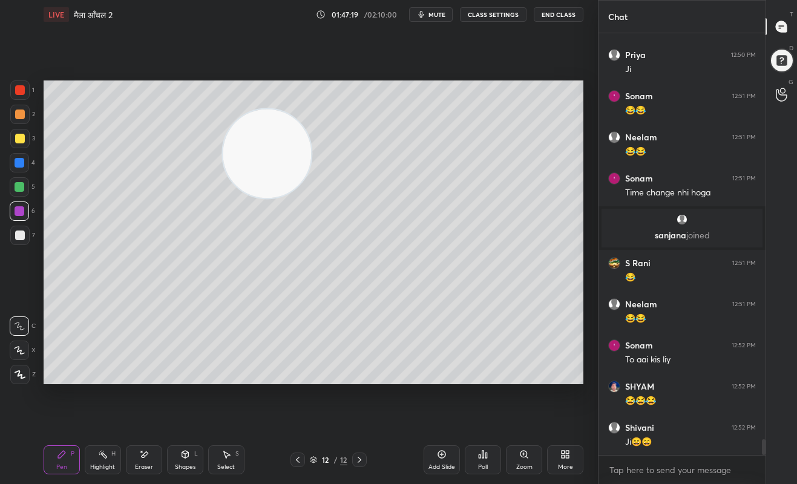
click at [19, 131] on div at bounding box center [19, 138] width 19 height 19
click at [19, 122] on div at bounding box center [19, 114] width 19 height 19
click at [22, 85] on div at bounding box center [20, 90] width 10 height 10
click at [18, 140] on div at bounding box center [20, 139] width 10 height 10
click at [429, 8] on button "mute" at bounding box center [431, 14] width 44 height 15
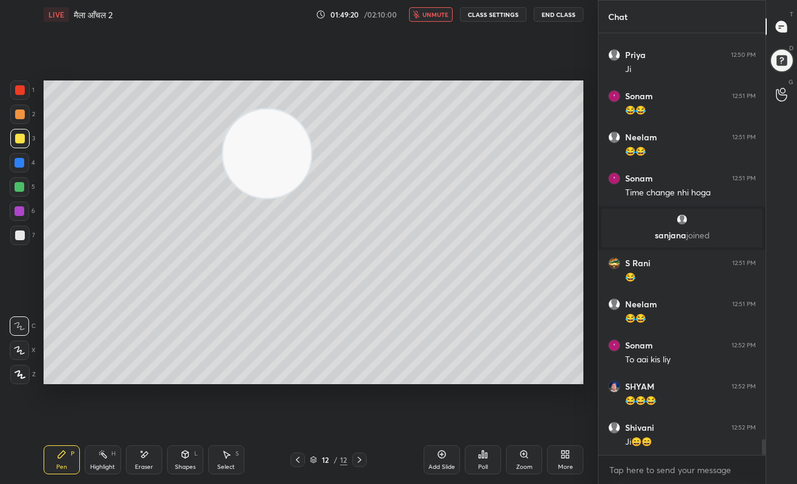
click at [431, 10] on span "unmute" at bounding box center [436, 14] width 26 height 8
click at [440, 460] on div "Add Slide" at bounding box center [442, 460] width 36 height 29
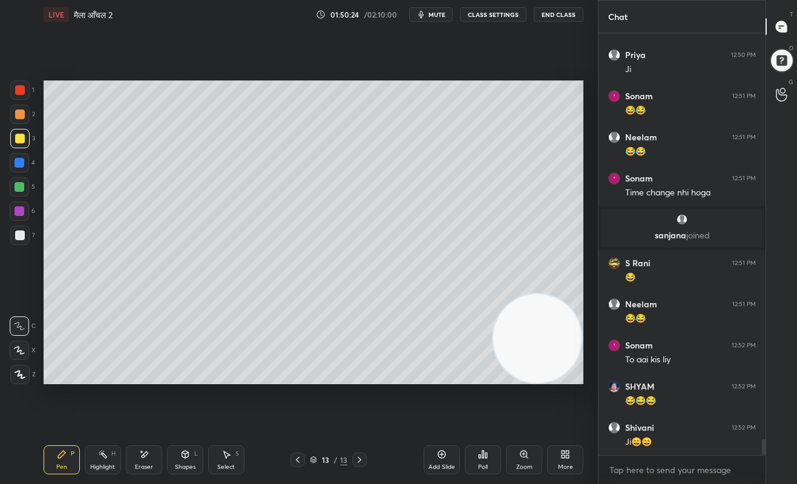
click at [16, 179] on div at bounding box center [19, 186] width 19 height 19
click at [18, 233] on div at bounding box center [20, 236] width 10 height 10
click at [20, 183] on div at bounding box center [20, 187] width 10 height 10
click at [15, 145] on div at bounding box center [19, 138] width 19 height 19
click at [20, 114] on div at bounding box center [20, 115] width 10 height 10
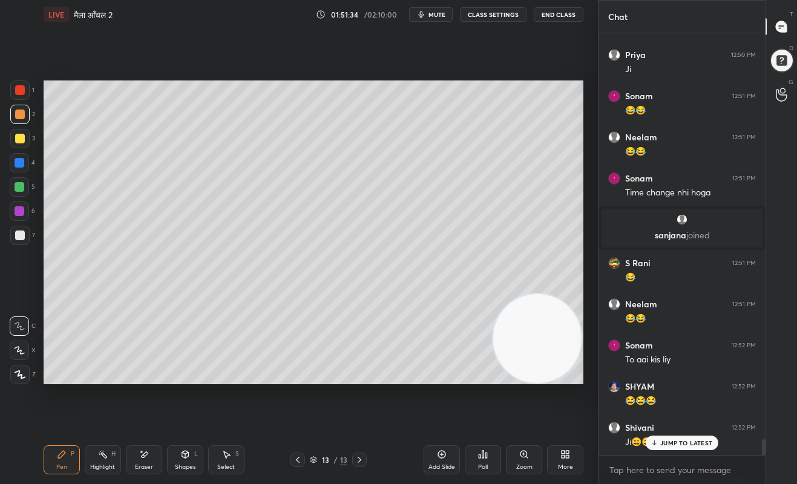
scroll to position [10783, 0]
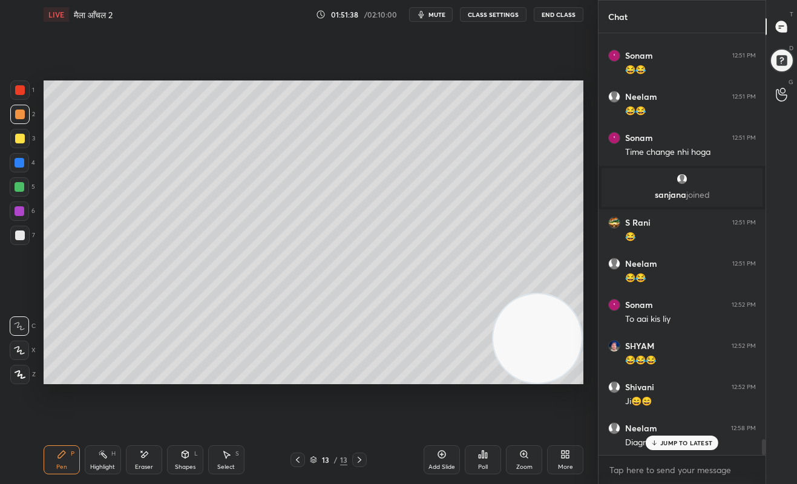
click at [692, 446] on p "JUMP TO LATEST" at bounding box center [687, 443] width 52 height 7
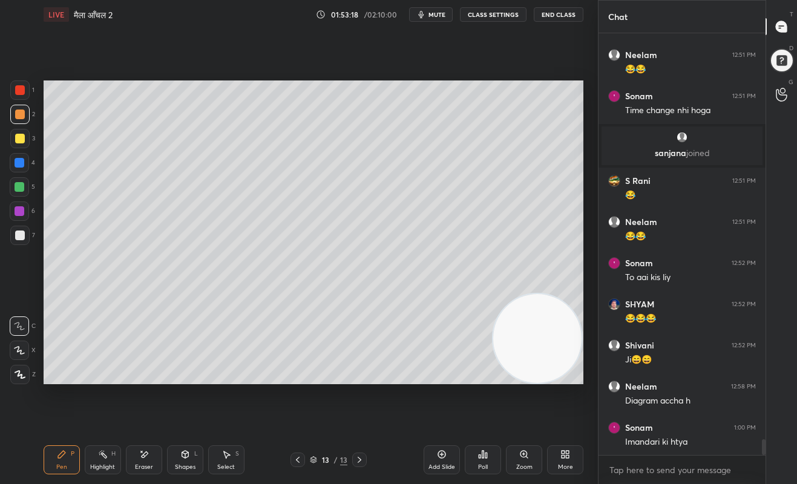
scroll to position [10865, 0]
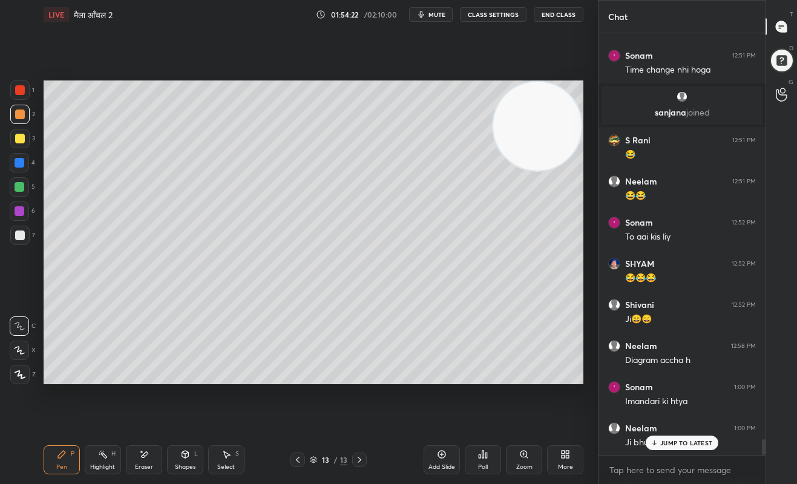
click at [438, 458] on icon at bounding box center [442, 455] width 10 height 10
click at [18, 147] on div at bounding box center [19, 138] width 19 height 19
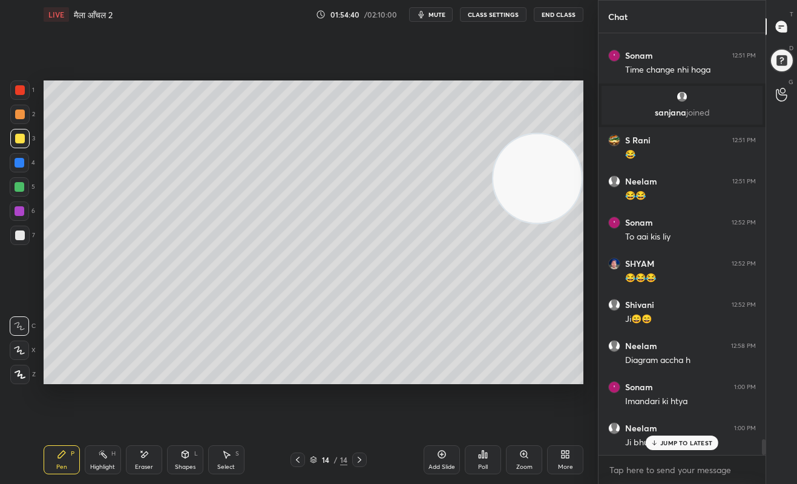
click at [16, 198] on div "5" at bounding box center [22, 189] width 25 height 24
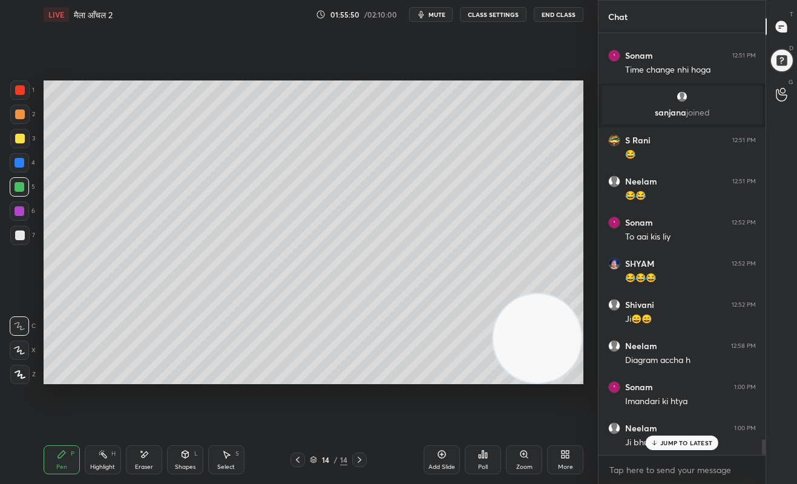
click at [24, 139] on div at bounding box center [19, 138] width 19 height 19
click at [17, 239] on div at bounding box center [20, 236] width 10 height 10
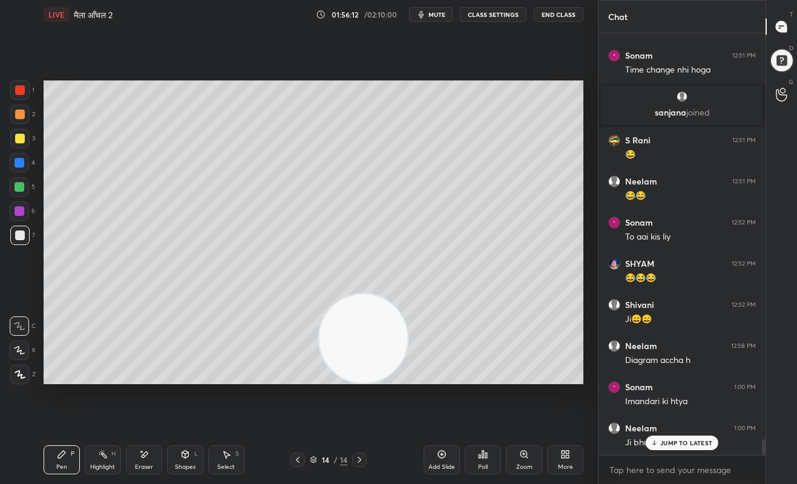
click at [17, 120] on div at bounding box center [19, 114] width 19 height 19
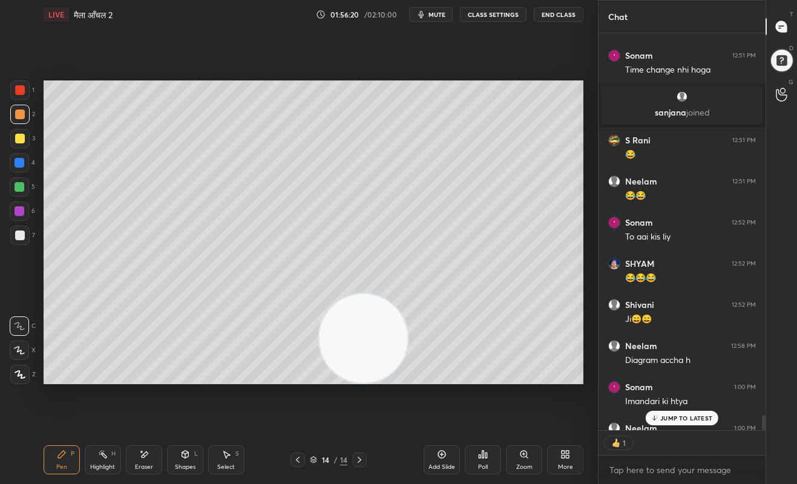
scroll to position [394, 163]
click at [25, 165] on div at bounding box center [19, 162] width 19 height 19
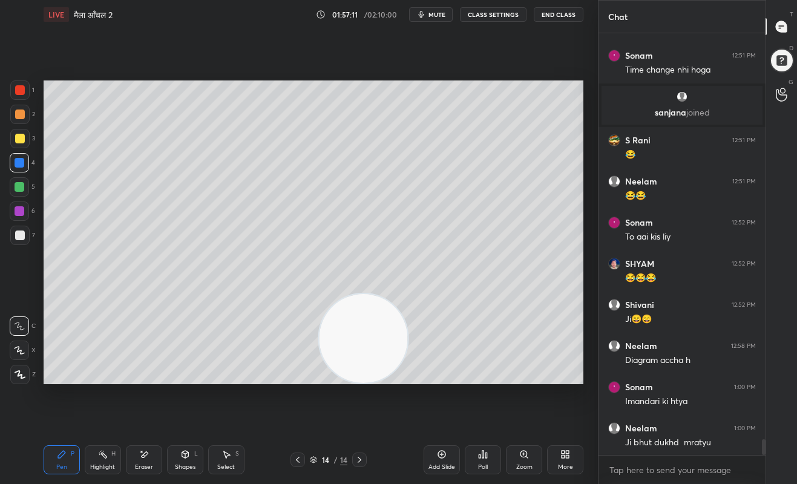
click at [427, 5] on div "LIVE मैला आँचल 2 01:57:11 / 02:10:00 mute CLASS SETTINGS End Class" at bounding box center [314, 14] width 540 height 29
click at [433, 16] on span "mute" at bounding box center [437, 14] width 17 height 8
click at [435, 15] on span "unmute" at bounding box center [436, 14] width 26 height 8
click at [17, 231] on div at bounding box center [20, 236] width 10 height 10
click at [18, 217] on div at bounding box center [19, 211] width 19 height 19
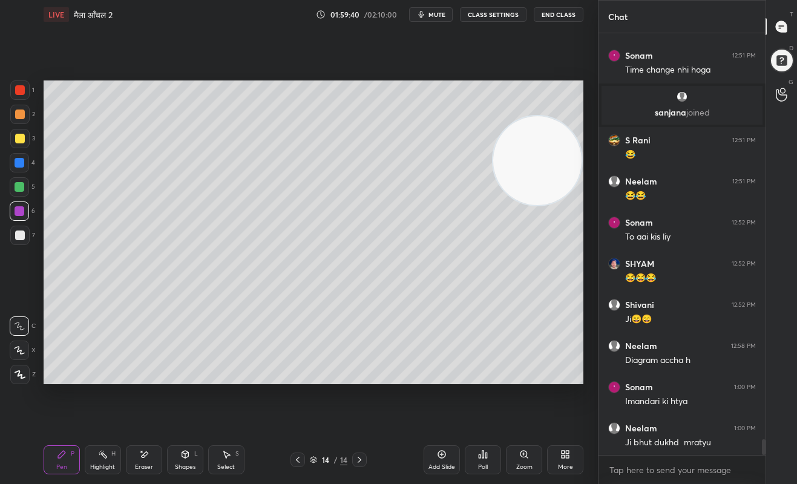
click at [22, 96] on div at bounding box center [19, 90] width 19 height 19
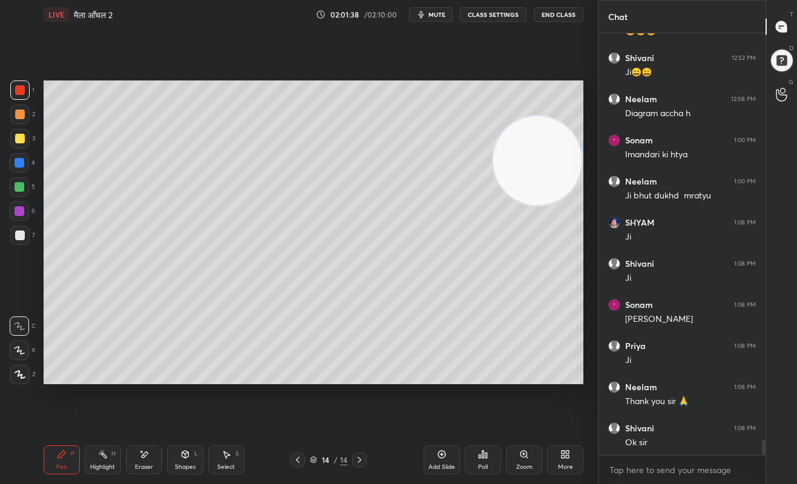
scroll to position [11154, 0]
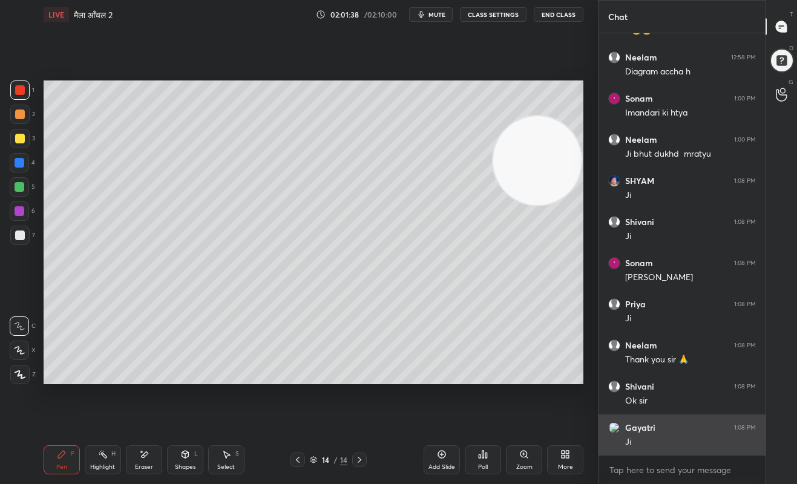
click at [670, 444] on div "Ji" at bounding box center [690, 443] width 131 height 12
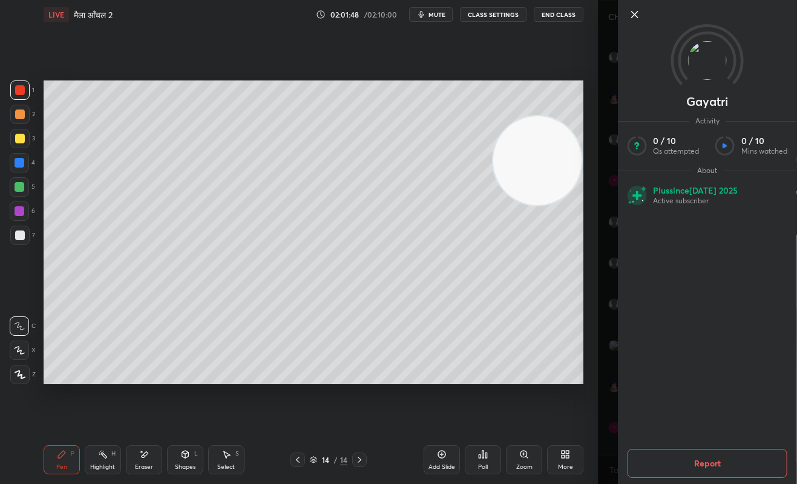
scroll to position [11329, 0]
click at [635, 12] on icon at bounding box center [634, 14] width 15 height 15
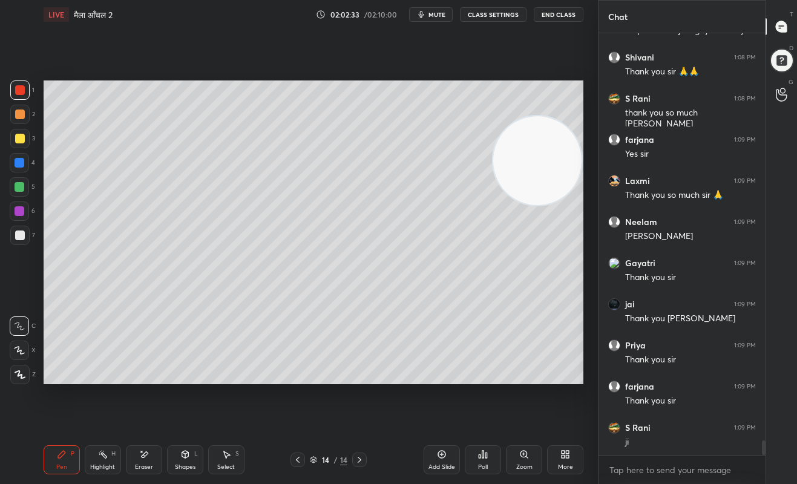
scroll to position [11741, 0]
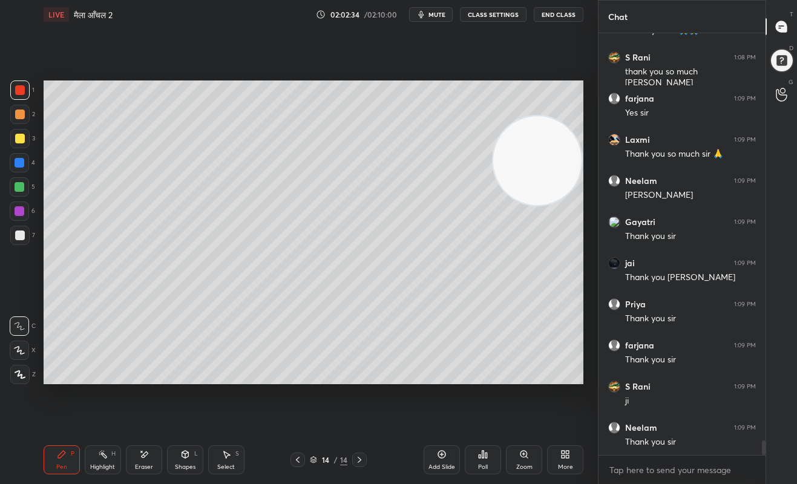
click at [526, 462] on div "Zoom" at bounding box center [524, 460] width 36 height 29
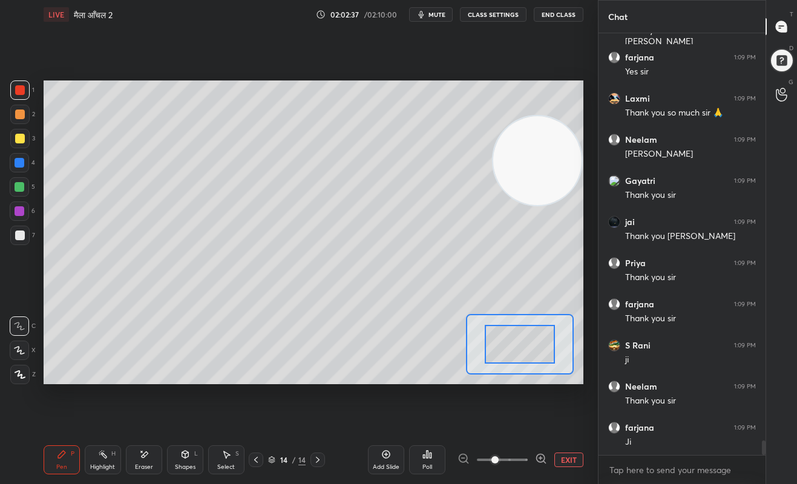
scroll to position [11823, 0]
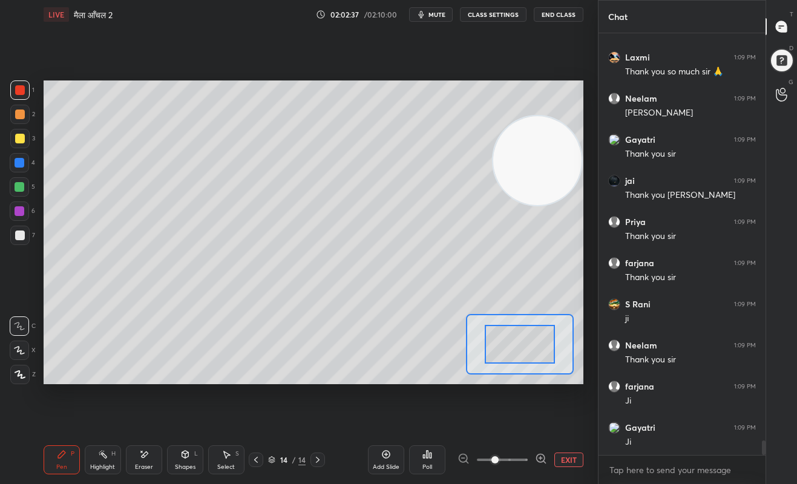
click at [388, 460] on icon at bounding box center [386, 455] width 10 height 10
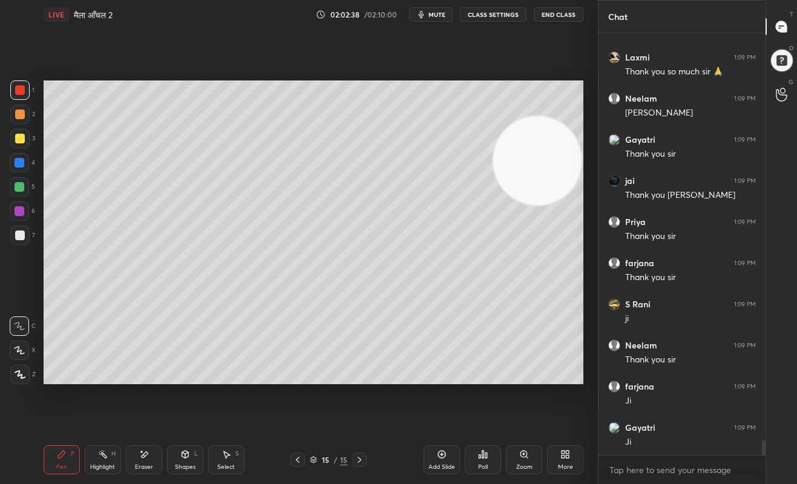
click at [16, 214] on div at bounding box center [20, 211] width 10 height 10
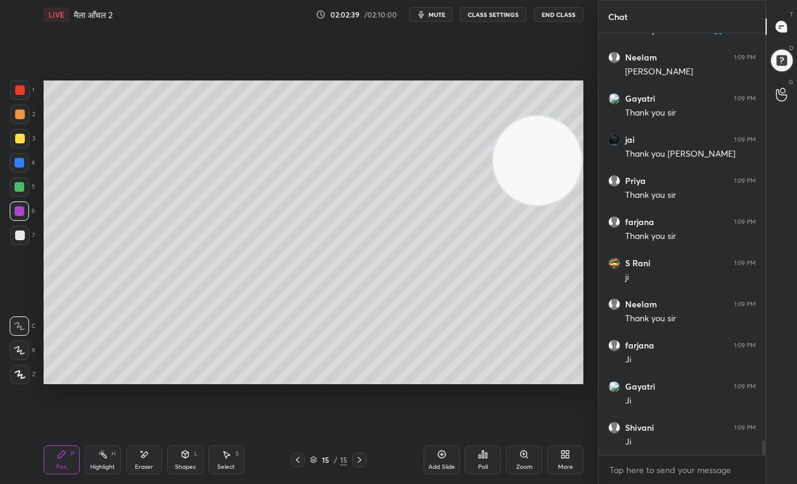
click at [15, 196] on div at bounding box center [19, 186] width 19 height 19
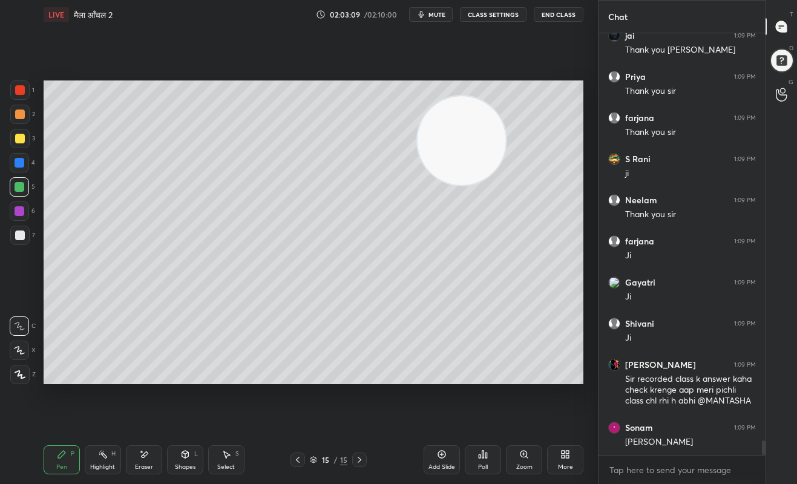
scroll to position [12010, 0]
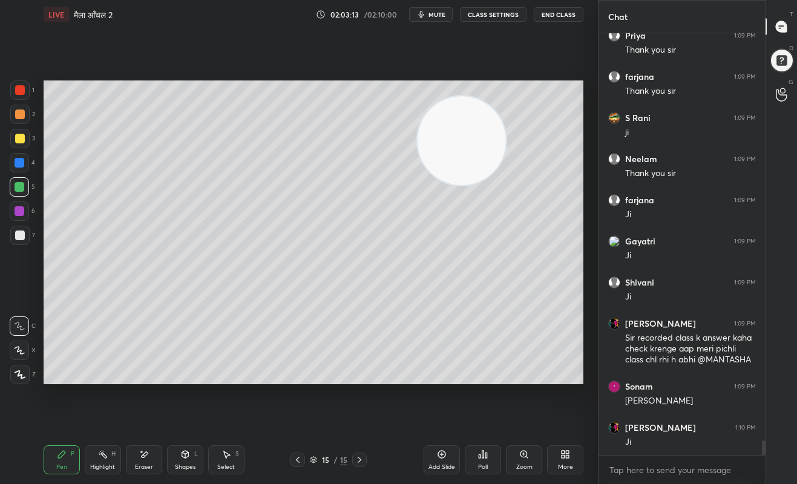
click at [564, 17] on button "End Class" at bounding box center [559, 14] width 50 height 15
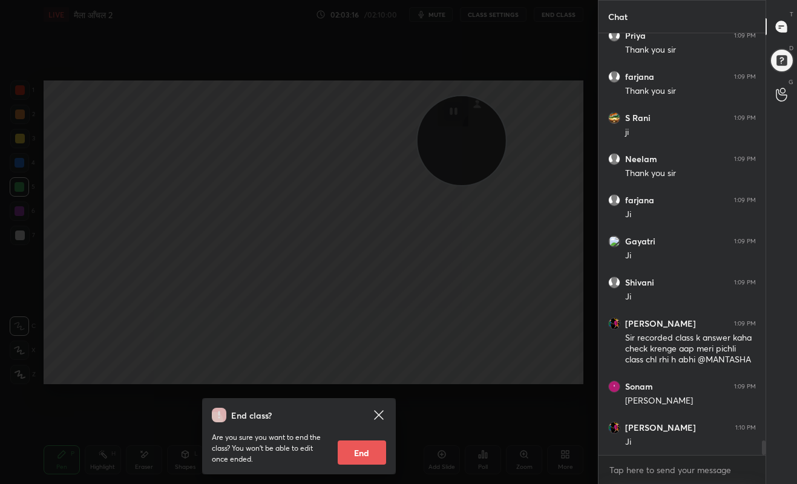
click at [361, 449] on button "End" at bounding box center [362, 453] width 48 height 24
type textarea "x"
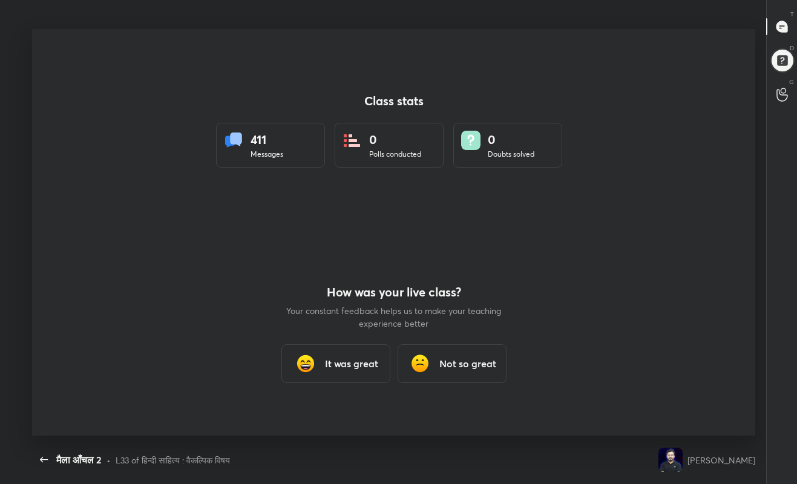
scroll to position [407, 788]
click at [344, 355] on div "It was great" at bounding box center [336, 364] width 109 height 39
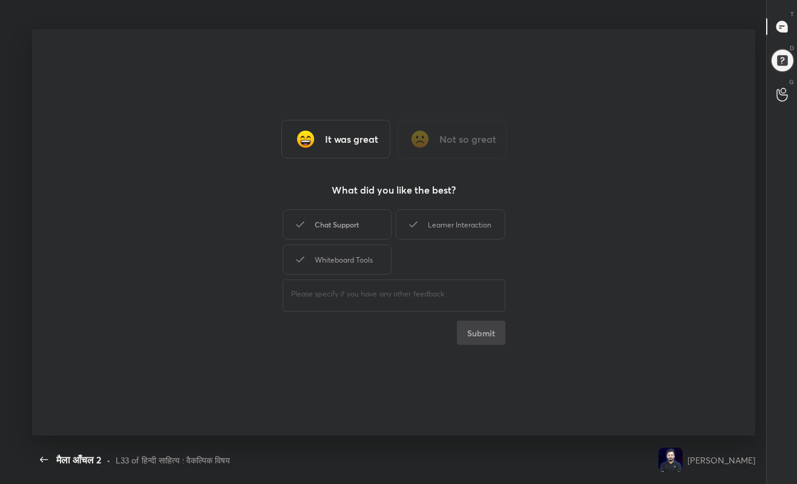
click at [357, 254] on div "Whiteboard Tools" at bounding box center [337, 260] width 109 height 30
click at [354, 226] on div "Chat Support" at bounding box center [337, 224] width 109 height 30
click at [415, 224] on icon at bounding box center [413, 225] width 8 height 6
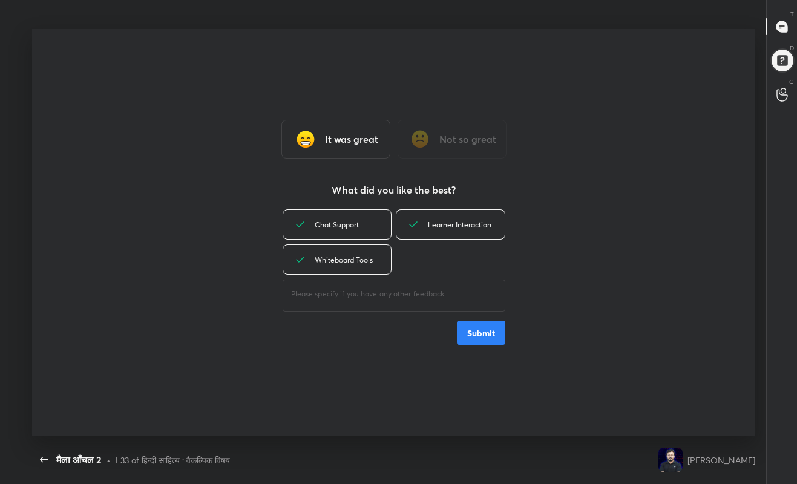
click at [486, 328] on button "Submit" at bounding box center [481, 333] width 48 height 24
